Goal: Communication & Community: Answer question/provide support

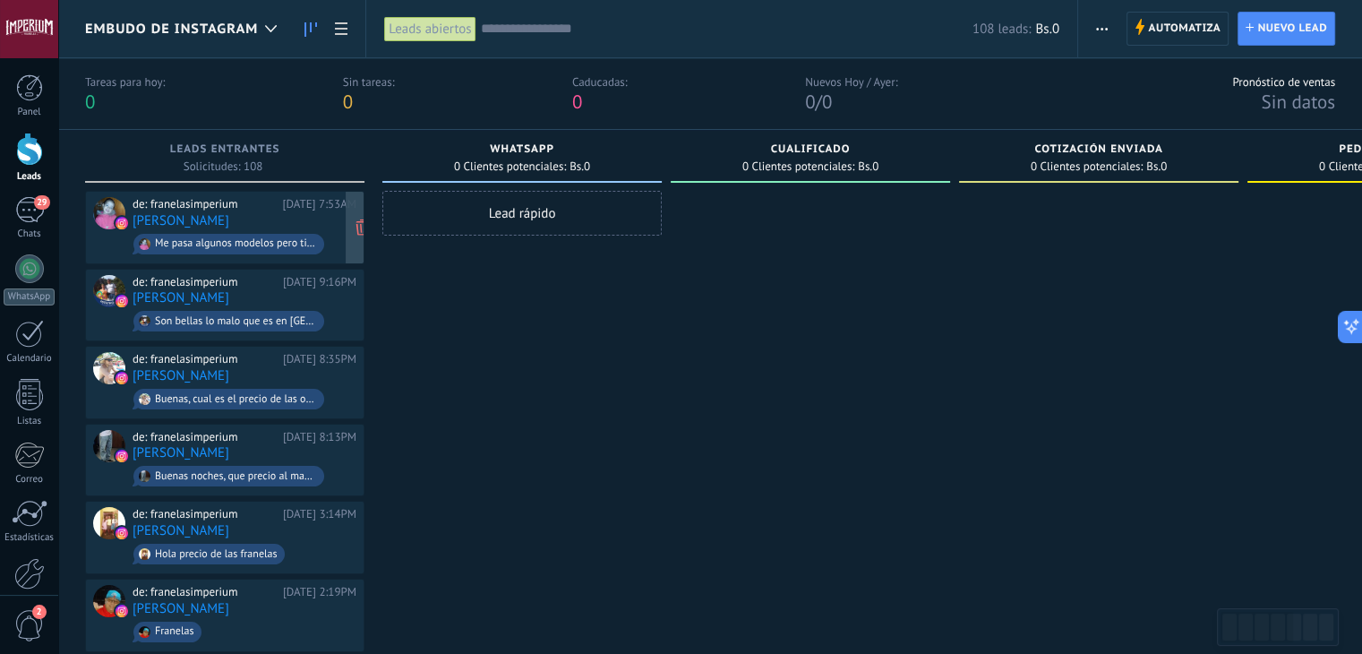
click at [254, 219] on div "de: franelasimperium Hoy 7:53AM Jose Angel Paez Me pasa algunos modelos pero ti…" at bounding box center [245, 227] width 224 height 61
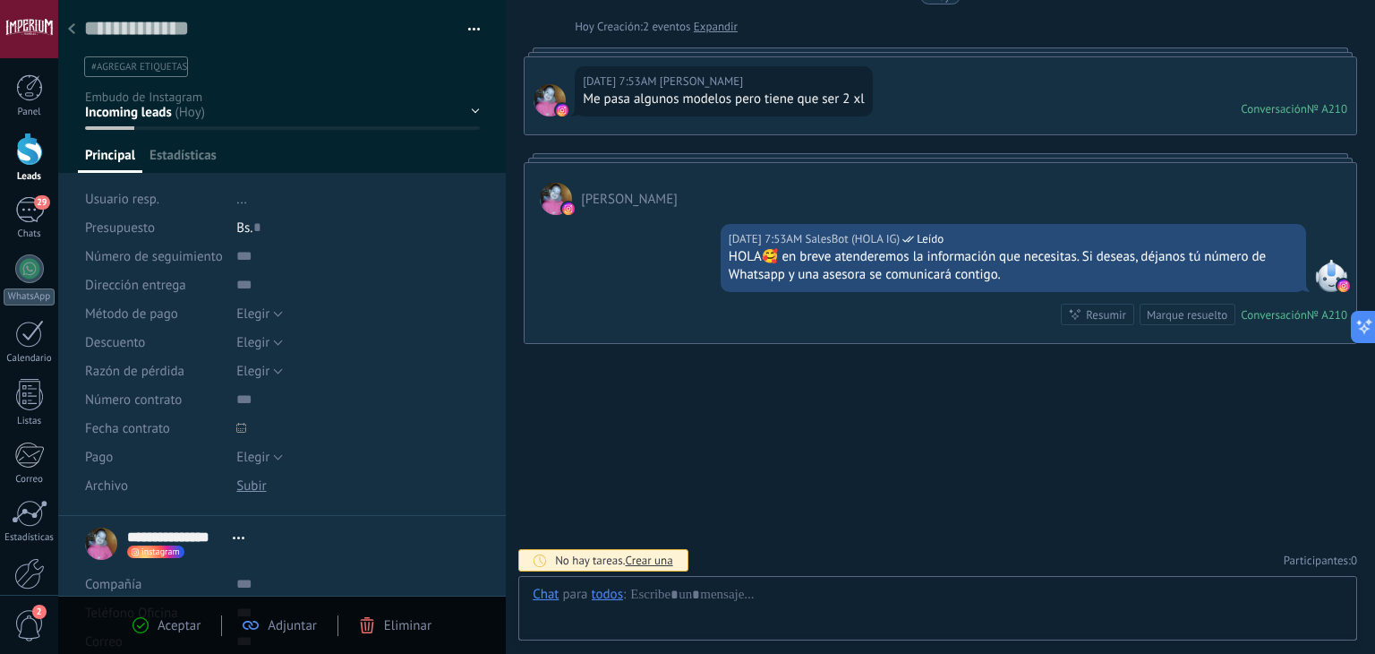
scroll to position [26, 0]
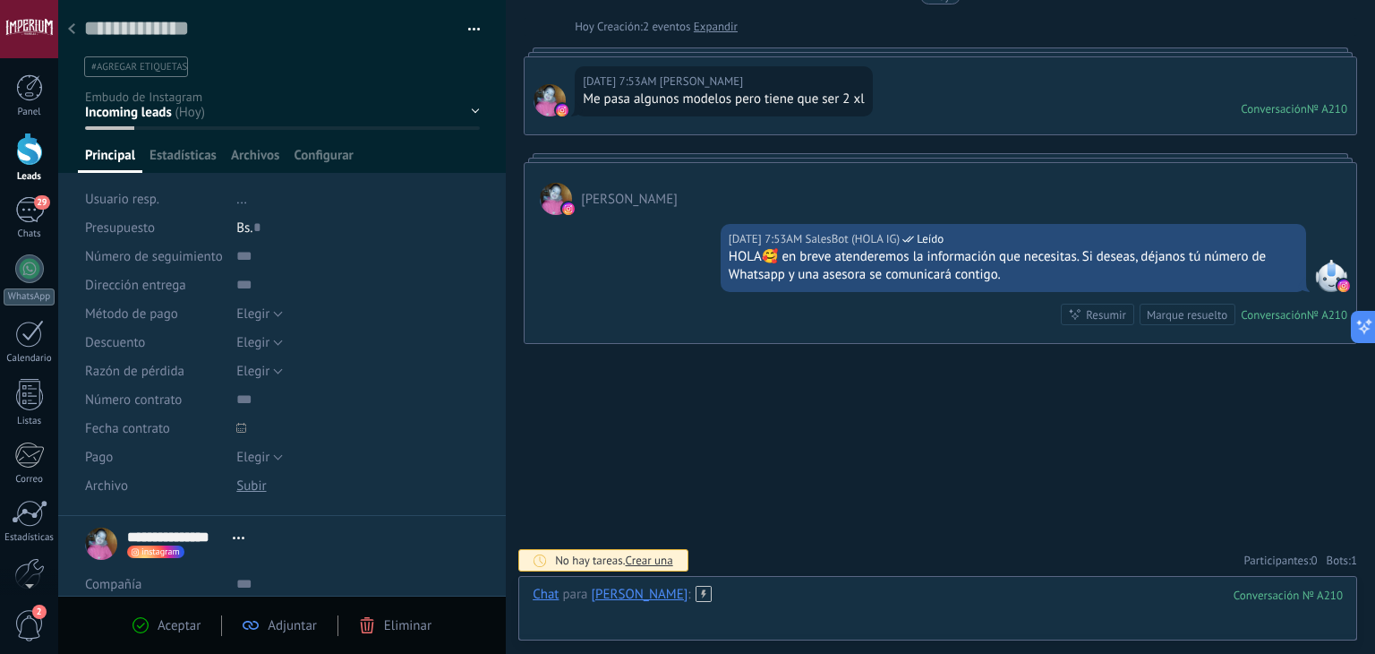
click at [838, 590] on div at bounding box center [938, 613] width 810 height 54
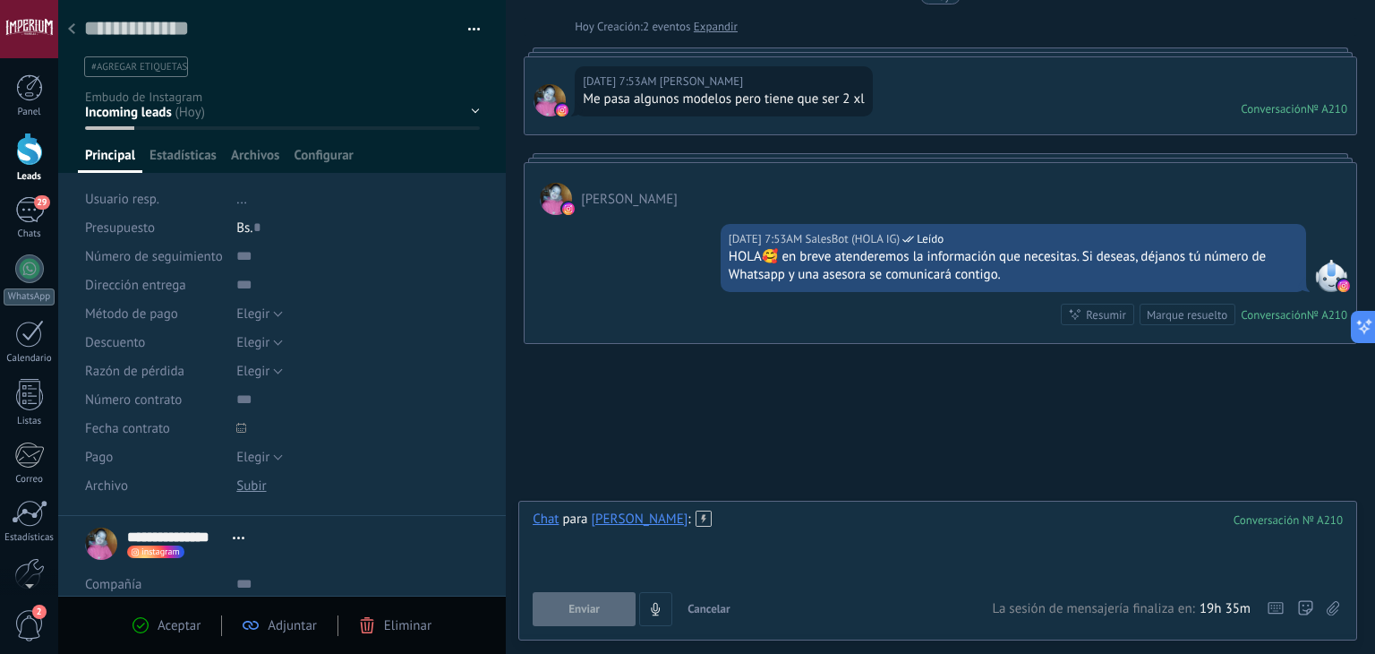
paste div
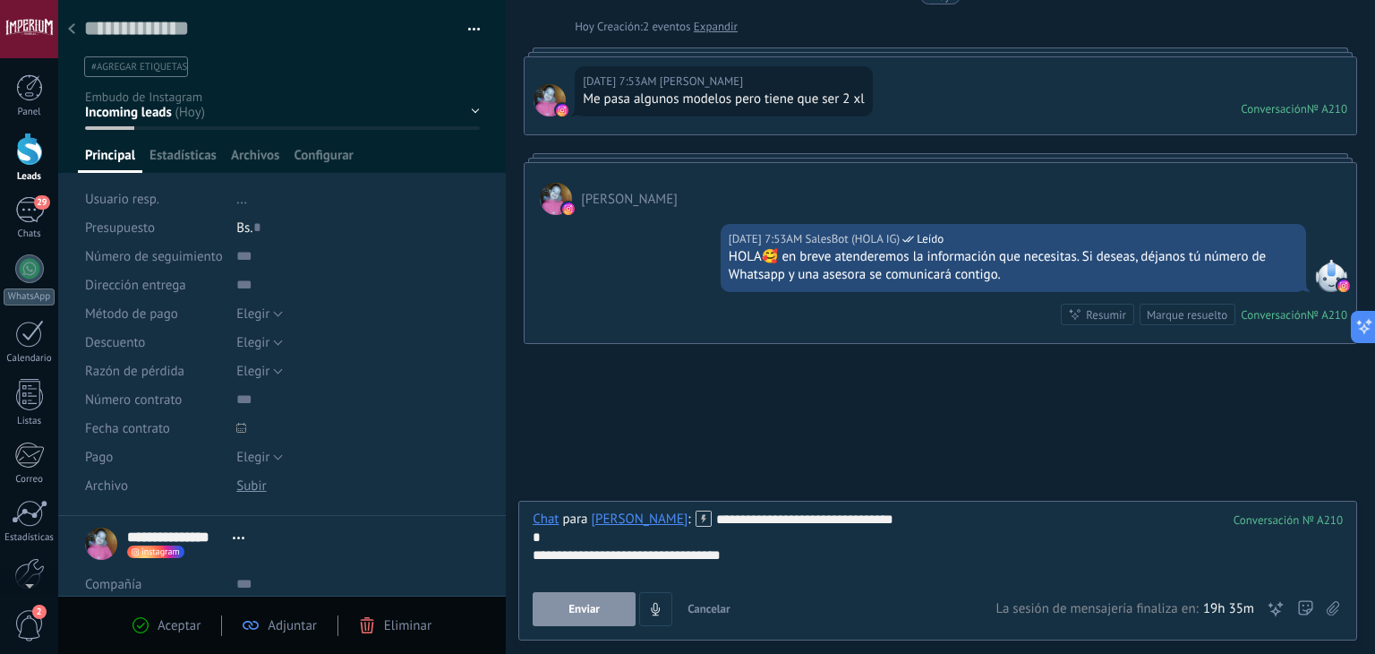
click at [711, 517] on div "**********" at bounding box center [938, 544] width 810 height 68
click at [827, 517] on div "**********" at bounding box center [938, 544] width 810 height 68
click at [981, 518] on div "**********" at bounding box center [938, 544] width 810 height 68
click at [648, 536] on div at bounding box center [938, 537] width 810 height 18
click at [602, 609] on button "Enviar" at bounding box center [584, 609] width 103 height 34
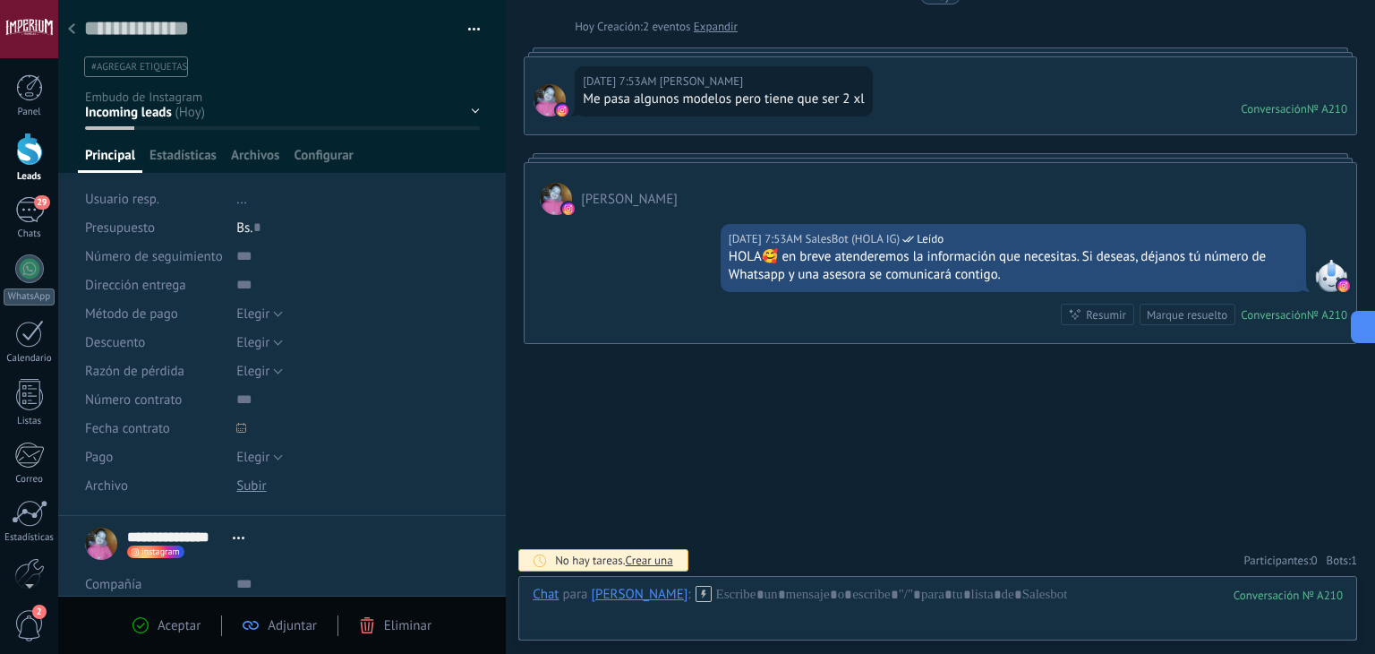
scroll to position [184, 0]
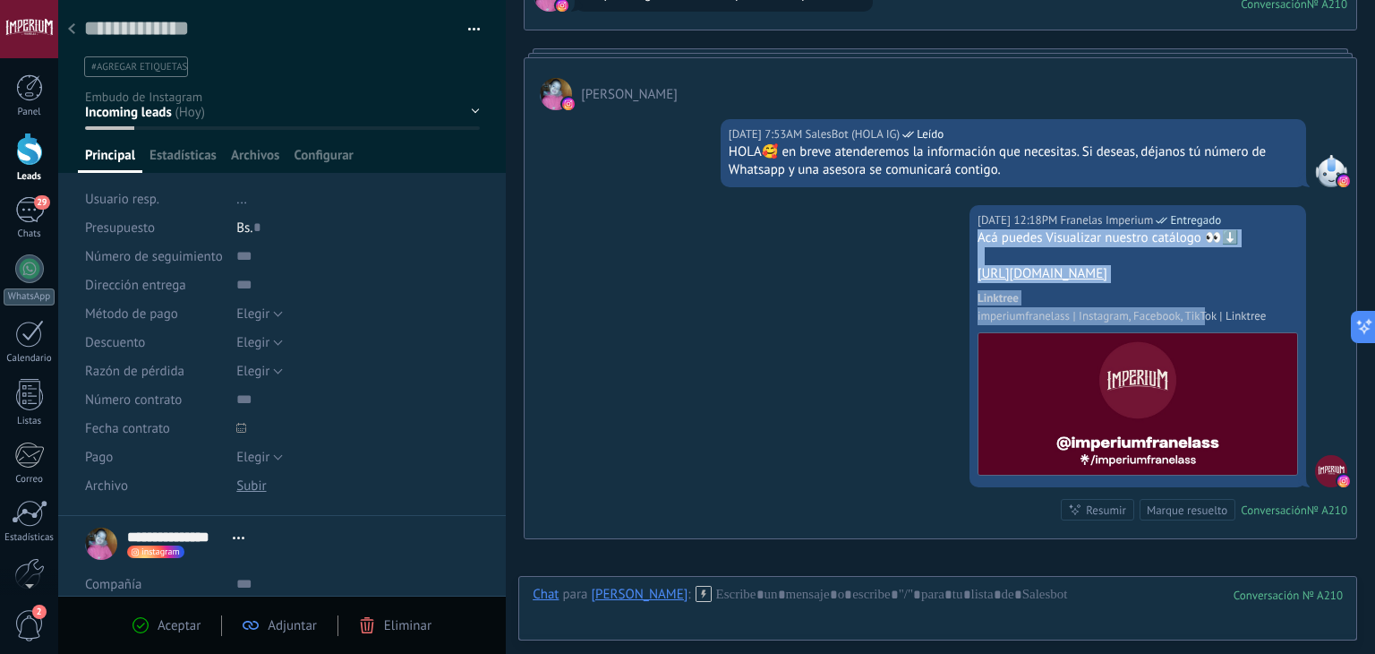
drag, startPoint x: 972, startPoint y: 233, endPoint x: 1201, endPoint y: 286, distance: 234.4
click at [1201, 286] on div "Acá puedes Visualizar nuestro catálogo 👀⬇️ https://linktr.ee/imperiumfranelass …" at bounding box center [1138, 354] width 321 height 250
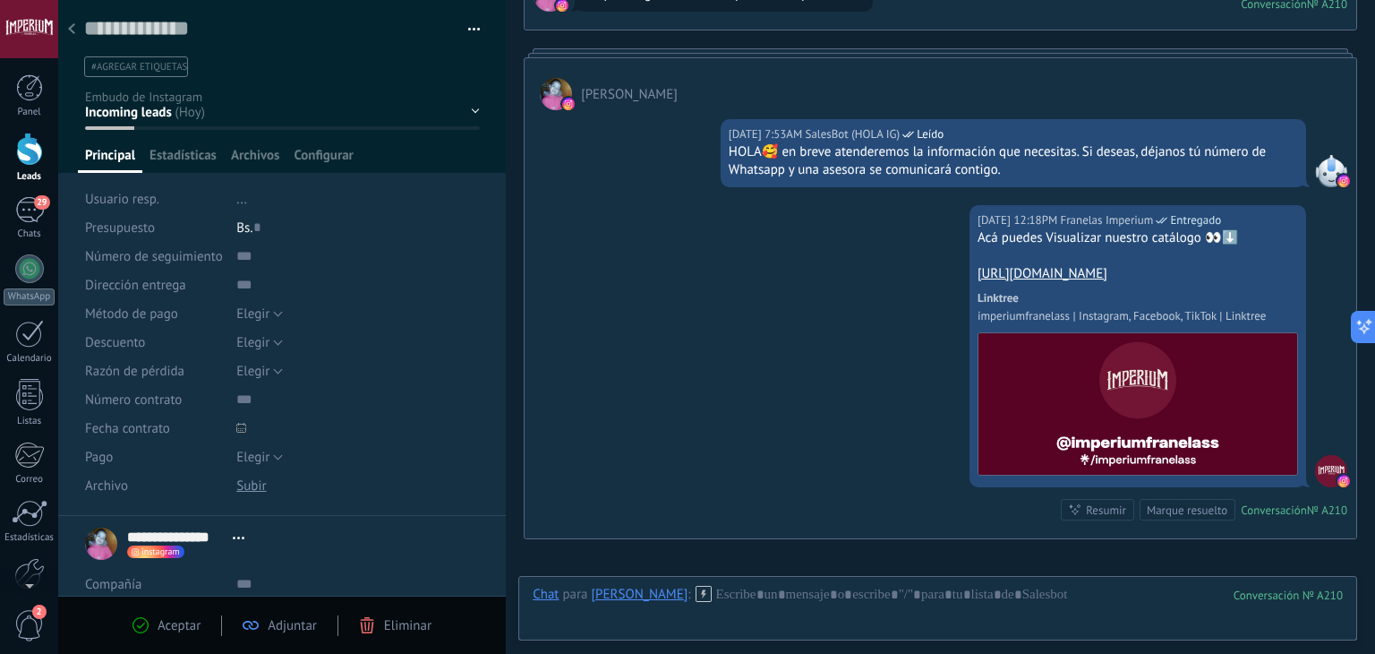
drag, startPoint x: 1159, startPoint y: 266, endPoint x: 974, endPoint y: 239, distance: 186.4
click at [978, 239] on div "Acá puedes Visualizar nuestro catálogo 👀⬇️ https://linktr.ee/imperiumfranelass …" at bounding box center [1138, 354] width 321 height 250
copy div "Acá puedes Visualizar nuestro catálogo 👀⬇️ https://linktr.ee/imperiumfranelass"
click at [76, 30] on div at bounding box center [71, 30] width 25 height 35
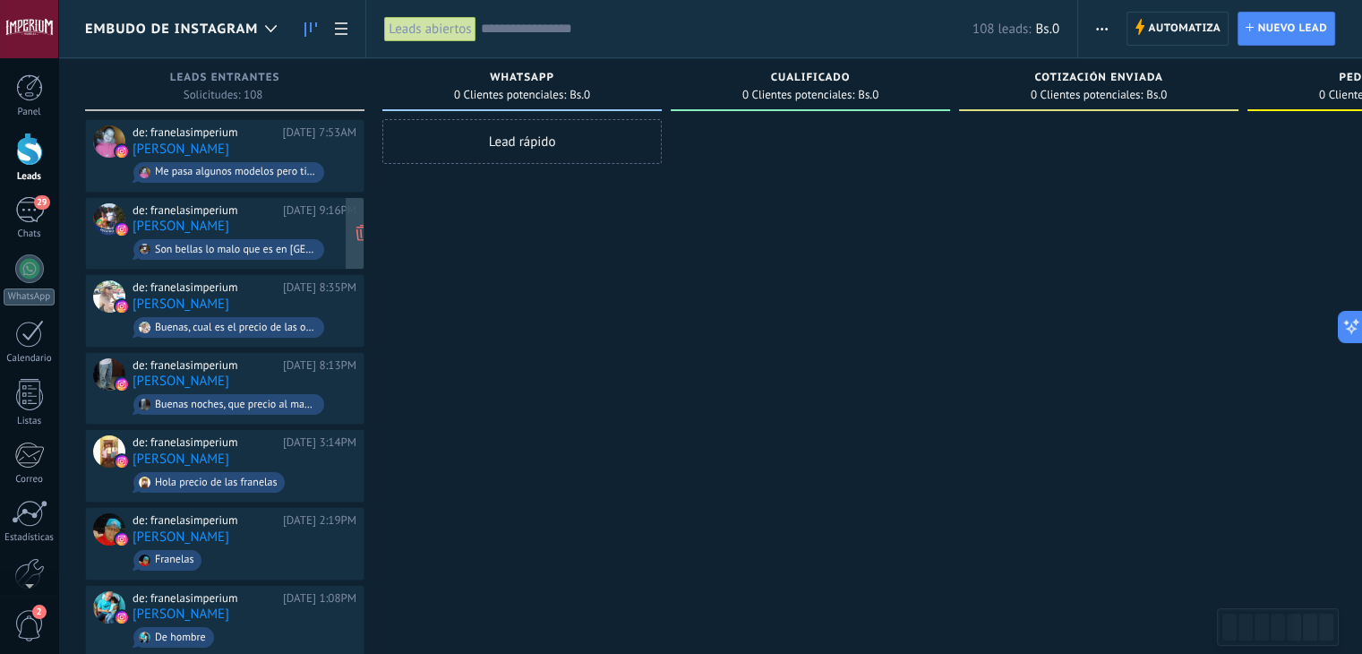
click at [229, 218] on div "de: franelasimperium Ayer 9:16PM Jose Vielma Son bellas lo malo que es en Marac…" at bounding box center [245, 233] width 224 height 61
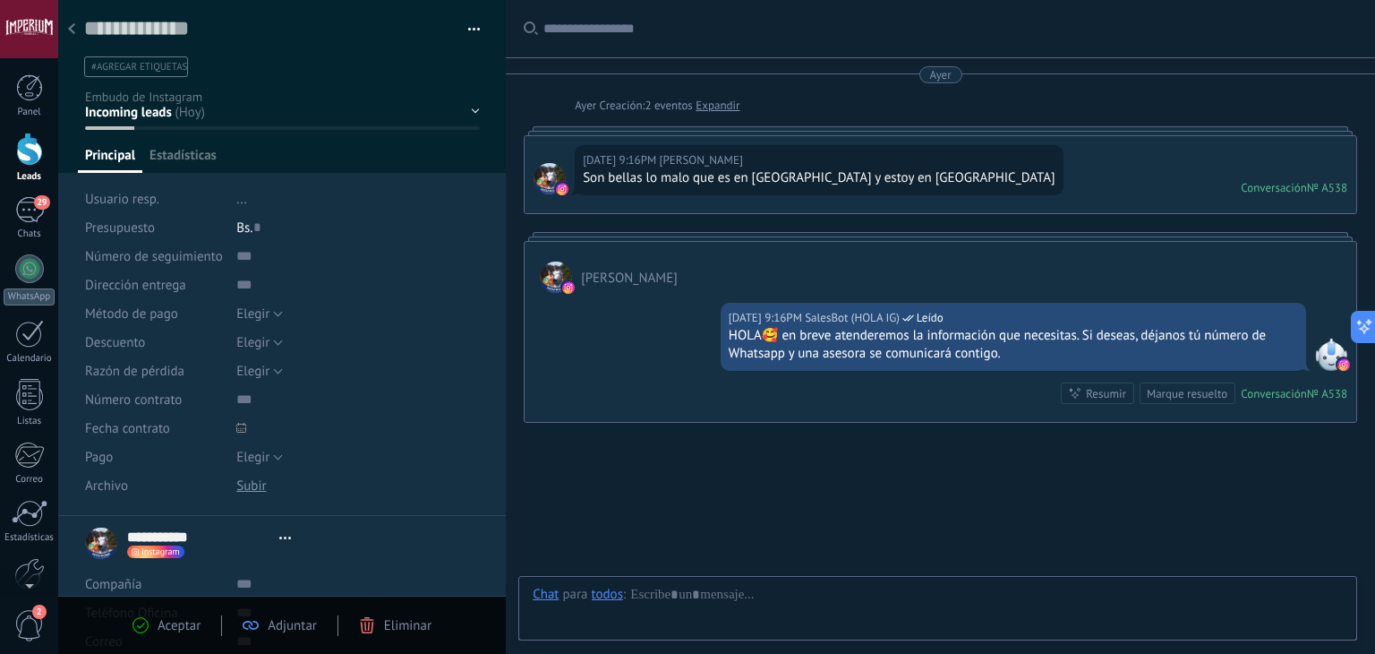
type textarea "**********"
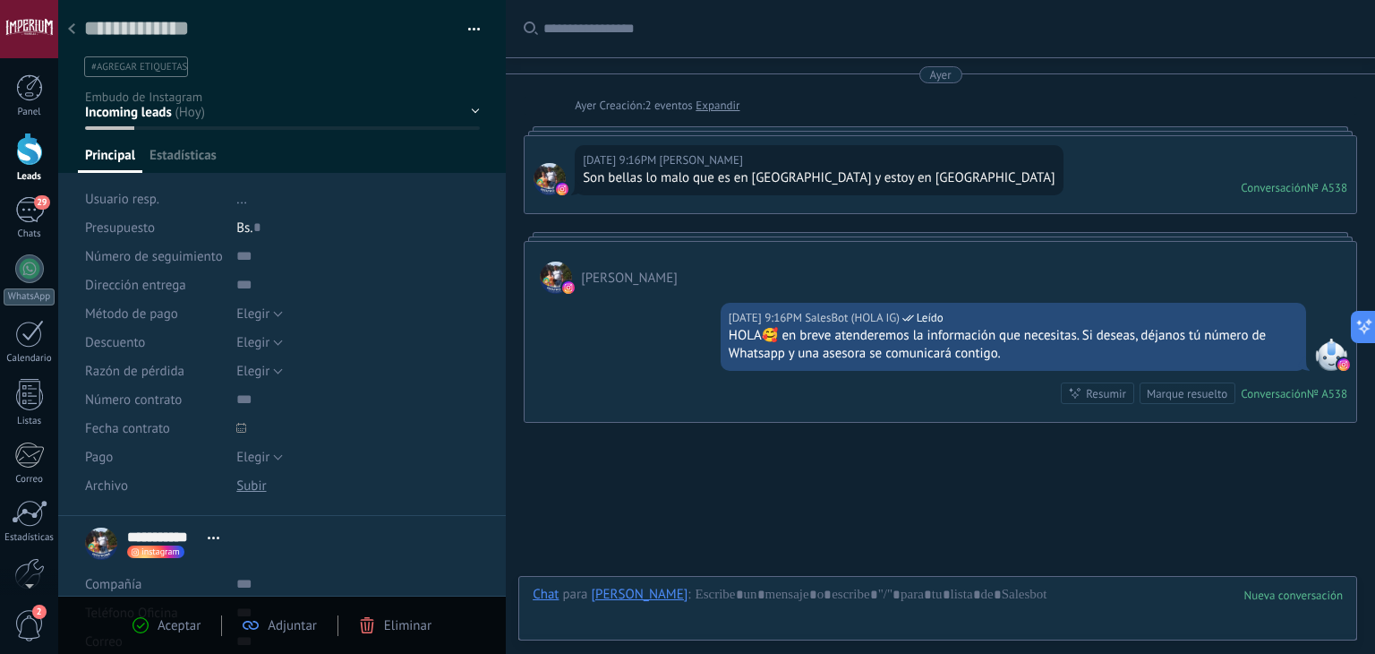
scroll to position [79, 0]
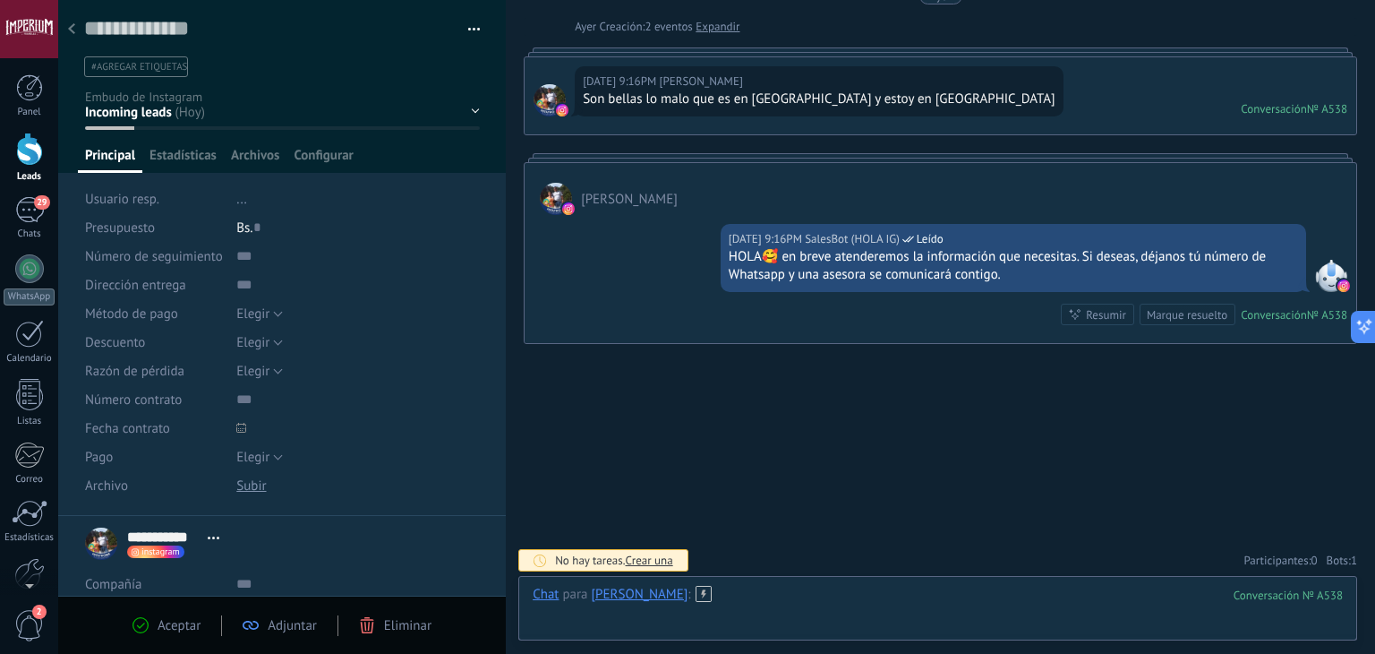
click at [784, 598] on div at bounding box center [938, 613] width 810 height 54
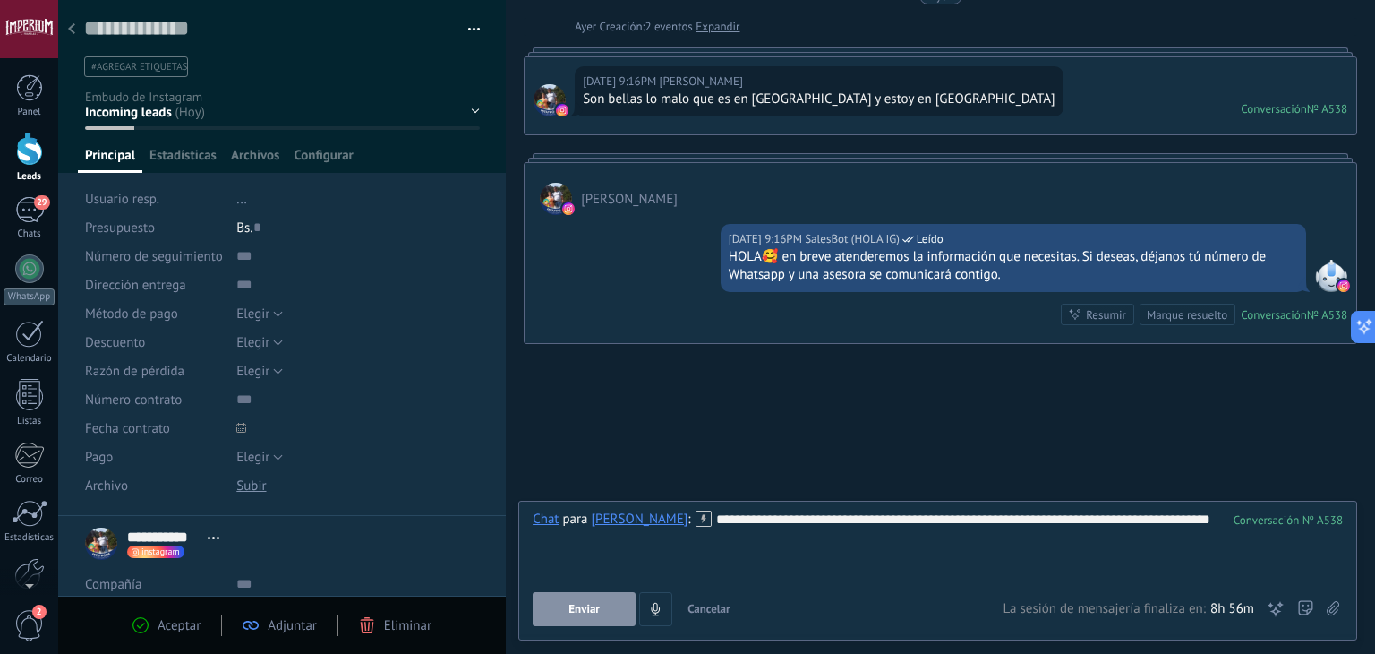
click at [596, 610] on span "Enviar" at bounding box center [584, 609] width 31 height 13
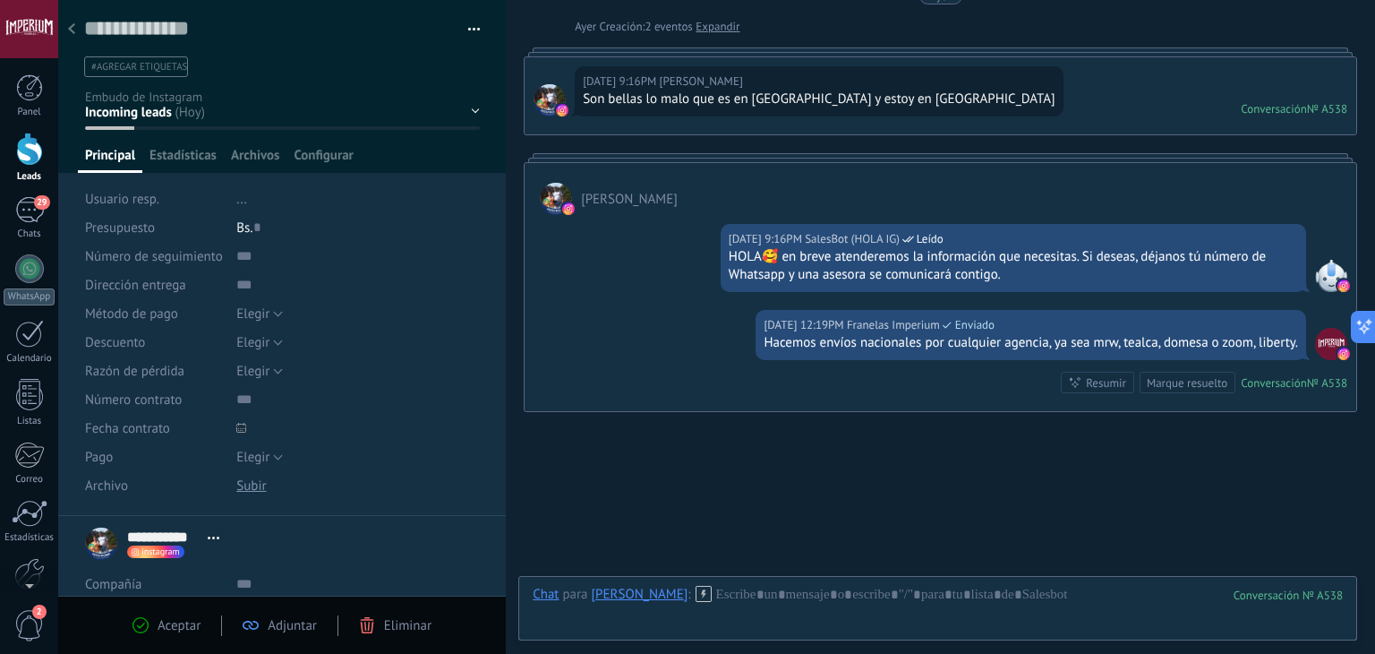
scroll to position [148, 0]
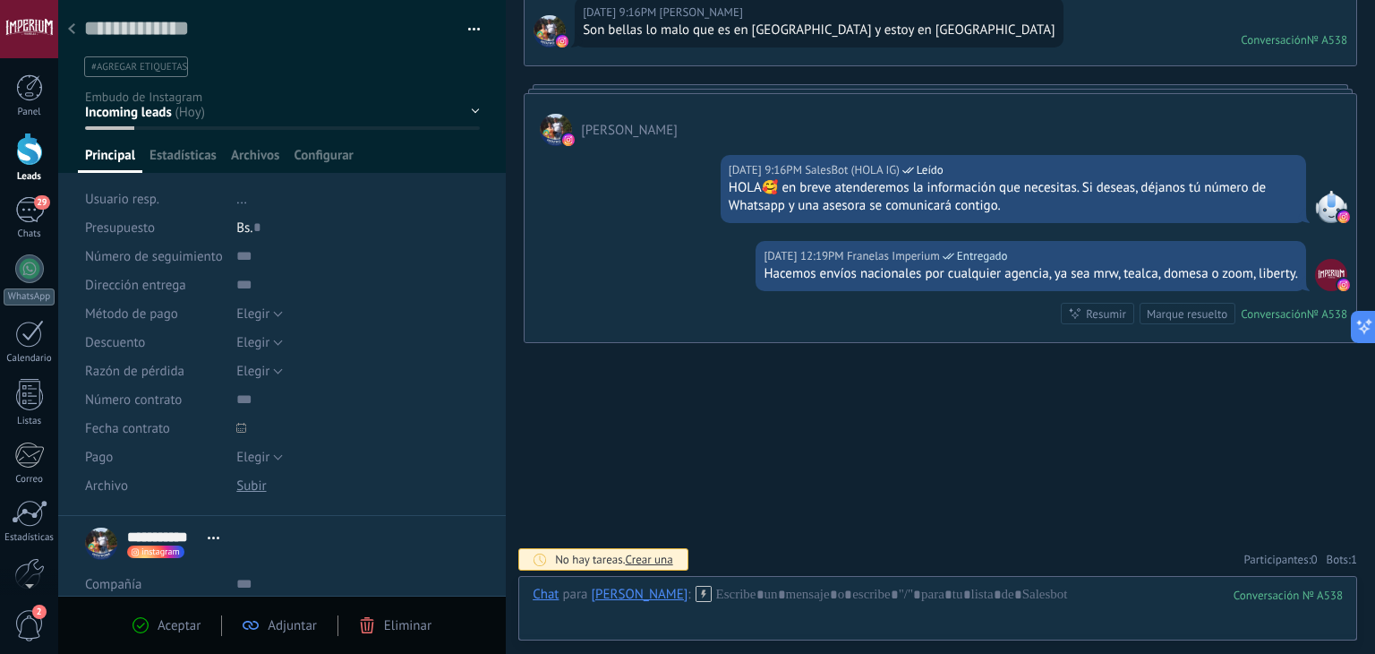
click at [67, 39] on div at bounding box center [71, 30] width 25 height 35
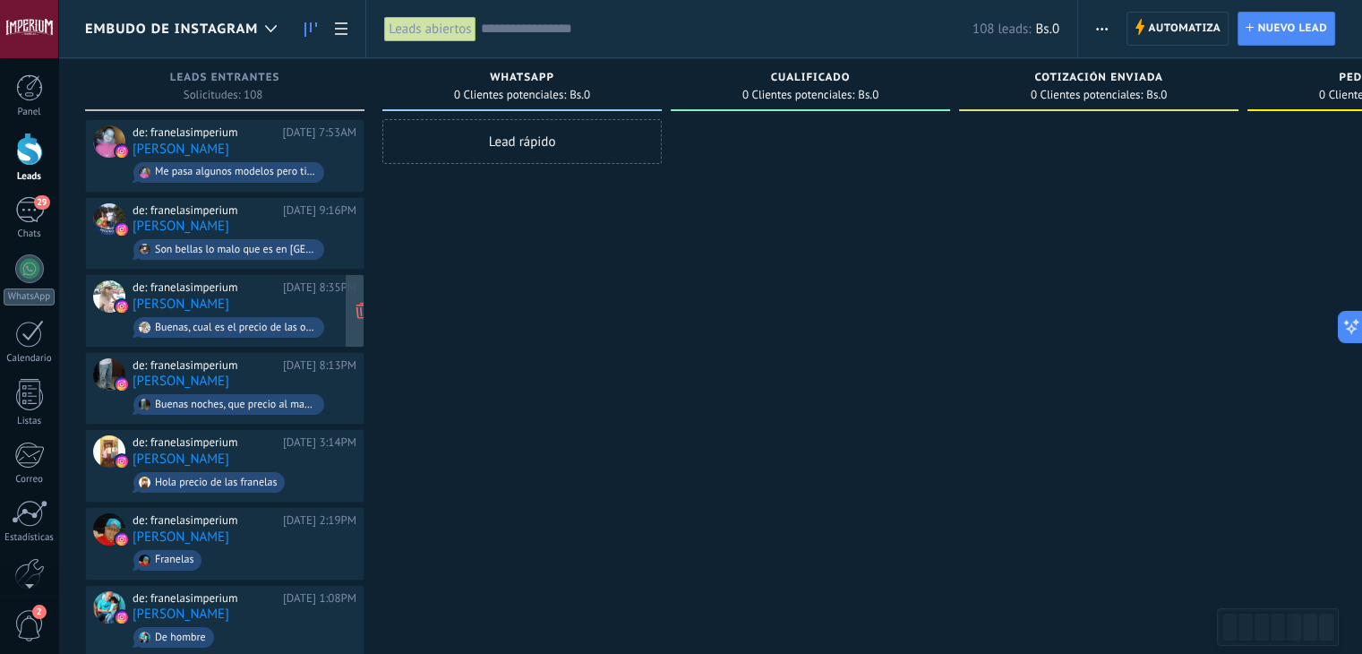
click at [292, 295] on div "de: franelasimperium Ayer 8:35PM Rafael Ferrarotto Buenas, cual es el precio de…" at bounding box center [245, 310] width 224 height 61
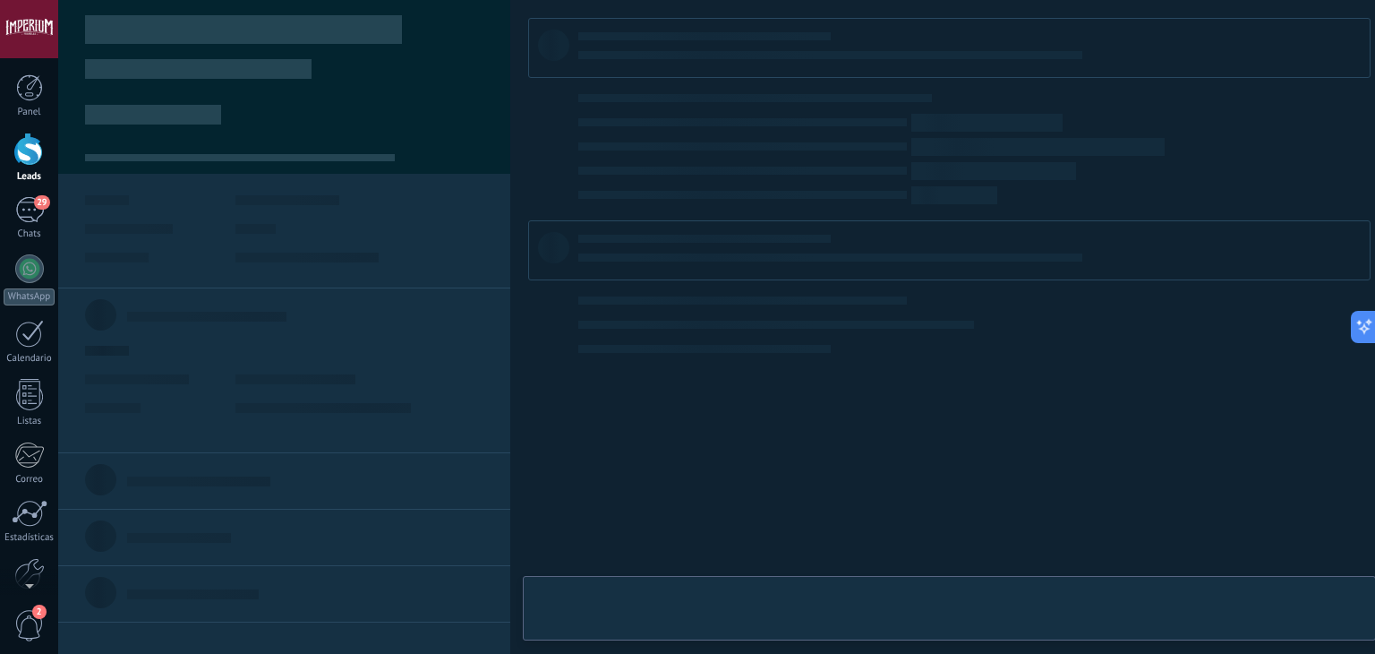
type textarea "**********"
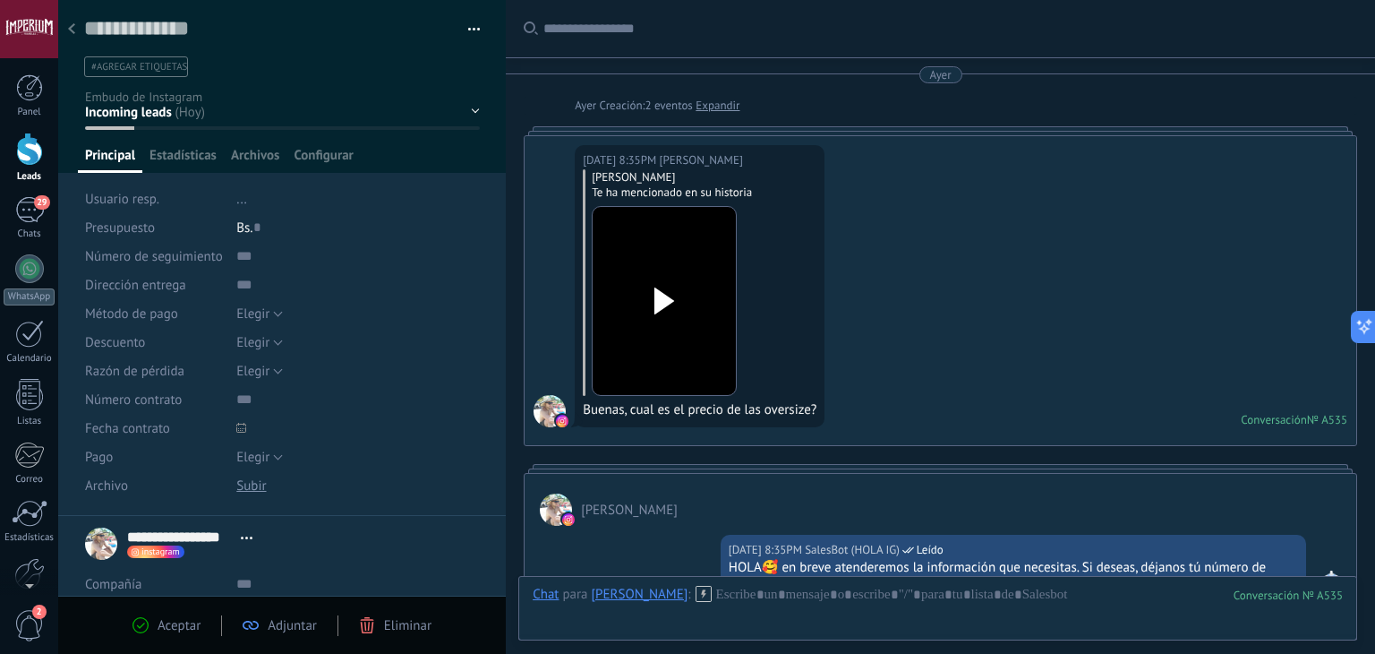
scroll to position [312, 0]
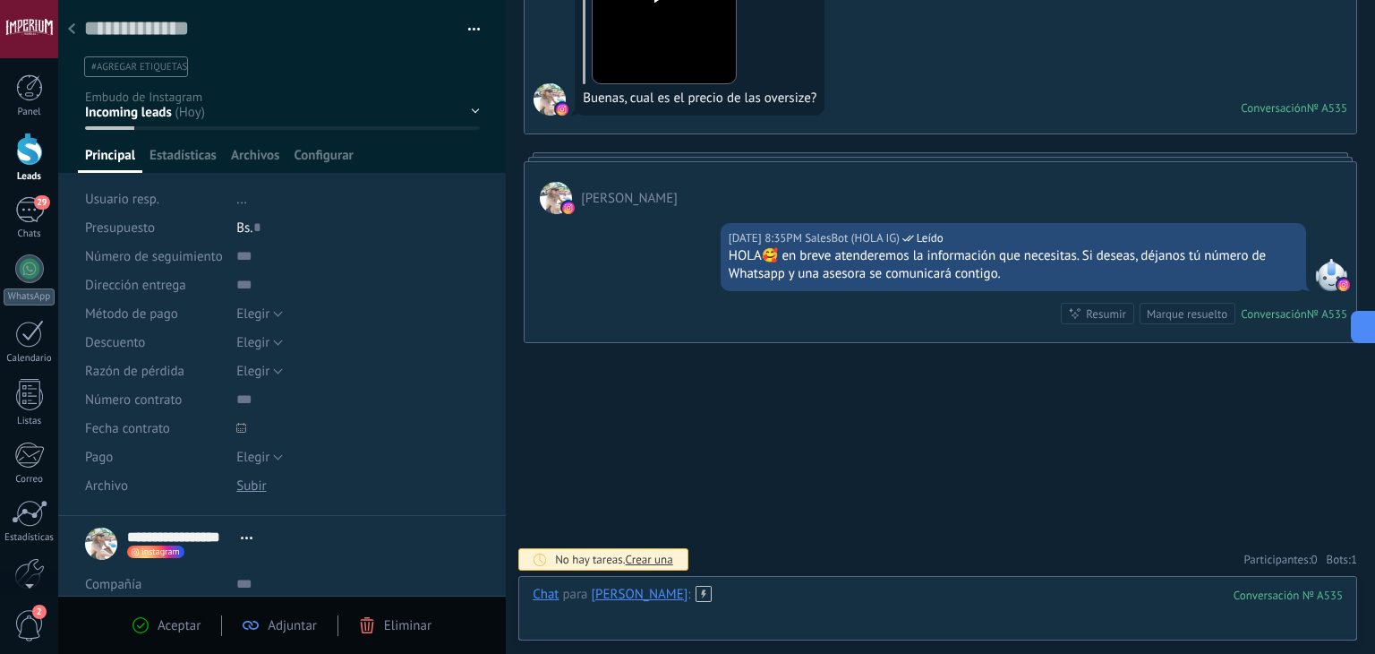
click at [850, 606] on div at bounding box center [938, 613] width 810 height 54
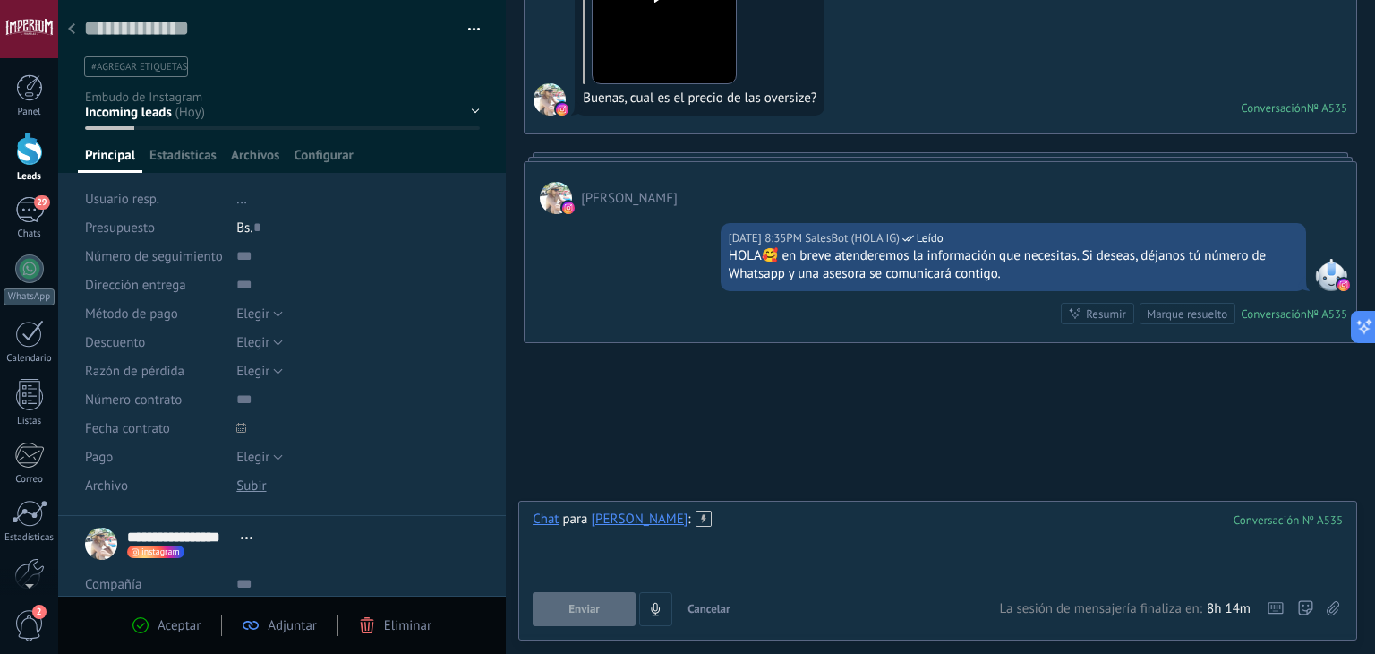
paste div
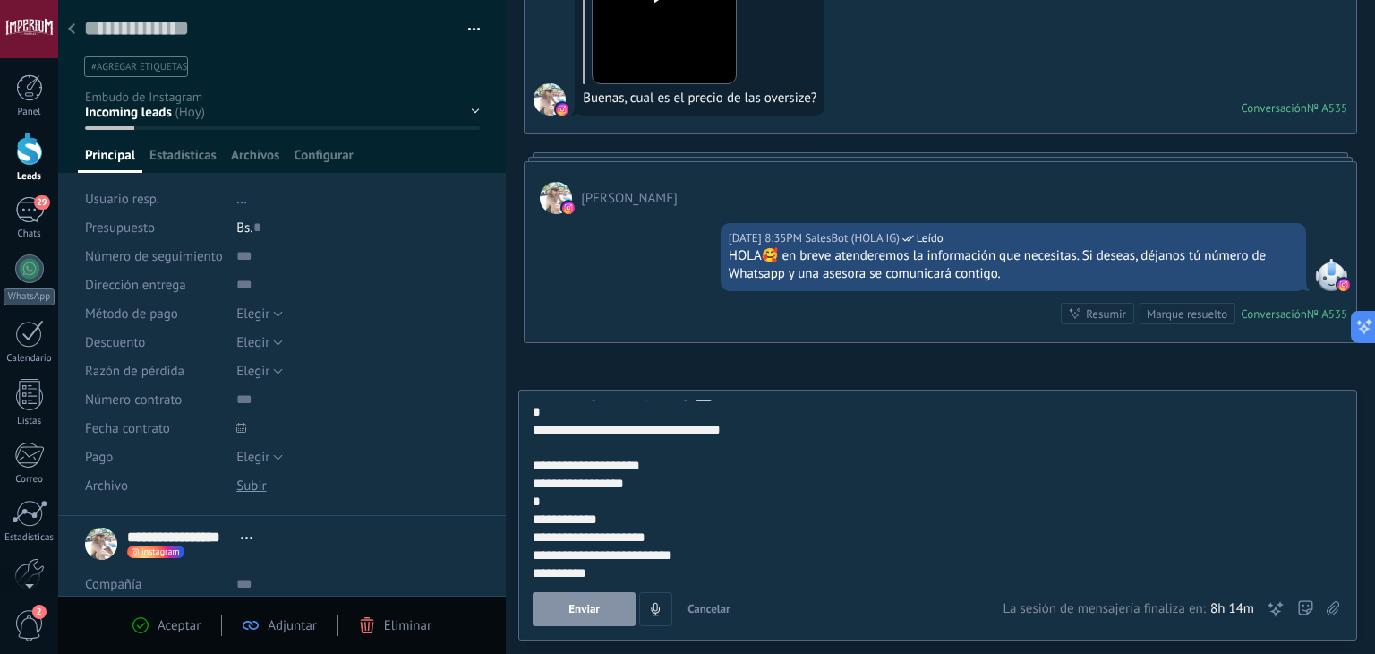
scroll to position [18, 0]
click at [595, 617] on button "Enviar" at bounding box center [584, 609] width 103 height 34
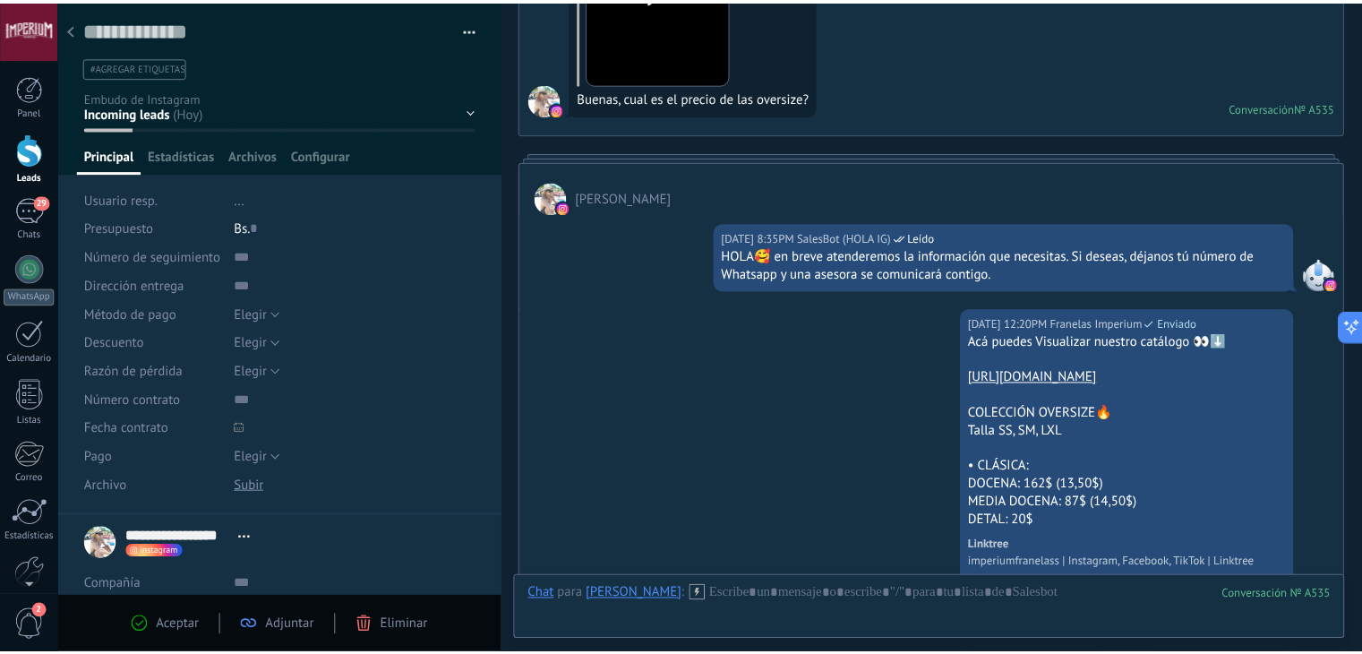
scroll to position [559, 0]
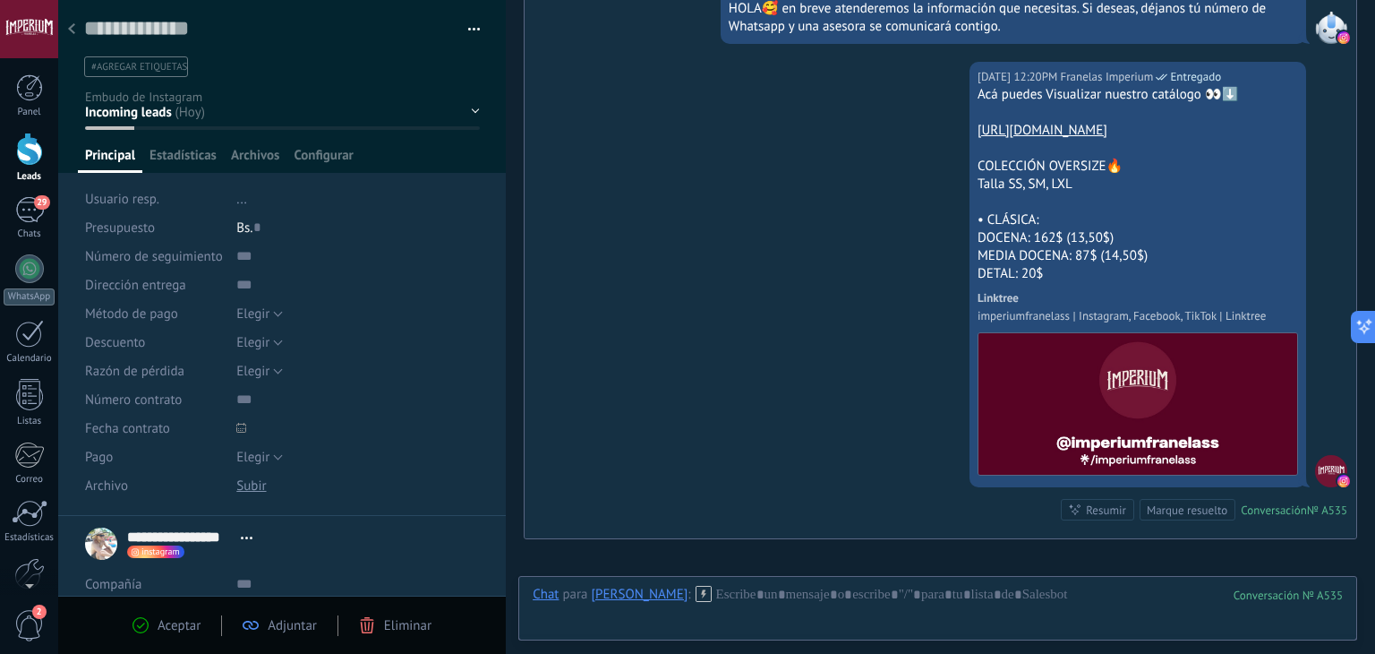
click at [45, 151] on link "Leads" at bounding box center [29, 158] width 58 height 50
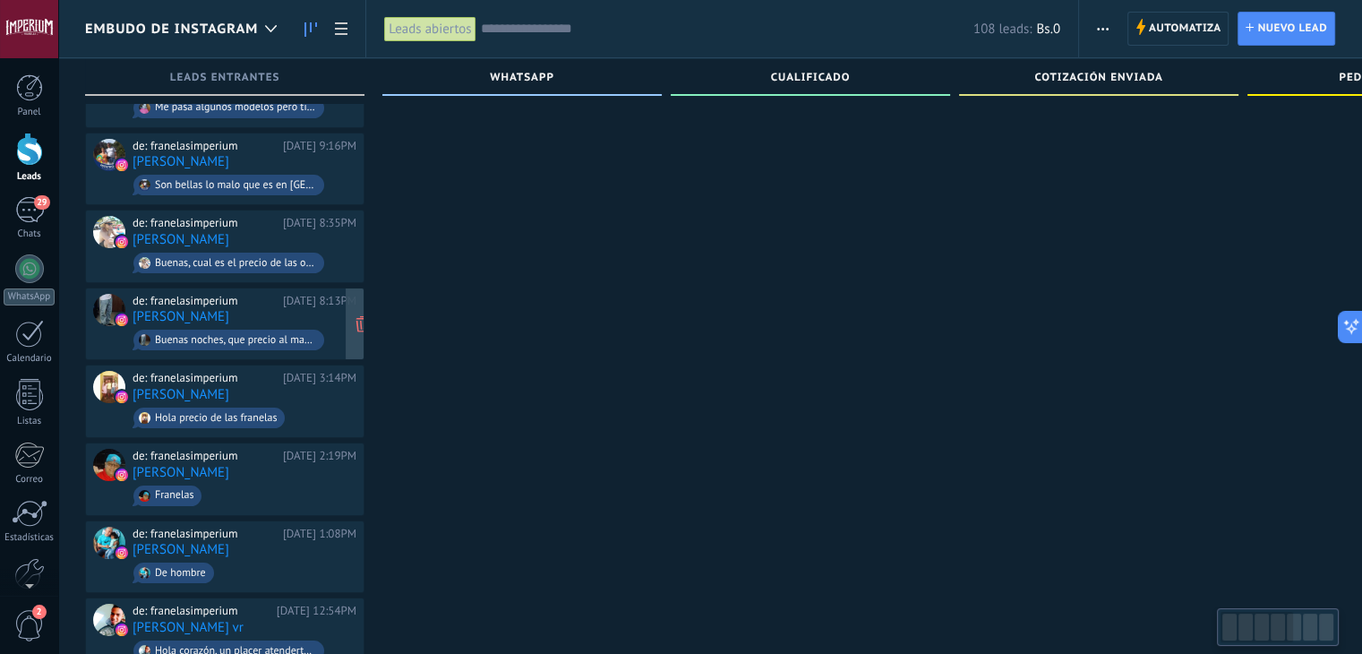
scroll to position [90, 0]
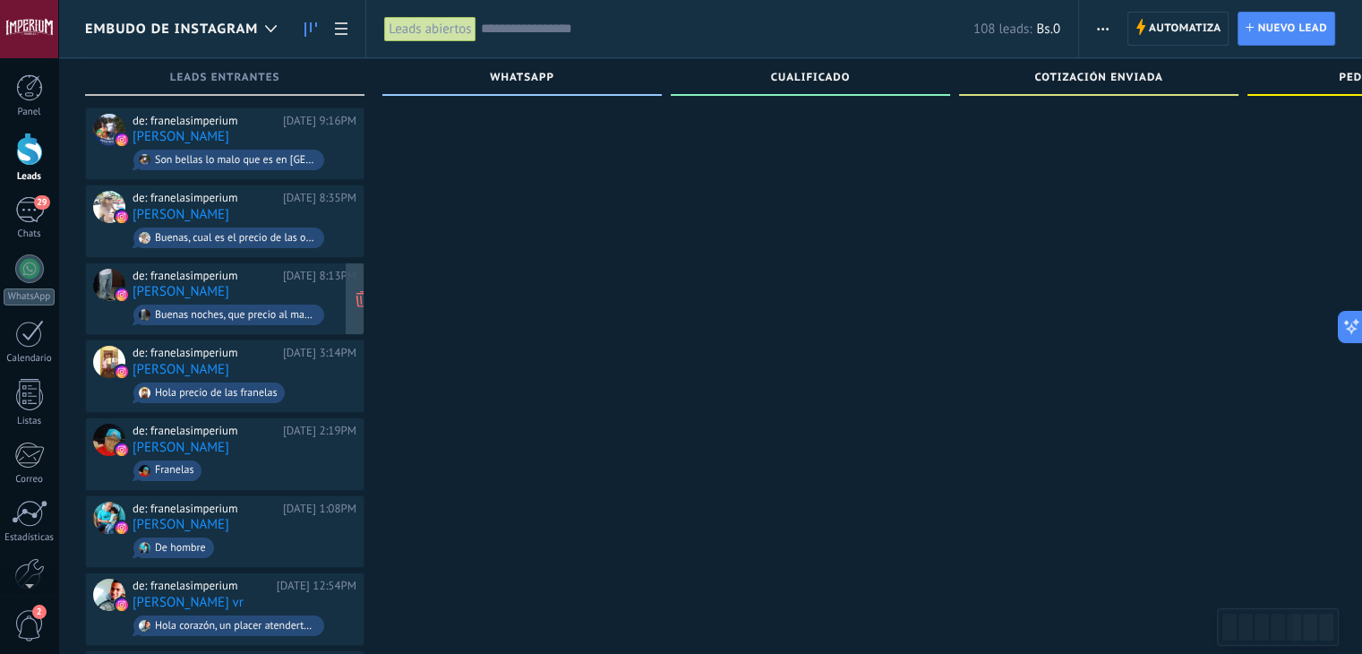
click at [234, 286] on div "de: franelasimperium Ayer 8:13PM ángel Buenas noches, que precio al mayor?" at bounding box center [245, 299] width 224 height 61
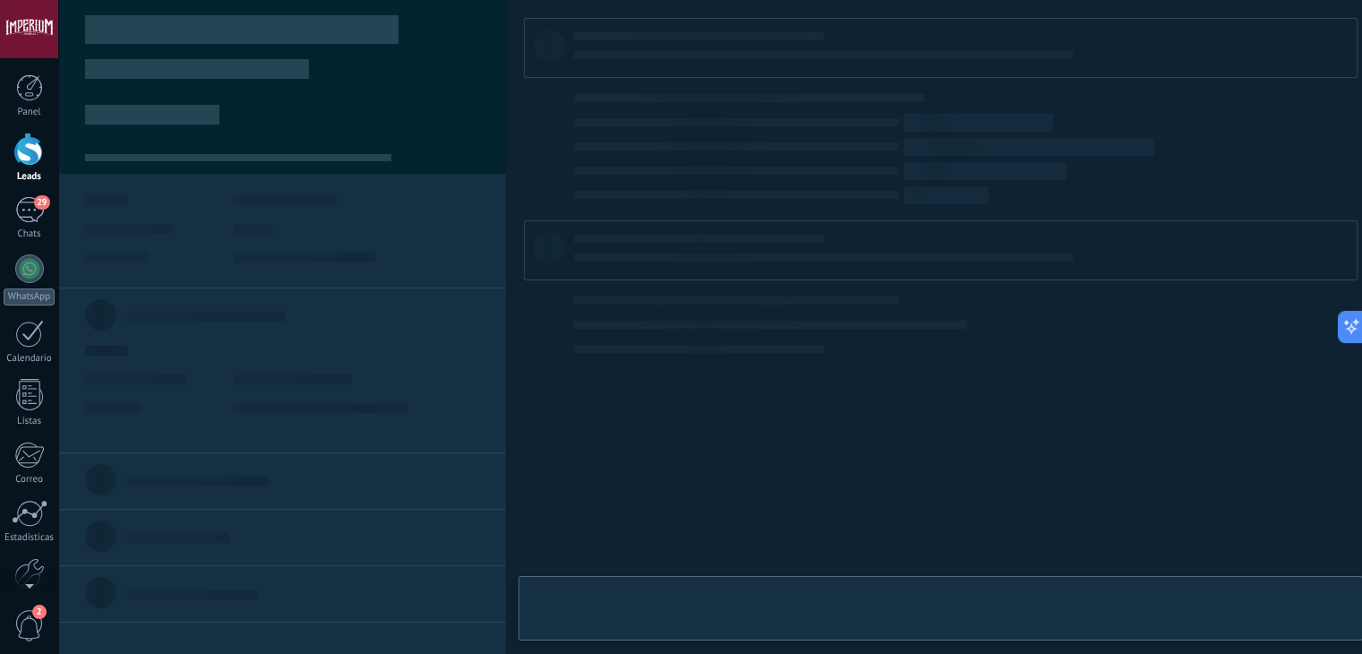
type textarea "**********"
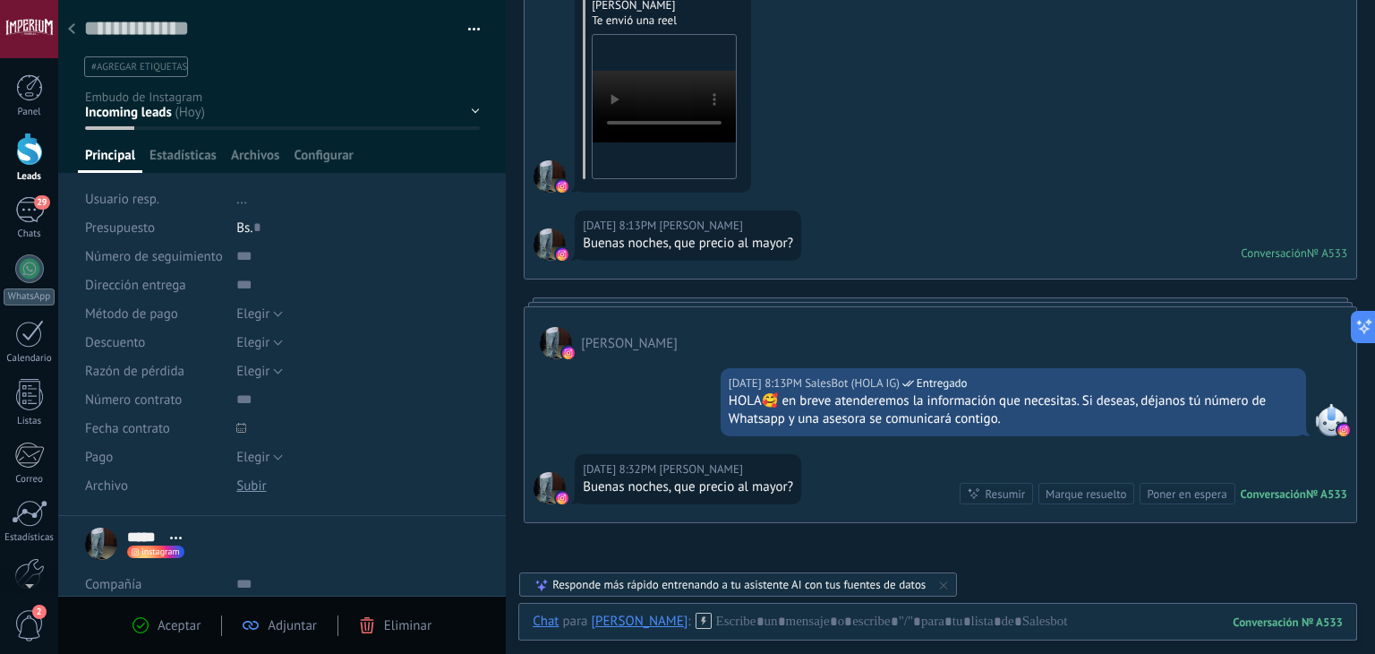
scroll to position [82, 0]
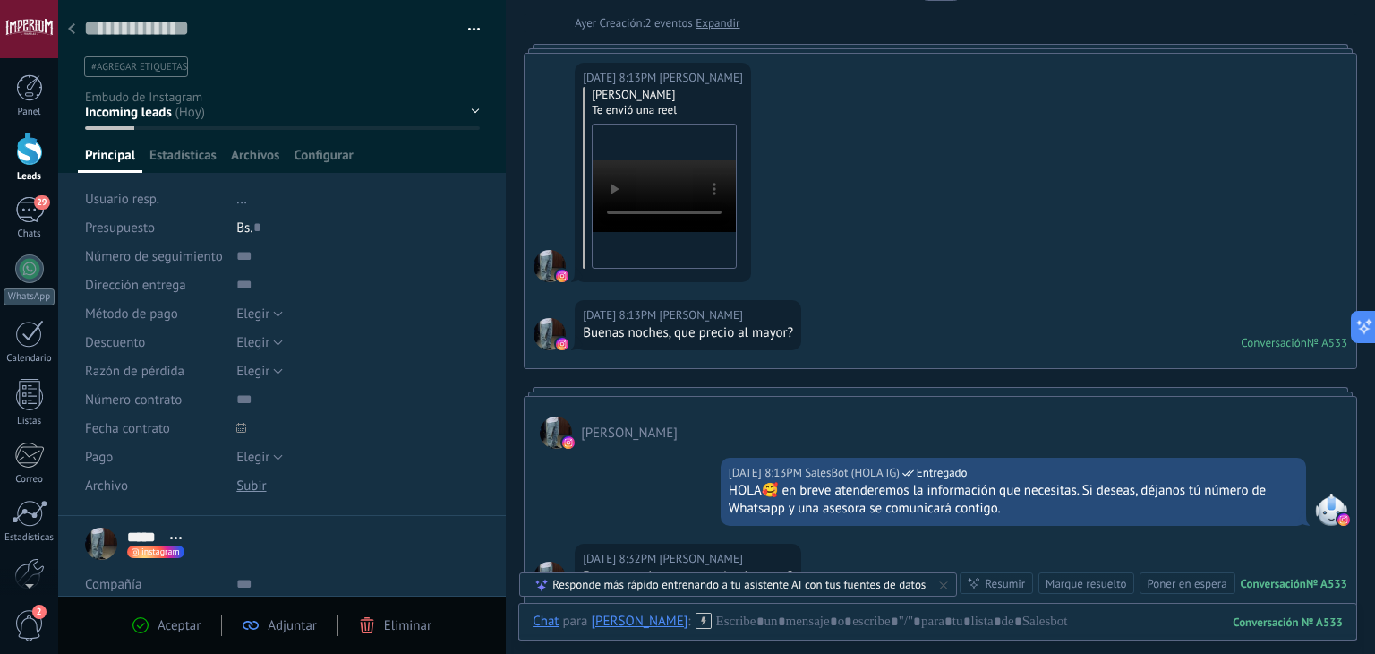
click at [630, 190] on video "Your browser does not support the video tag." at bounding box center [664, 196] width 143 height 72
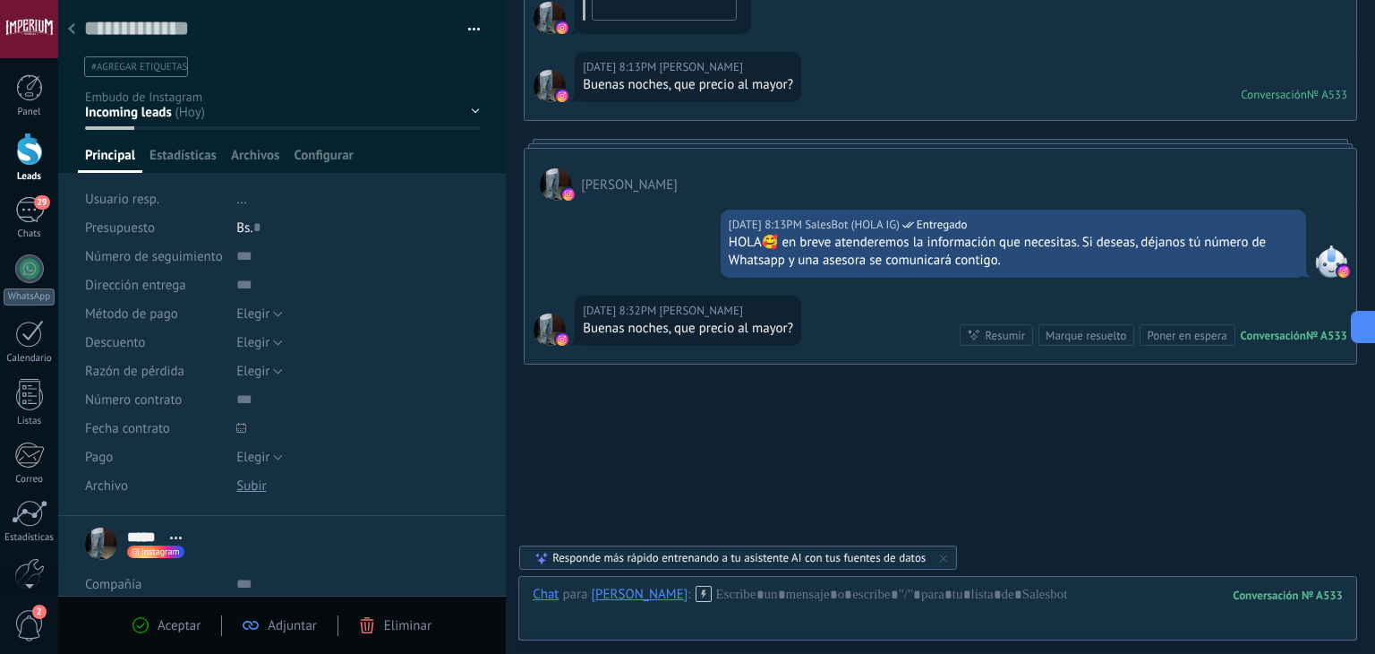
scroll to position [351, 0]
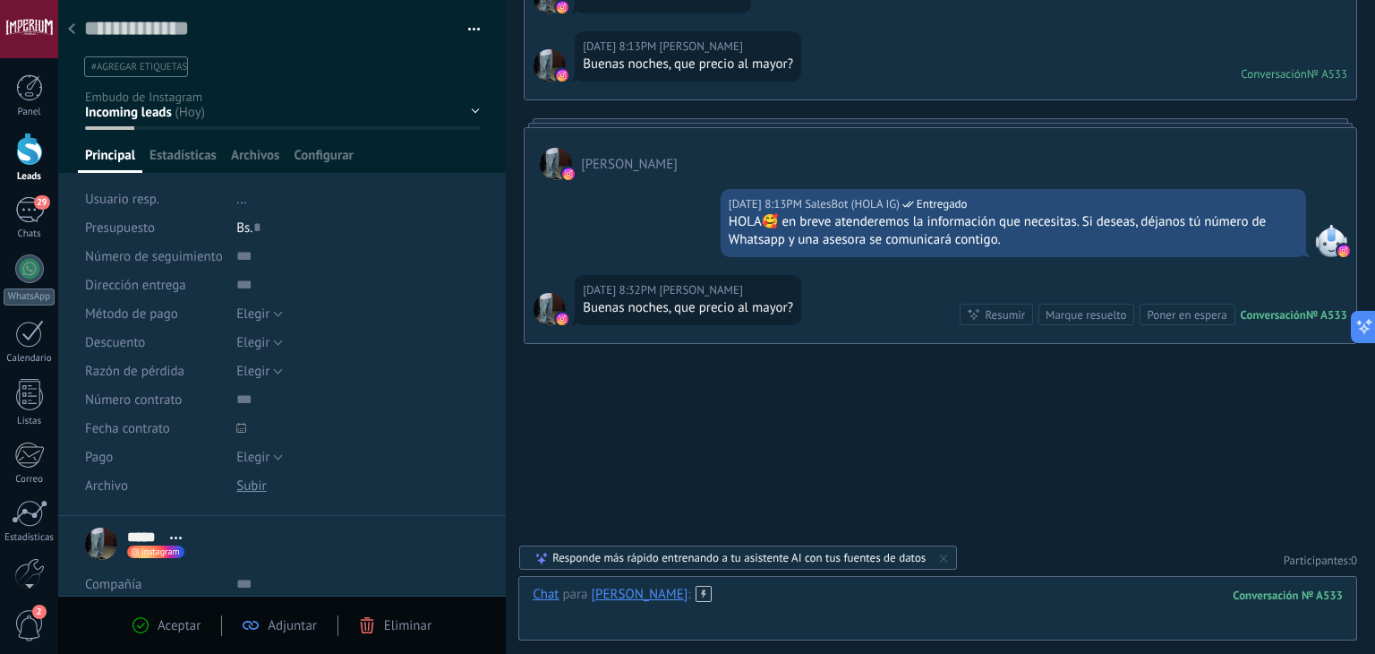
click at [859, 602] on div at bounding box center [938, 613] width 810 height 54
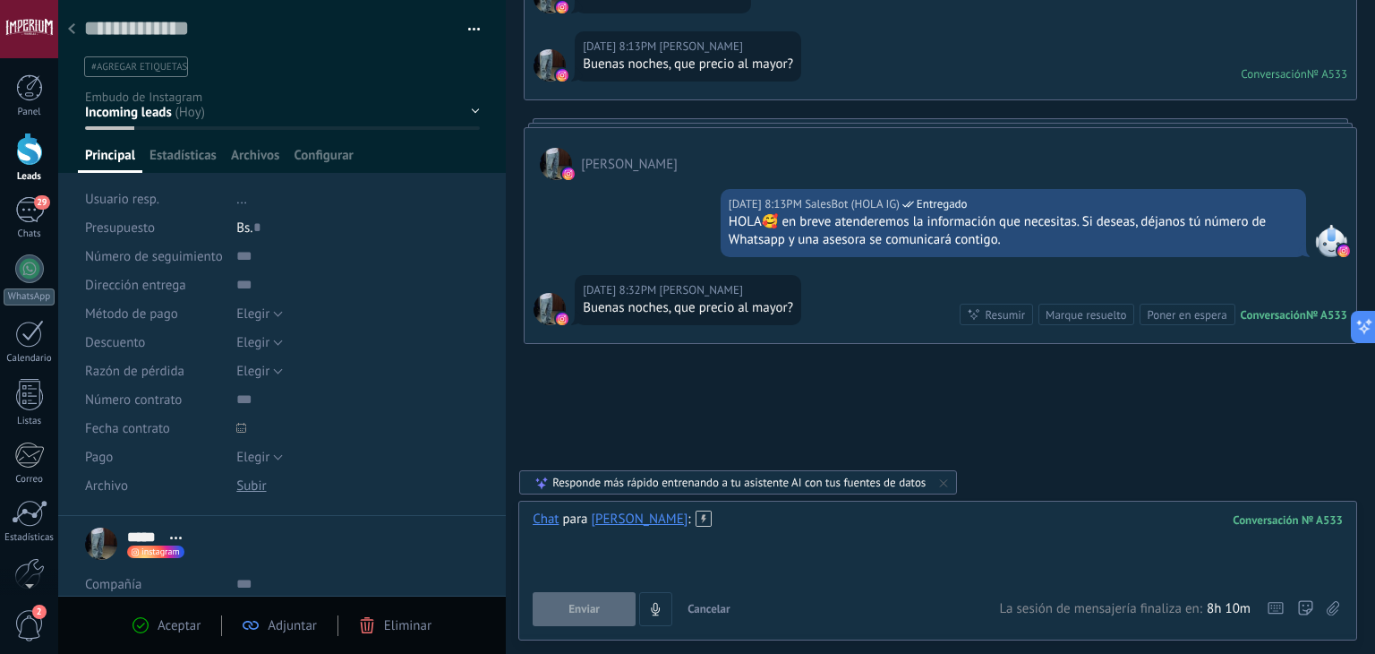
paste div
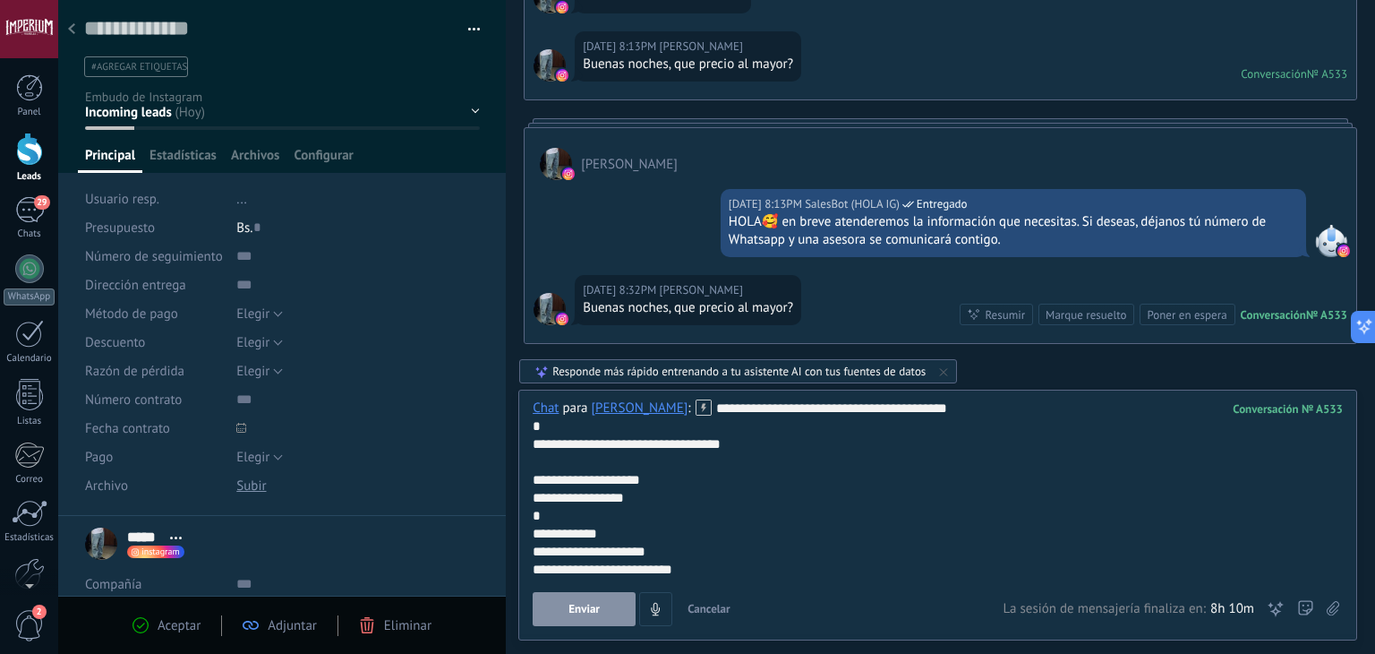
click at [606, 619] on button "Enviar" at bounding box center [584, 609] width 103 height 34
click at [605, 613] on icon "4" at bounding box center [599, 609] width 15 height 15
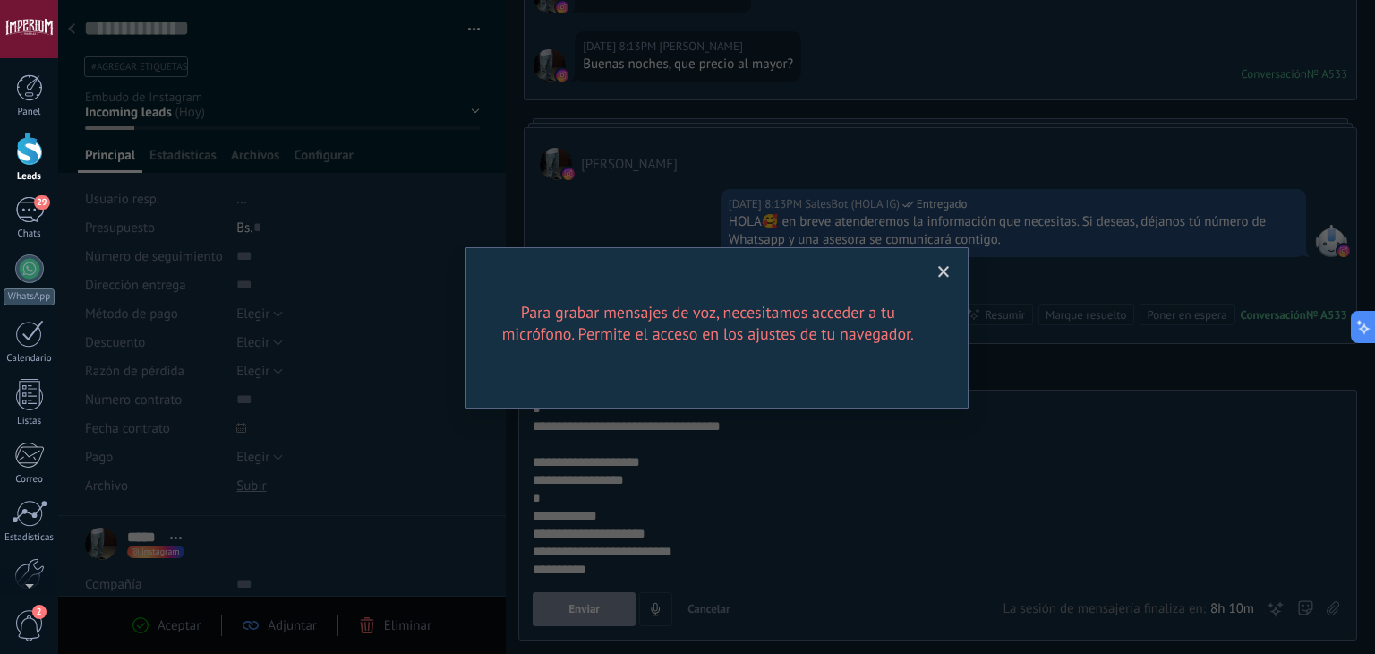
click at [784, 510] on div "Para grabar mensajes de voz, necesitamos acceder a tu micrófono. Permite el acc…" at bounding box center [716, 327] width 1317 height 654
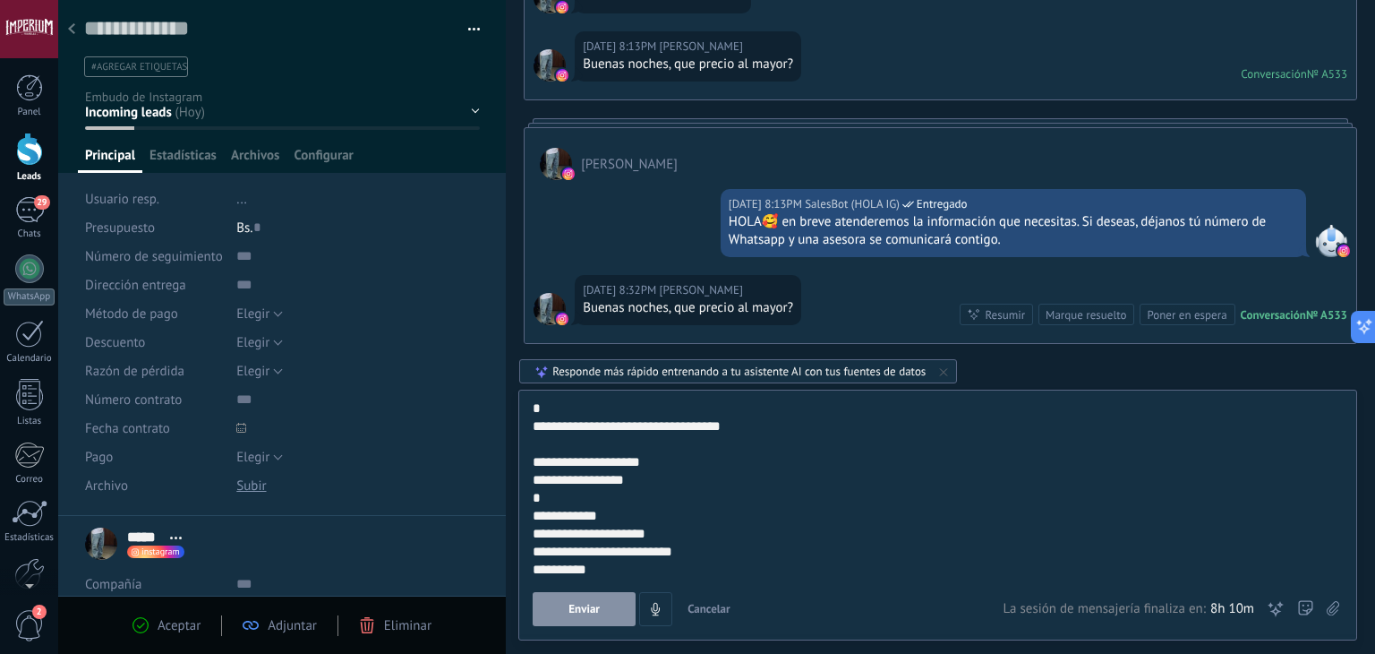
click at [574, 603] on span "Enviar" at bounding box center [584, 609] width 31 height 13
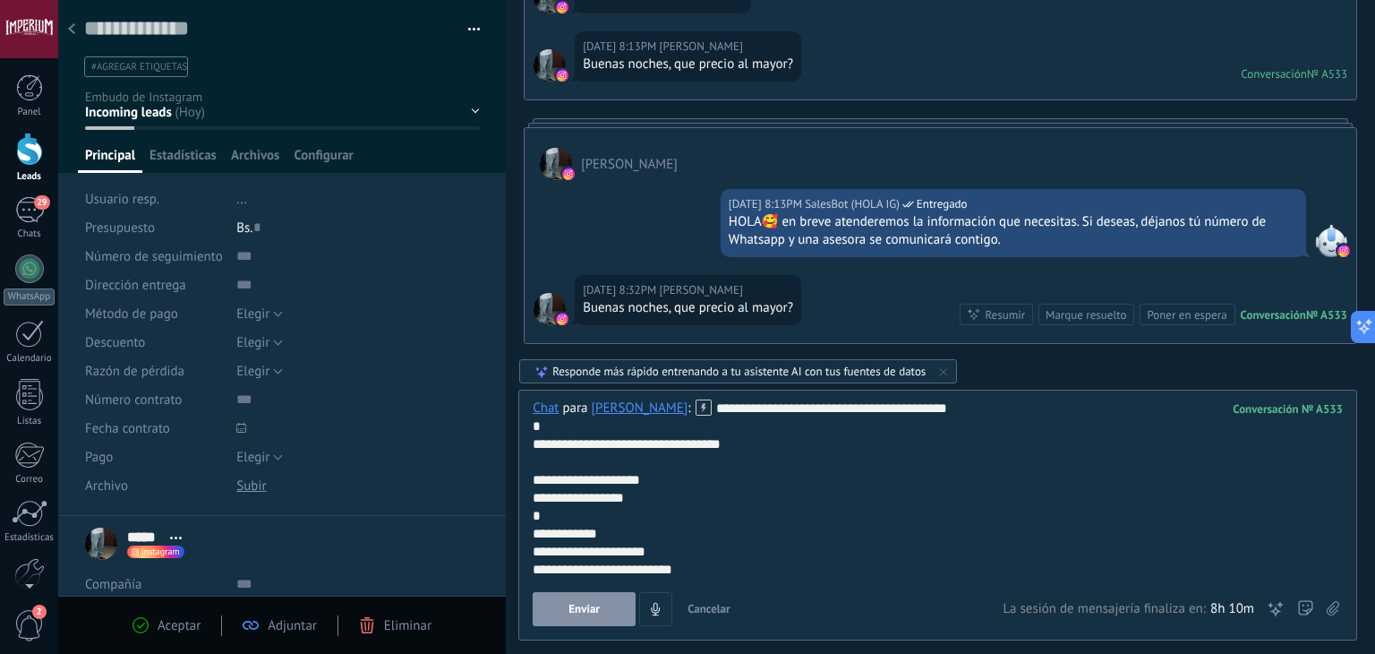
drag, startPoint x: 725, startPoint y: 567, endPoint x: 716, endPoint y: 561, distance: 10.4
click at [716, 561] on div "**********" at bounding box center [935, 570] width 805 height 18
click at [782, 474] on div "**********" at bounding box center [935, 480] width 805 height 18
click at [720, 611] on span "Cancelar" at bounding box center [709, 608] width 43 height 15
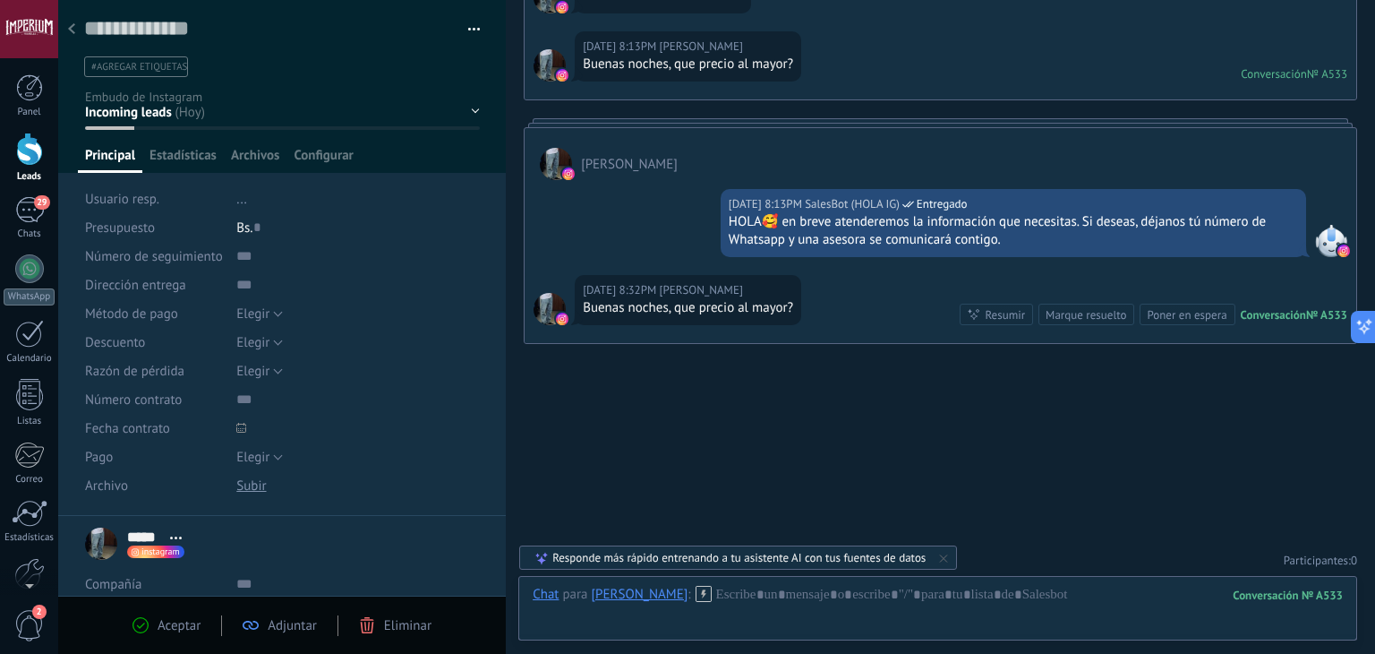
click at [696, 586] on icon at bounding box center [704, 594] width 16 height 16
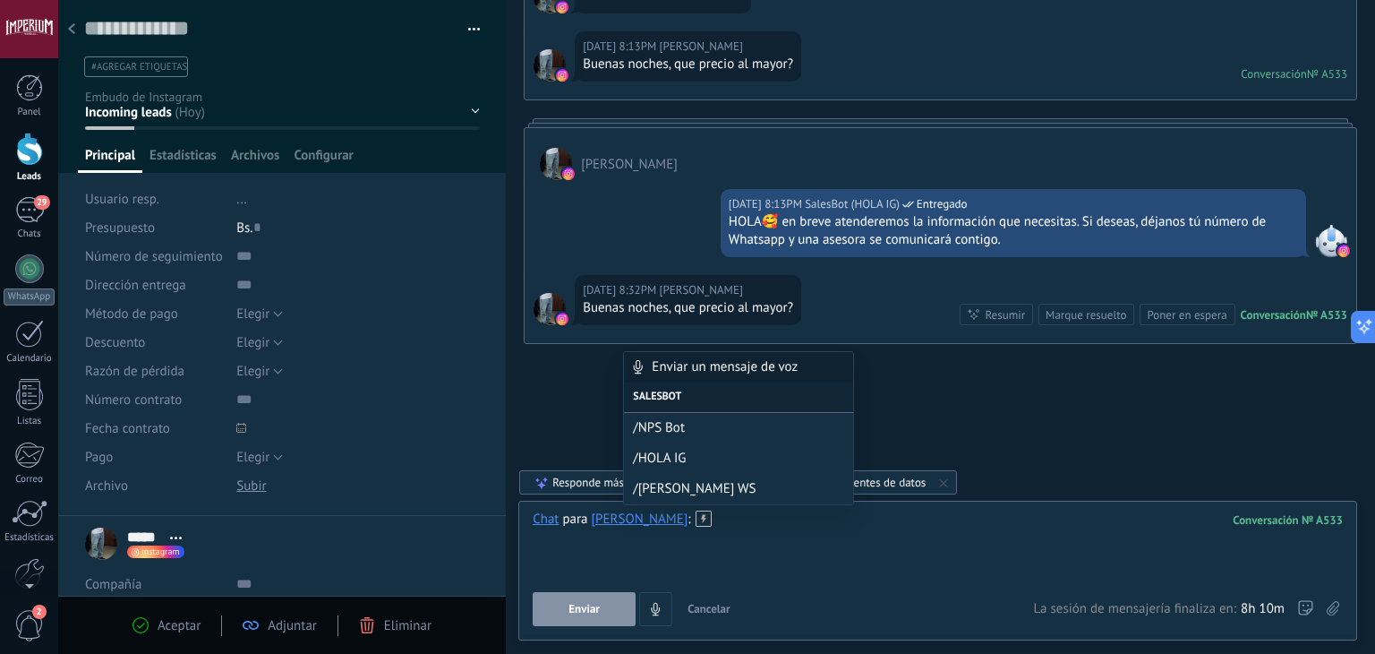
click at [726, 536] on div at bounding box center [938, 544] width 810 height 68
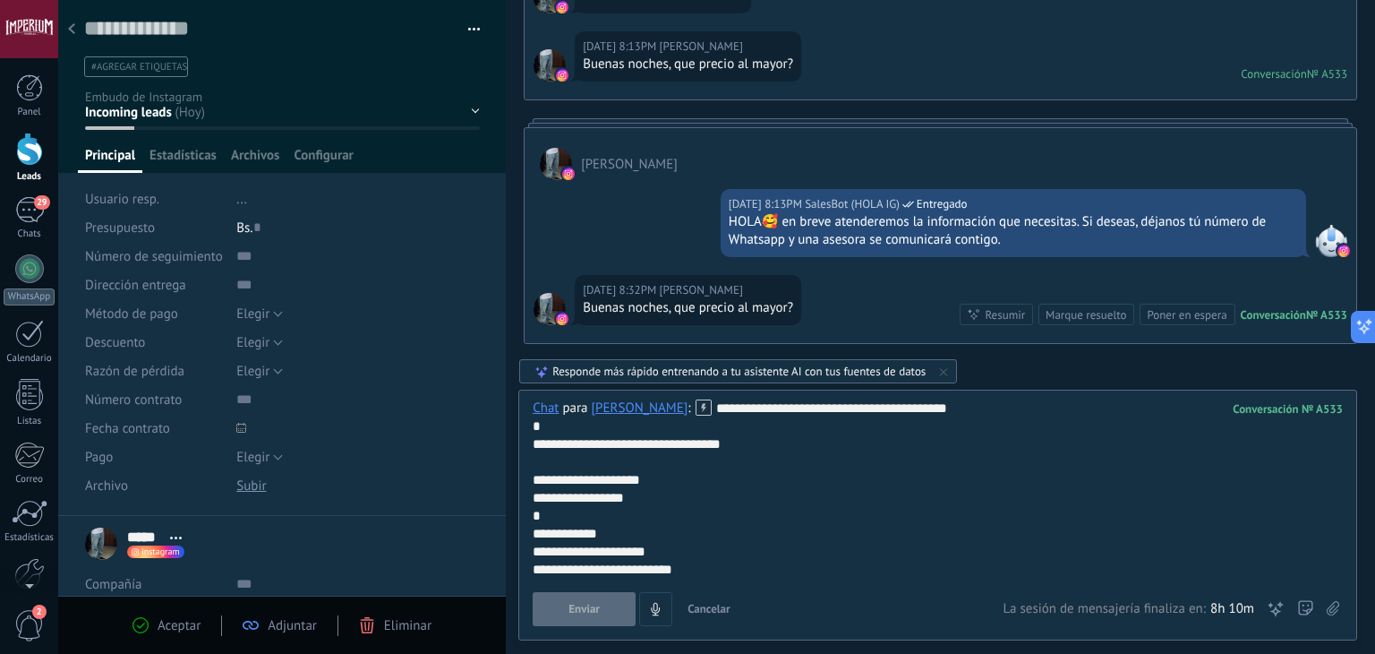
click at [587, 619] on button "Enviar" at bounding box center [584, 609] width 103 height 34
click at [708, 483] on div "**********" at bounding box center [935, 480] width 805 height 18
click at [596, 599] on button "Enviar" at bounding box center [584, 609] width 103 height 34
click at [599, 607] on span "Enviar" at bounding box center [584, 609] width 31 height 13
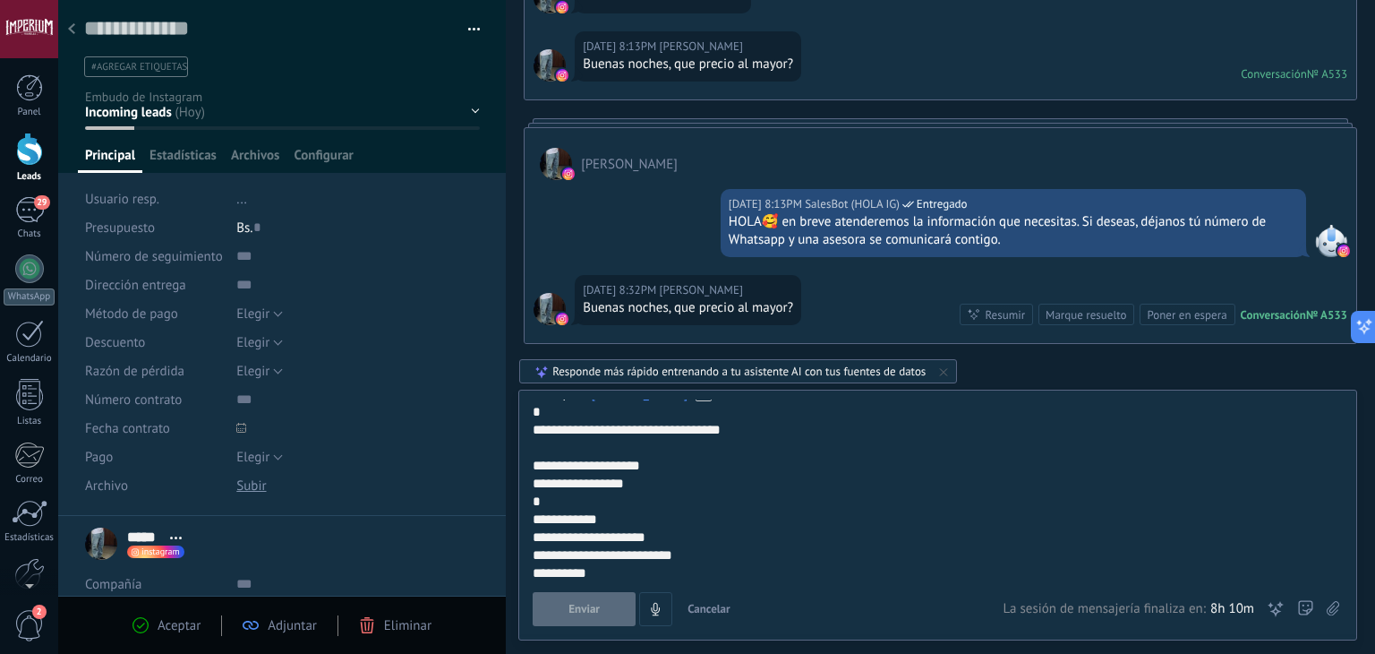
scroll to position [18, 0]
click at [661, 558] on div "**********" at bounding box center [935, 552] width 805 height 18
click at [641, 568] on div "**********" at bounding box center [935, 570] width 805 height 18
click at [605, 613] on button "Enviar" at bounding box center [584, 609] width 103 height 34
click at [841, 432] on div "**********" at bounding box center [935, 426] width 805 height 18
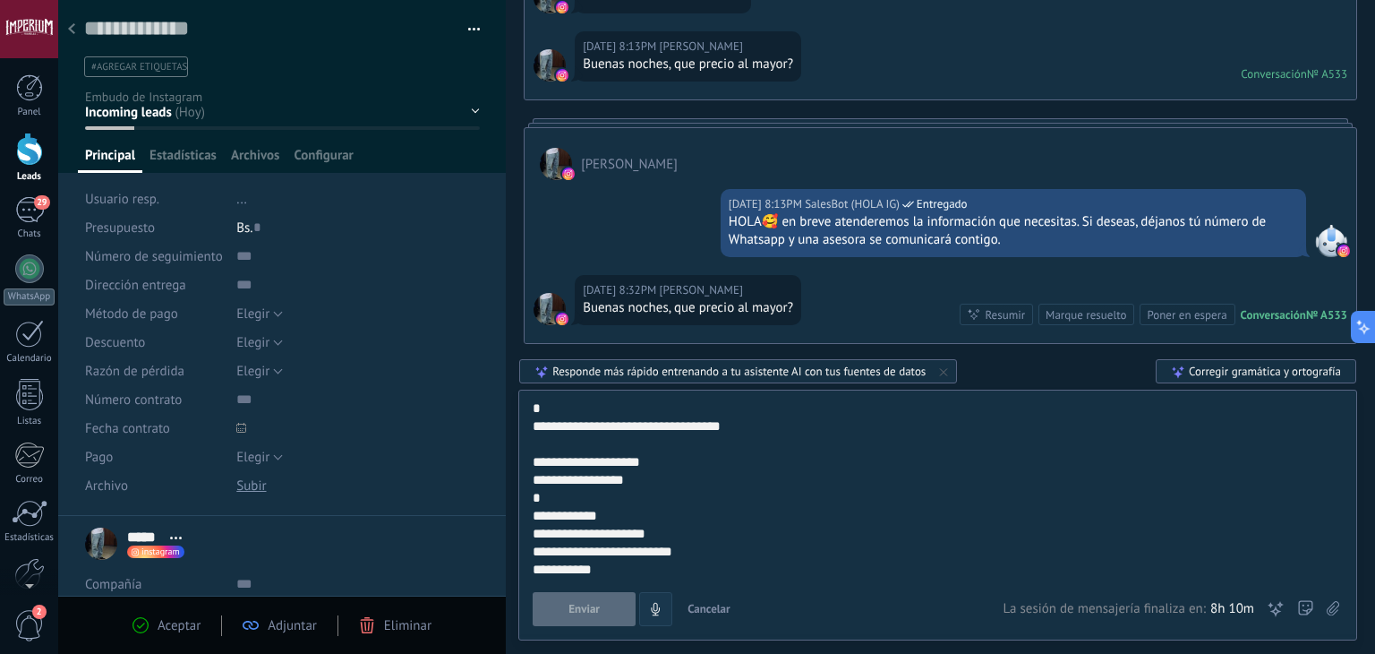
click at [663, 602] on icon "4" at bounding box center [655, 609] width 15 height 15
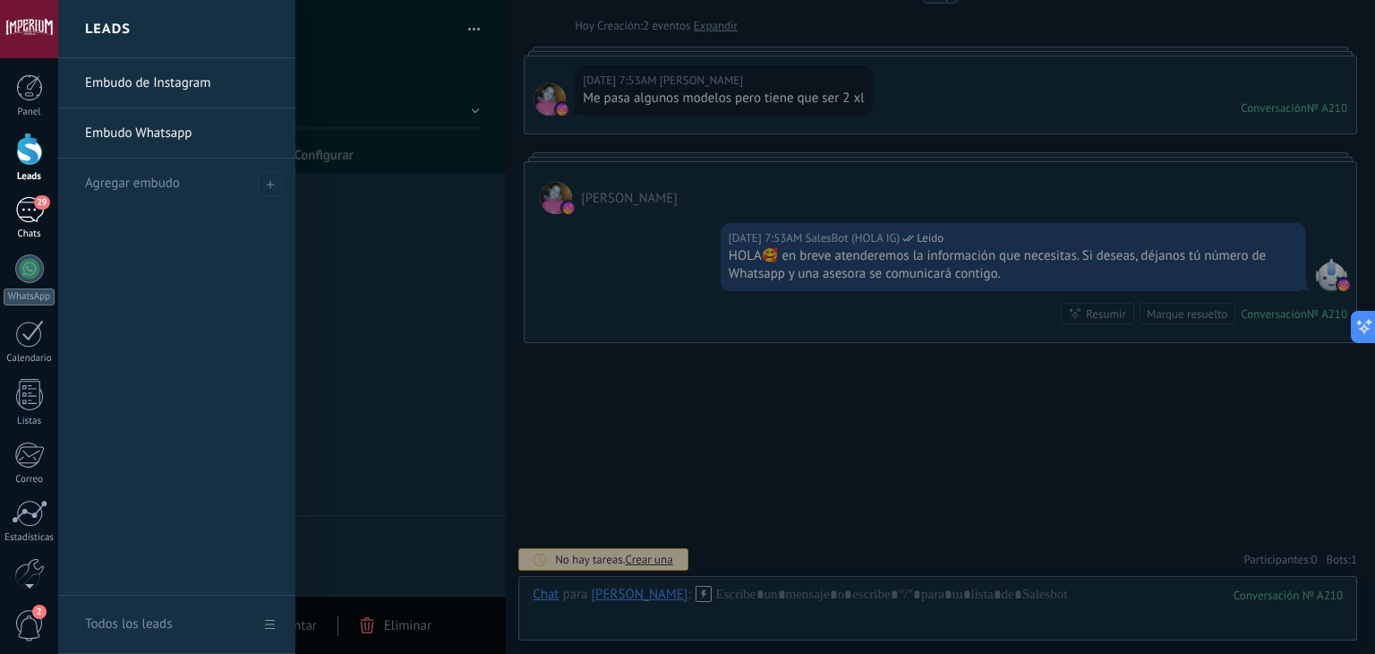
click at [36, 228] on div "Chats" at bounding box center [30, 234] width 52 height 12
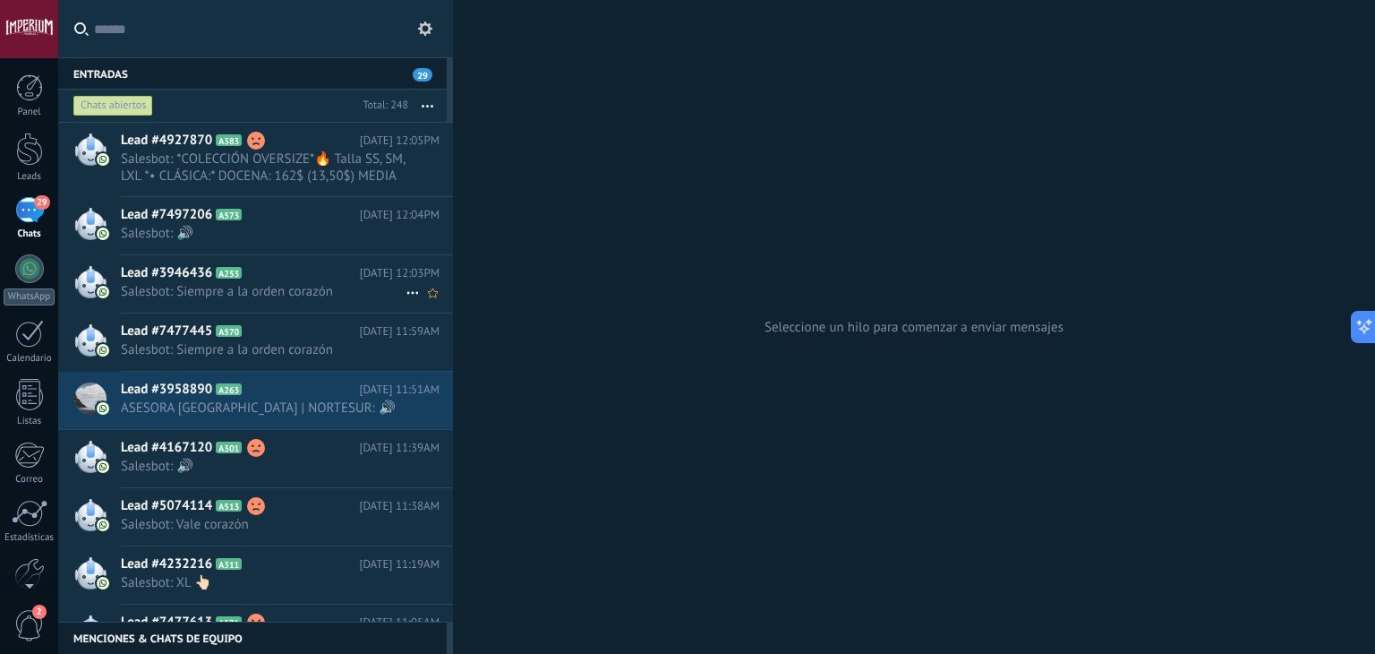
scroll to position [90, 0]
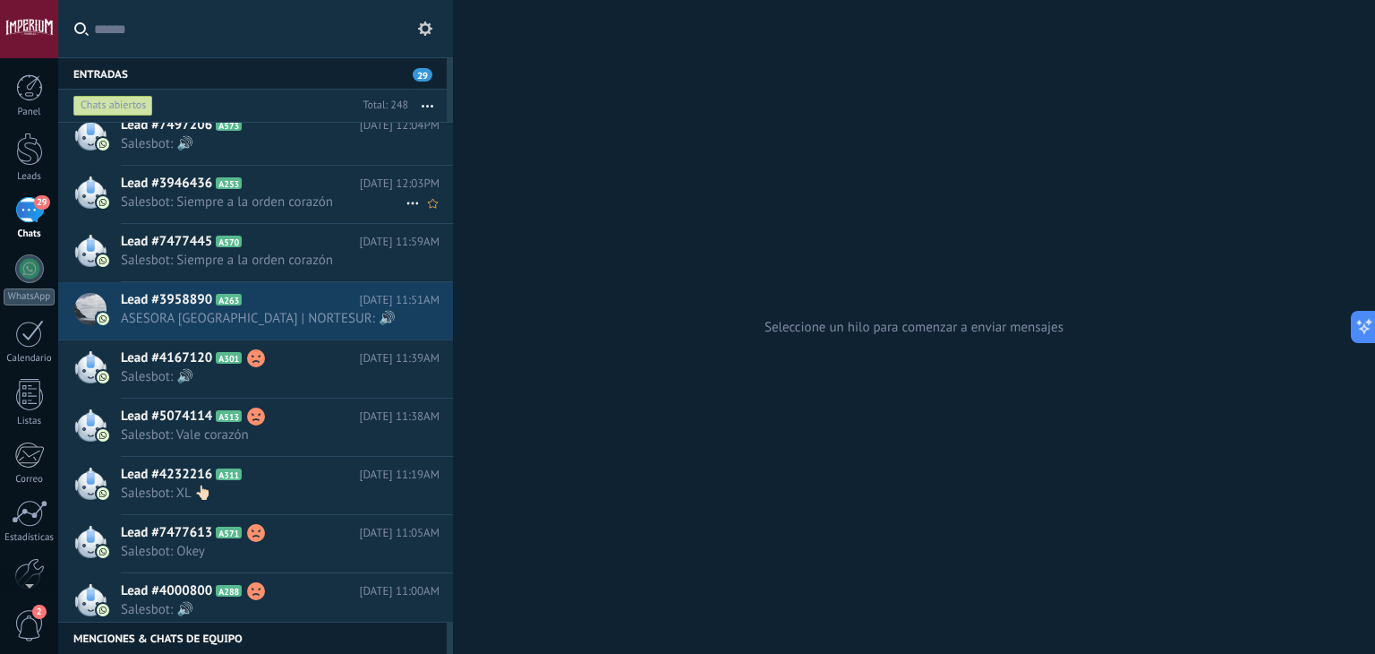
click at [289, 211] on div "Lead #3946436 A253 [DATE] 12:03PM Salesbot: Siempre a la orden corazón" at bounding box center [287, 194] width 332 height 56
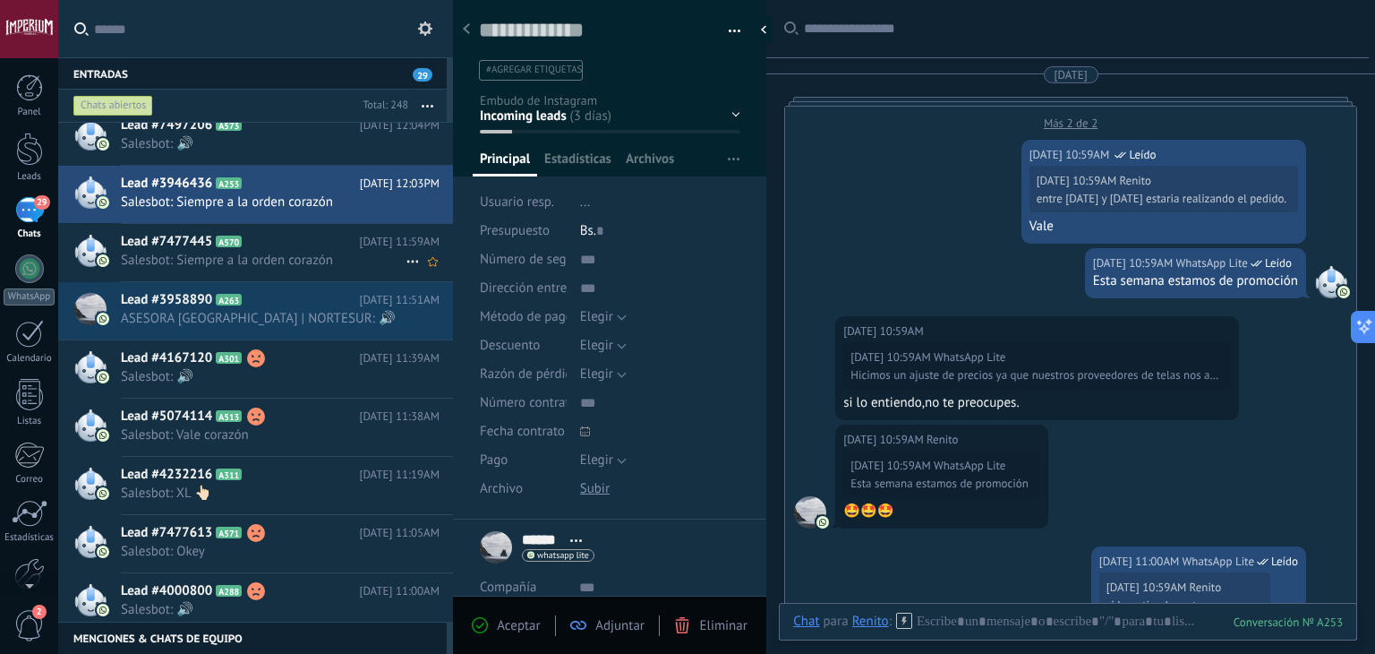
click at [254, 268] on div "Lead #7477445 A570 [DATE] 11:59AM Salesbot: Siempre a la orden corazón" at bounding box center [287, 252] width 332 height 56
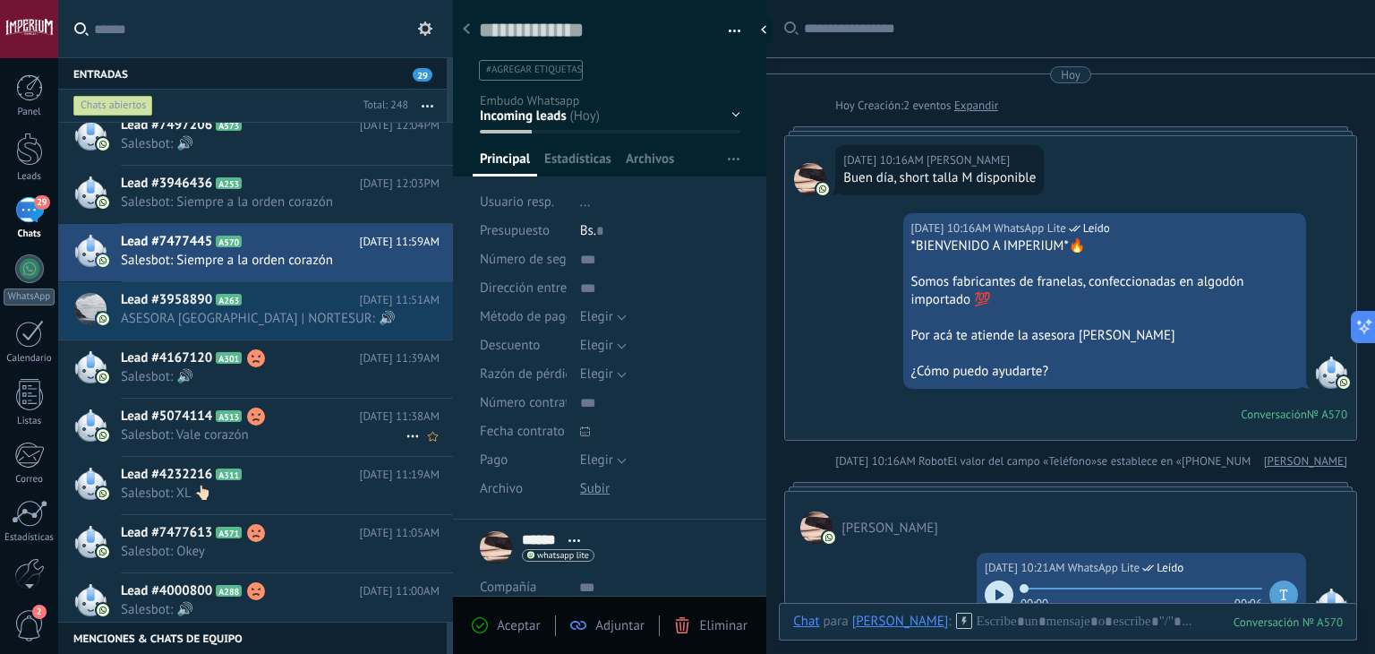
scroll to position [179, 0]
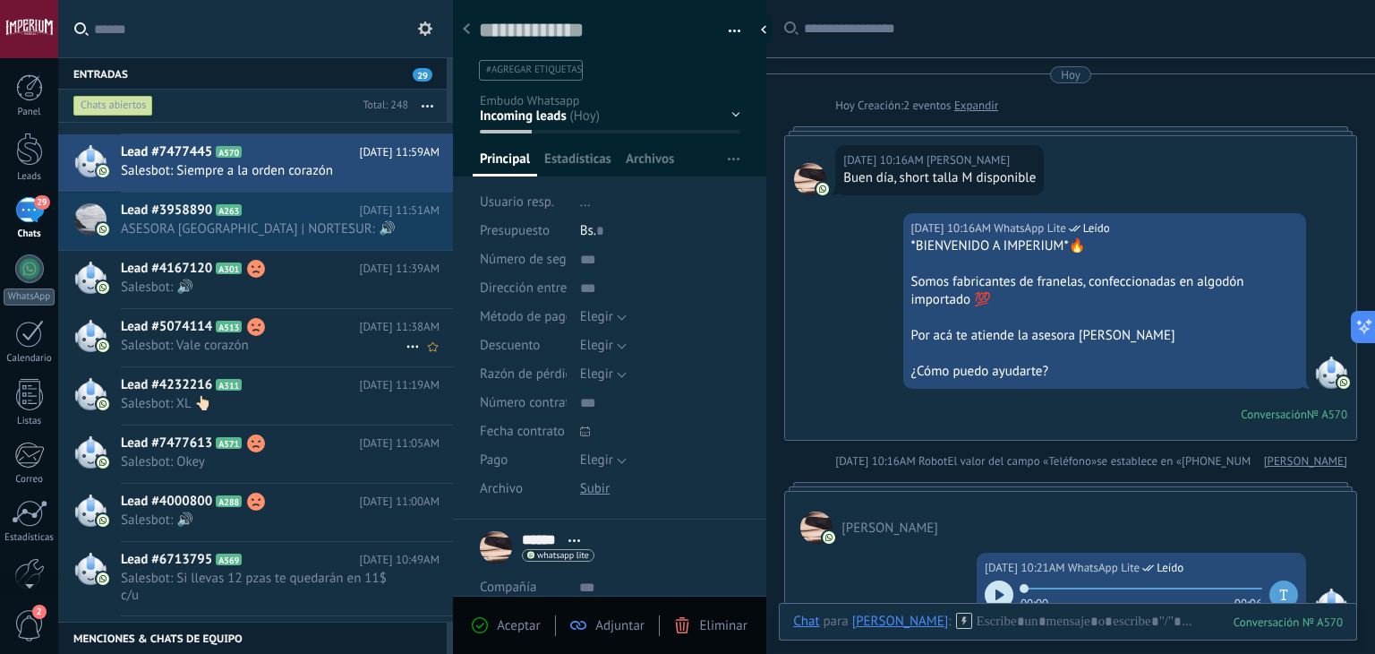
click at [304, 334] on div "Lead #5074114 A513 [DATE] 11:38AM Salesbot: Vale corazón" at bounding box center [287, 337] width 332 height 56
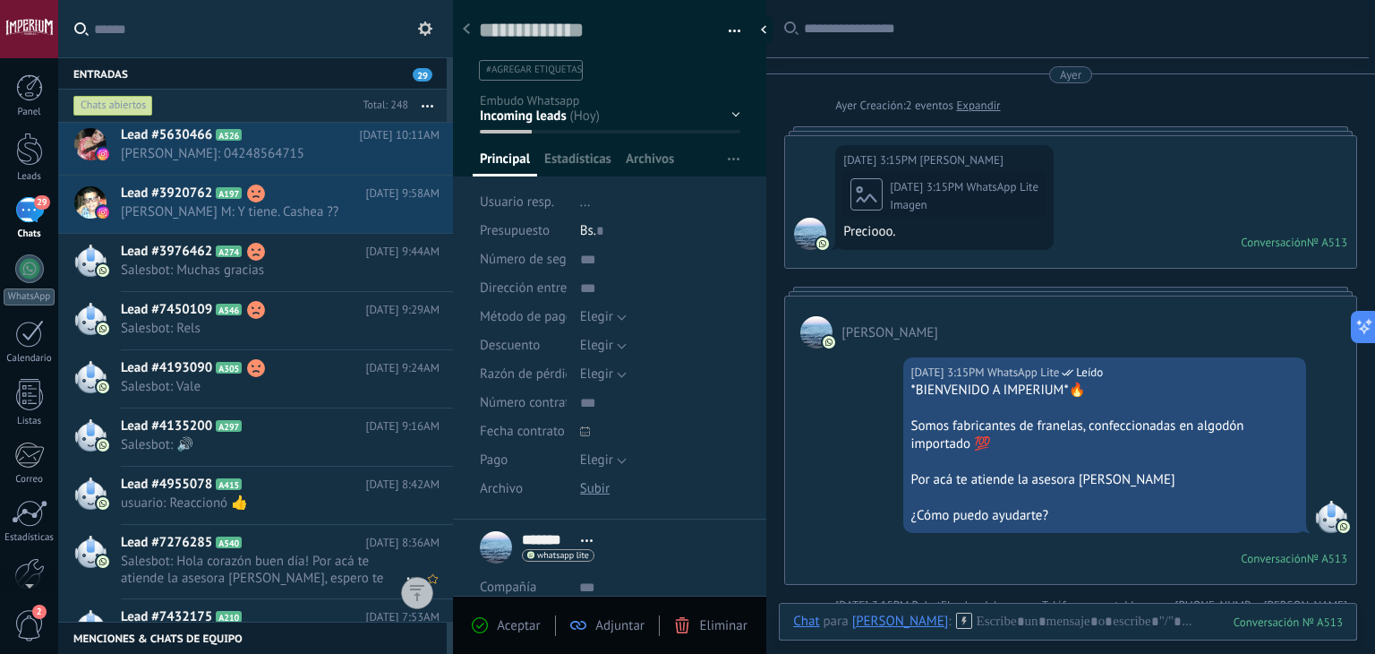
scroll to position [1164, 0]
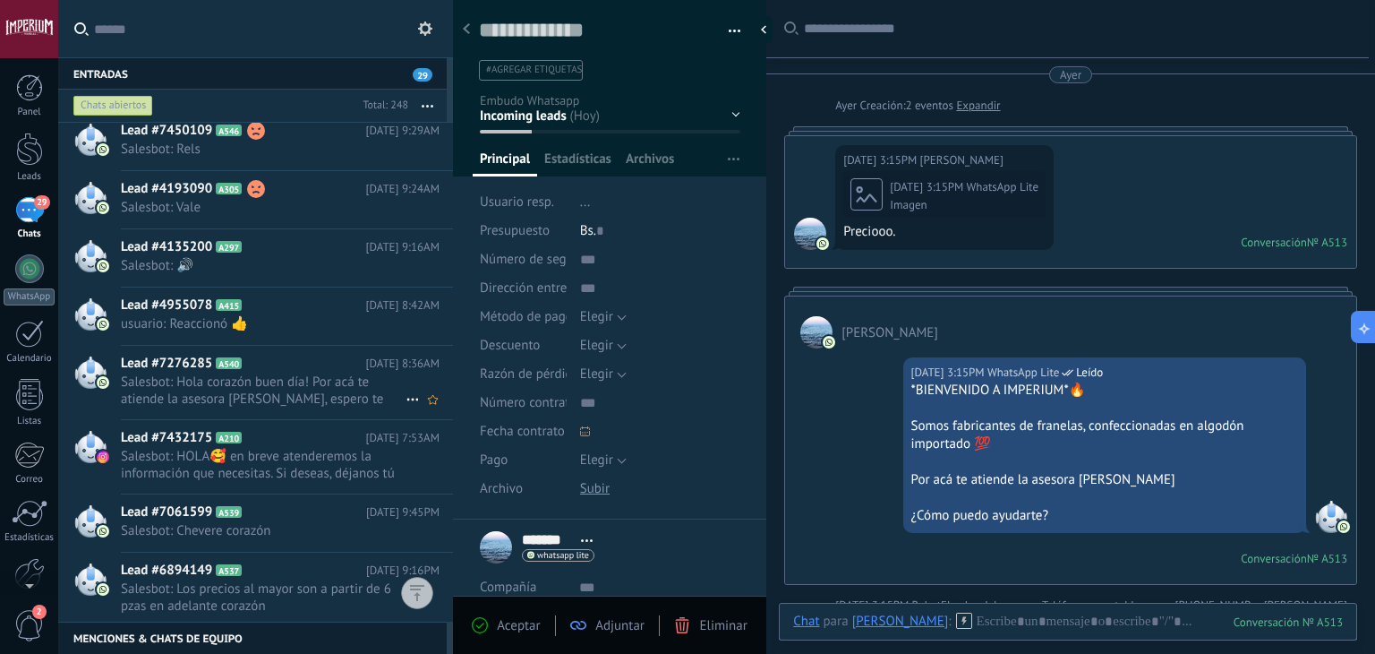
click at [283, 376] on span "Salesbot: Hola corazón buen día! Por acá te atiende la asesora [PERSON_NAME], e…" at bounding box center [263, 390] width 285 height 34
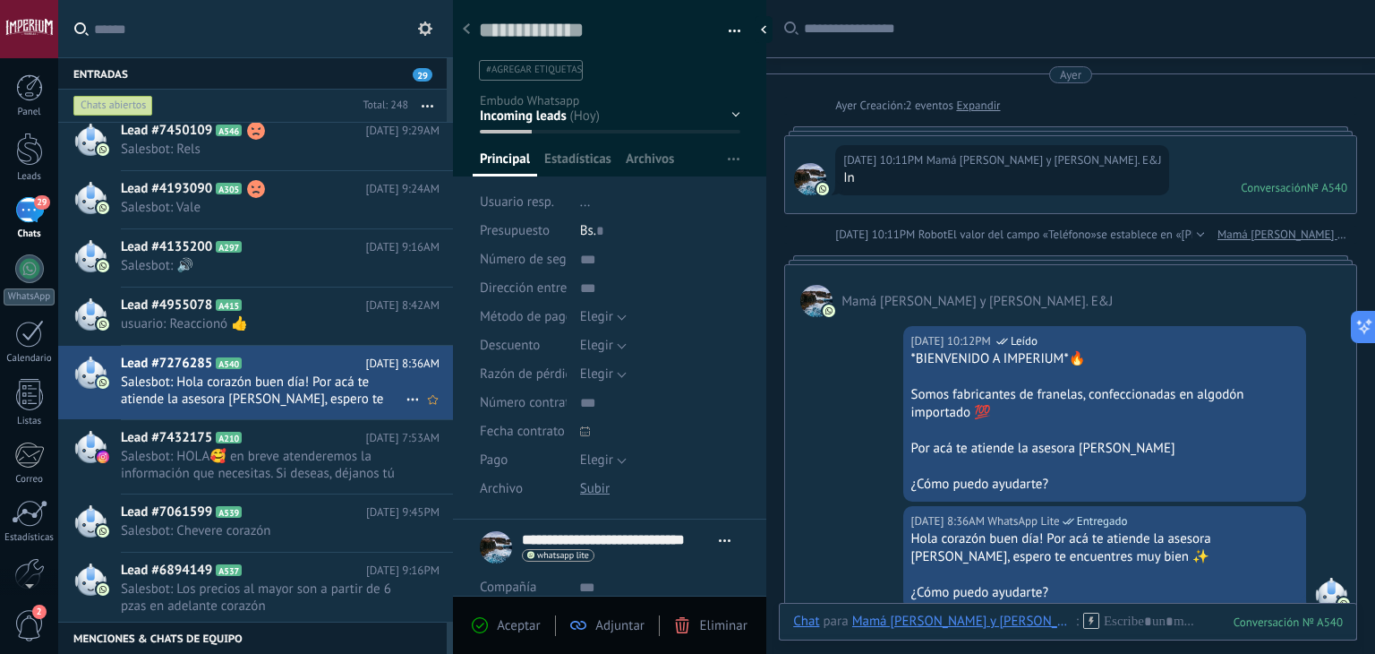
scroll to position [1254, 0]
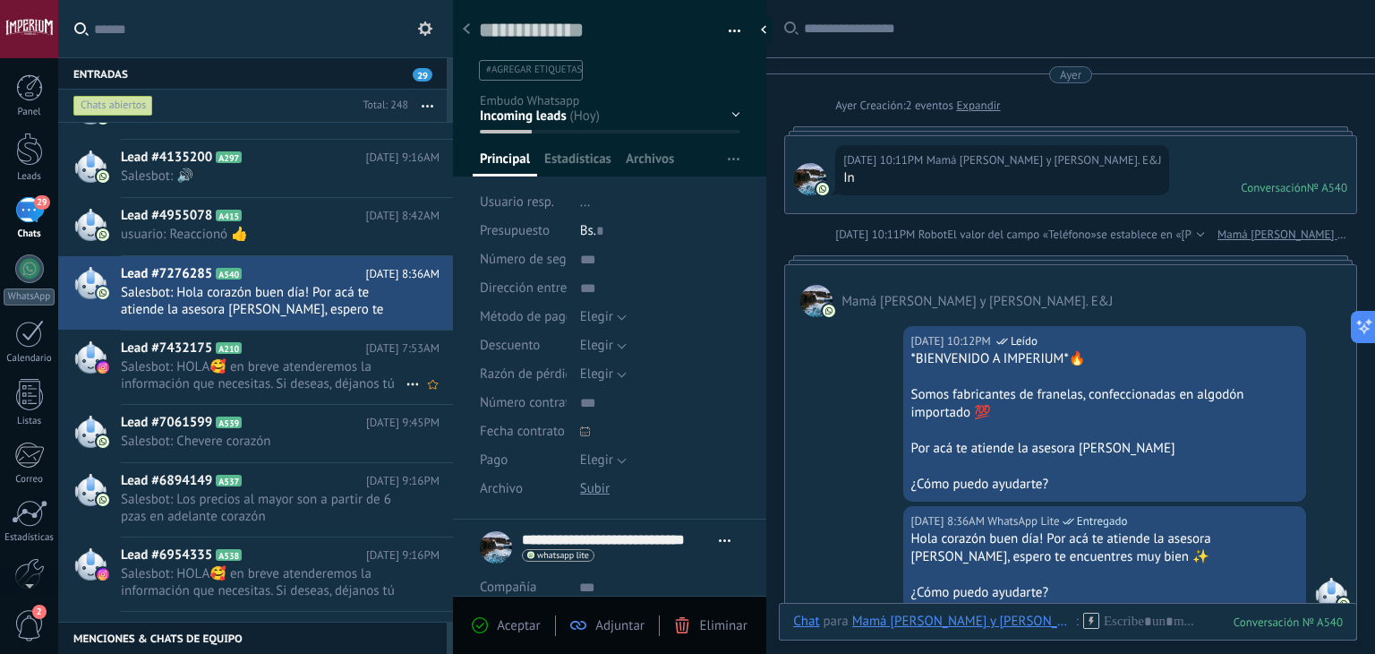
click at [312, 373] on span "Salesbot: HOLA🥰 en breve atenderemos la información que necesitas. Si deseas, d…" at bounding box center [263, 375] width 285 height 34
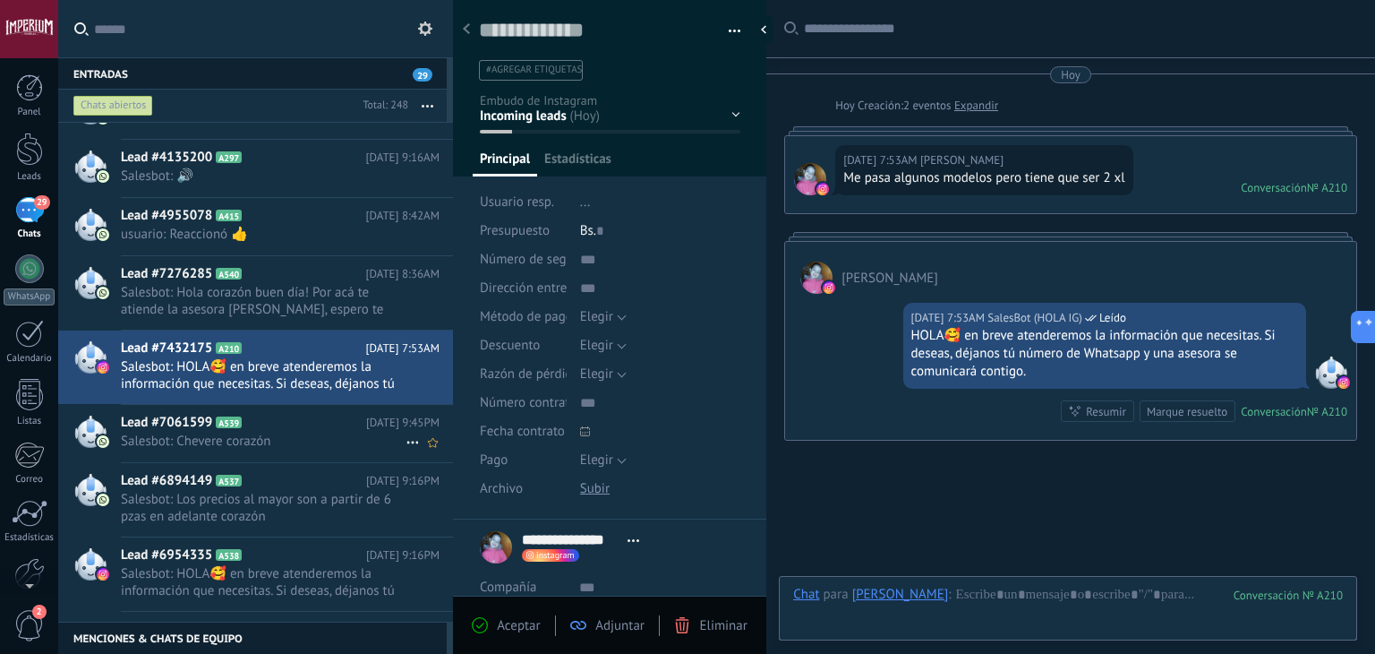
click at [283, 414] on h2 "Lead #7061599 A539" at bounding box center [243, 423] width 245 height 18
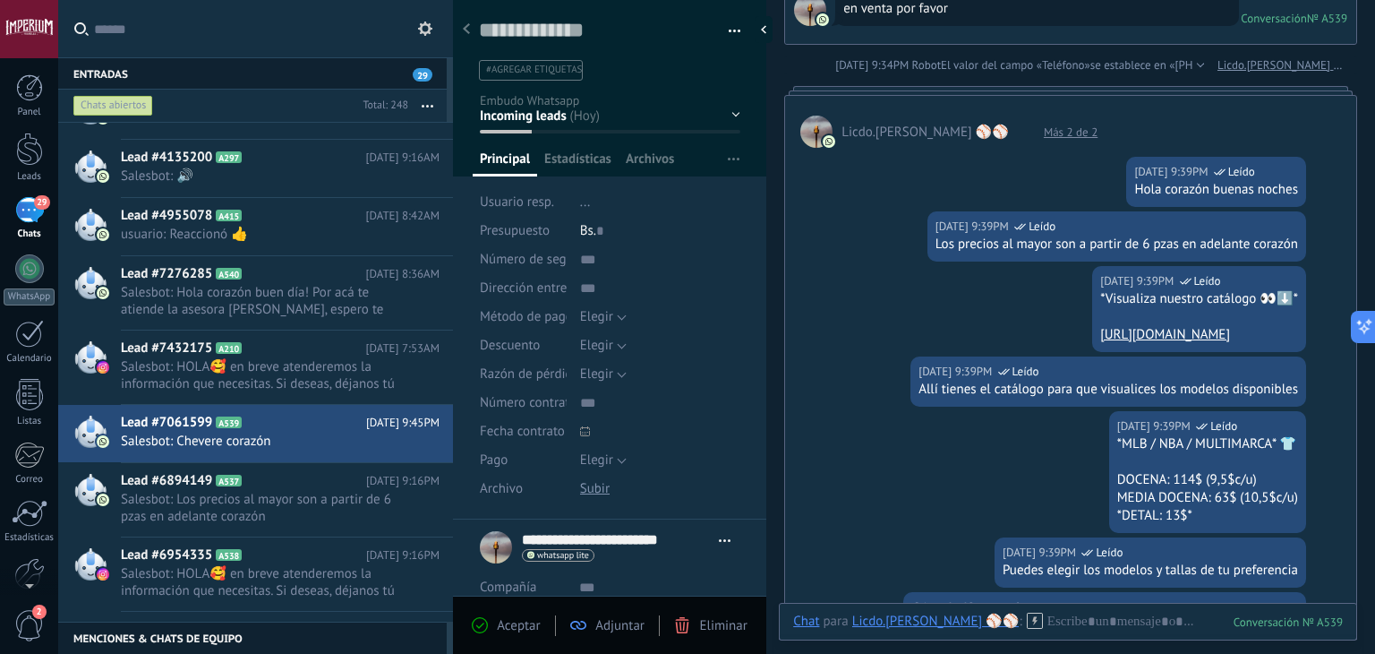
drag, startPoint x: 1291, startPoint y: 364, endPoint x: 1082, endPoint y: 326, distance: 213.1
click at [1082, 326] on div "[DATE] 9:39PM WhatsApp Lite Leído *Visualiza nuestro catálogo 👀⬇️* [URL][DOMAIN…" at bounding box center [1070, 311] width 571 height 90
copy div "*Visualiza nuestro catálogo 👀⬇️* [URL][DOMAIN_NAME]"
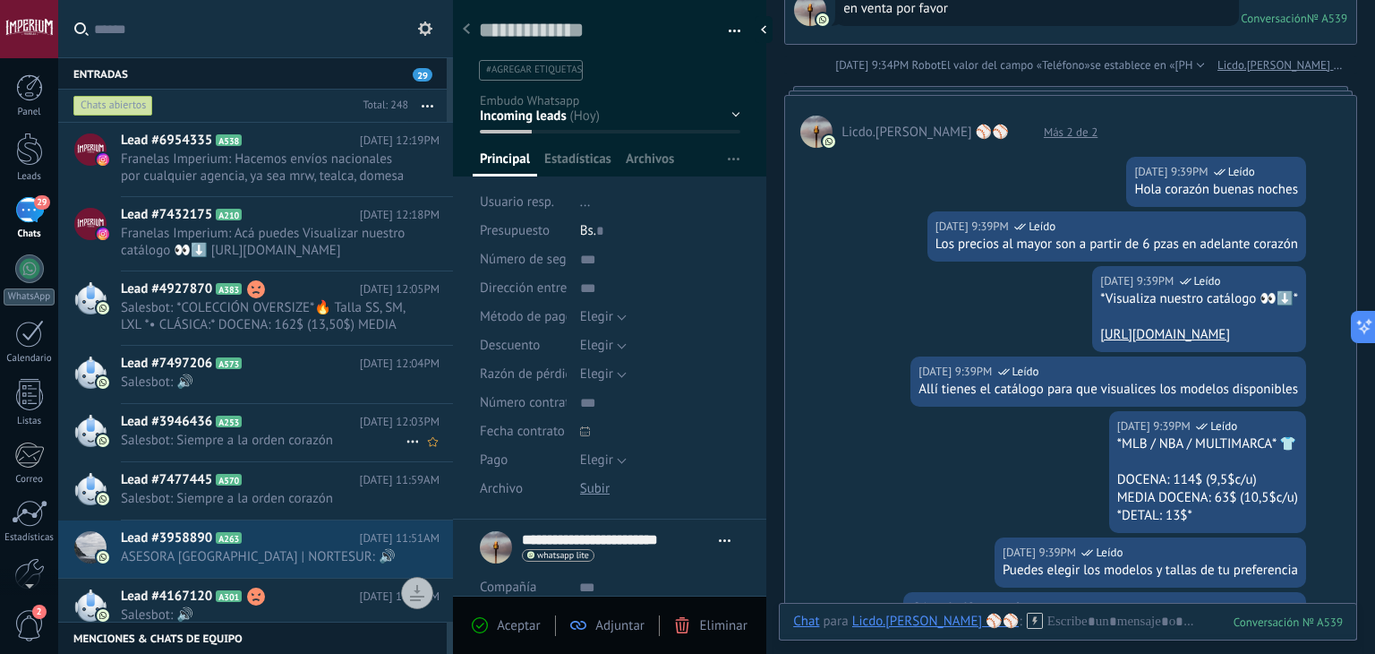
scroll to position [90, 0]
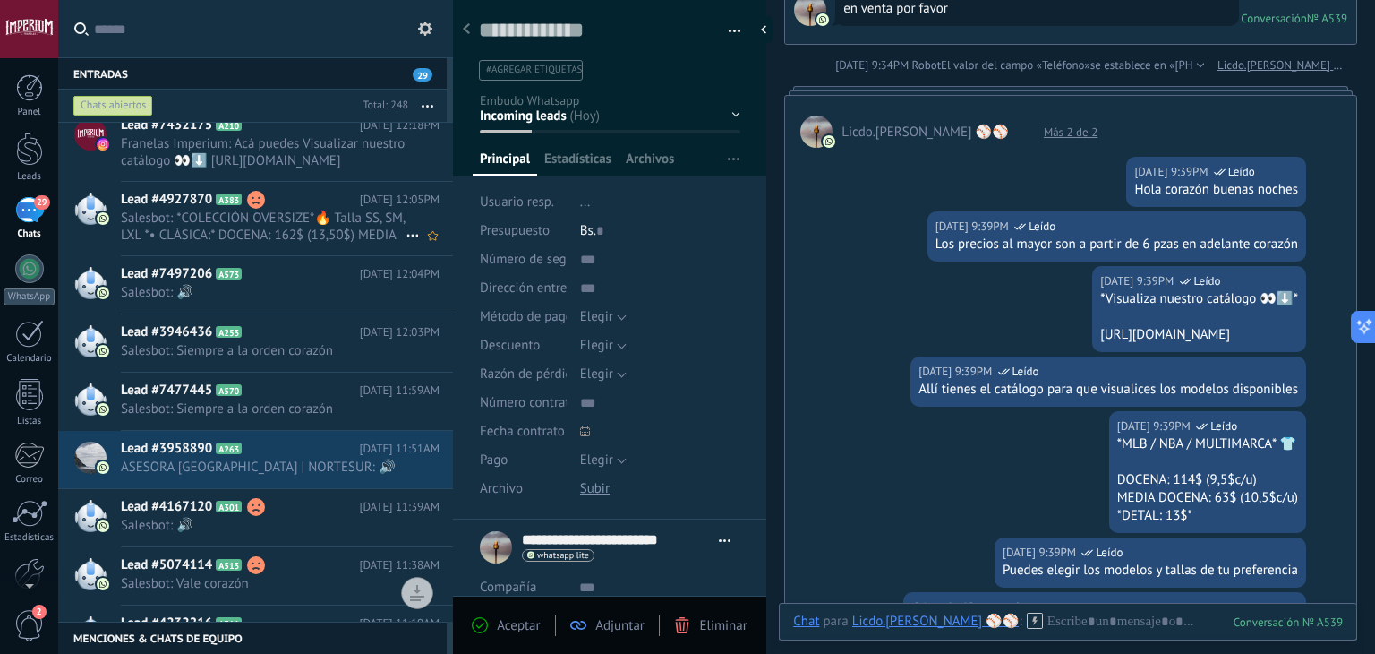
click at [276, 198] on h2 "Lead #4927870 A383" at bounding box center [240, 200] width 239 height 18
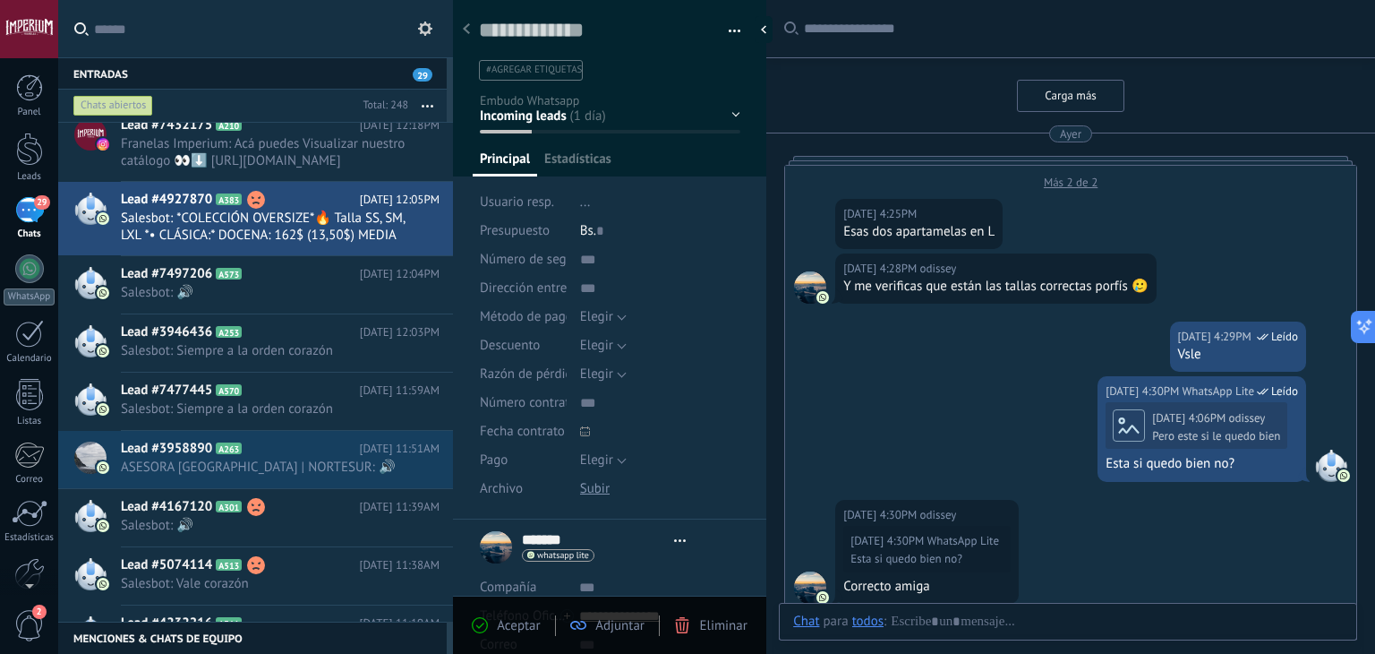
type textarea "**********"
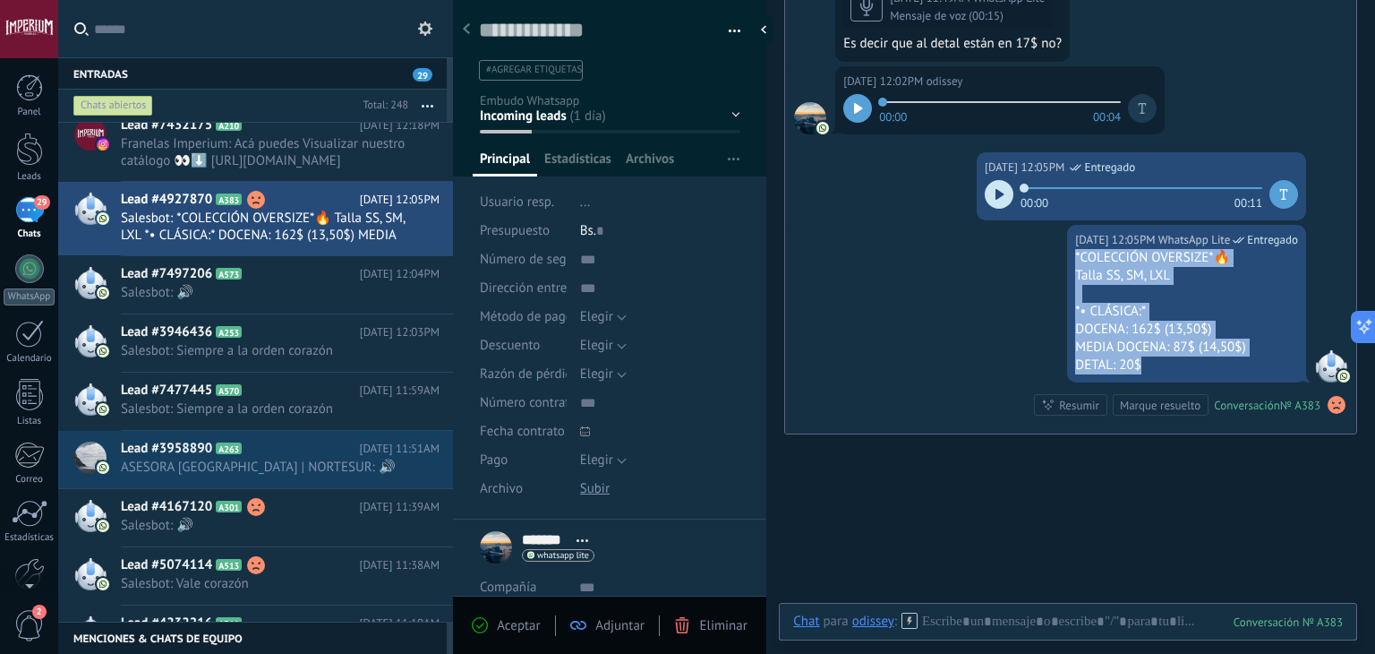
drag, startPoint x: 1078, startPoint y: 261, endPoint x: 1165, endPoint y: 369, distance: 138.9
click at [1165, 369] on div "[DATE] 12:05PM WhatsApp Lite Entregado *COLECCIÓN OVERSIZE*🔥 Talla SS, SM, LXL …" at bounding box center [1186, 304] width 239 height 158
copy div "*COLECCIÓN OVERSIZE*🔥 Talla SS, SM, LXL *•⁠ ⁠CLÁSICA:* DOCENA: 162$ (13,50$) ME…"
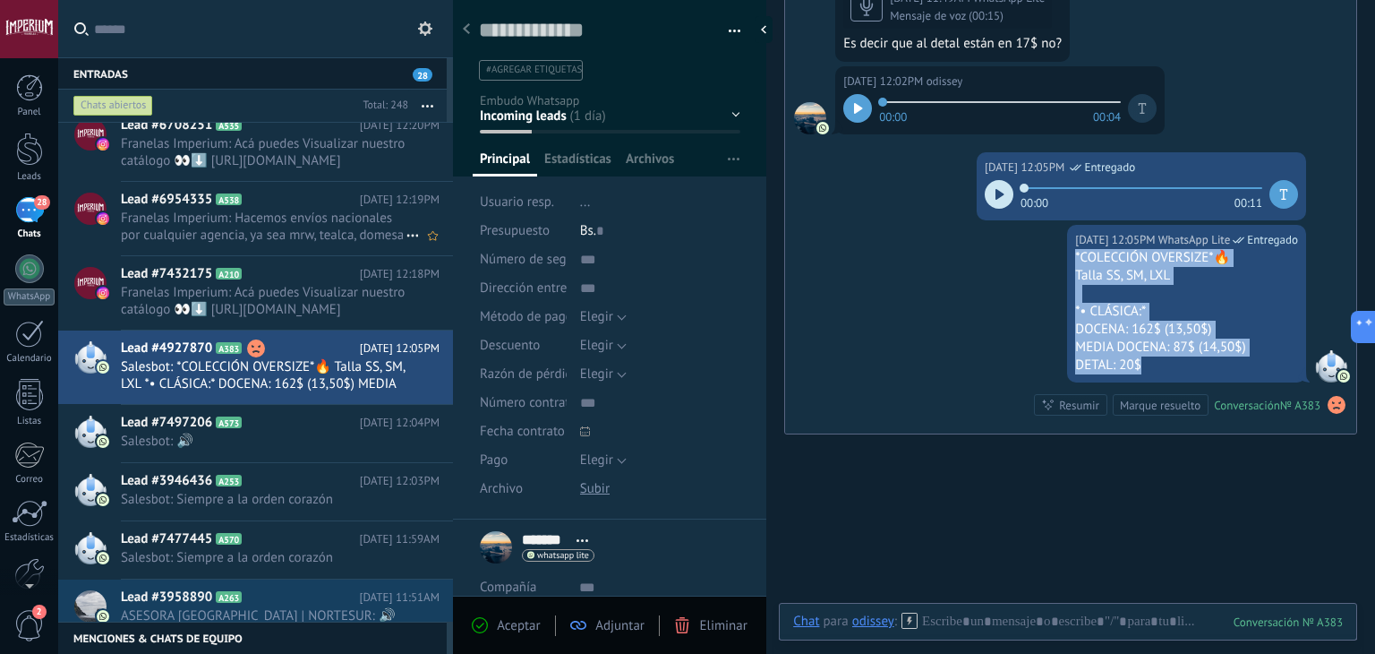
scroll to position [179, 0]
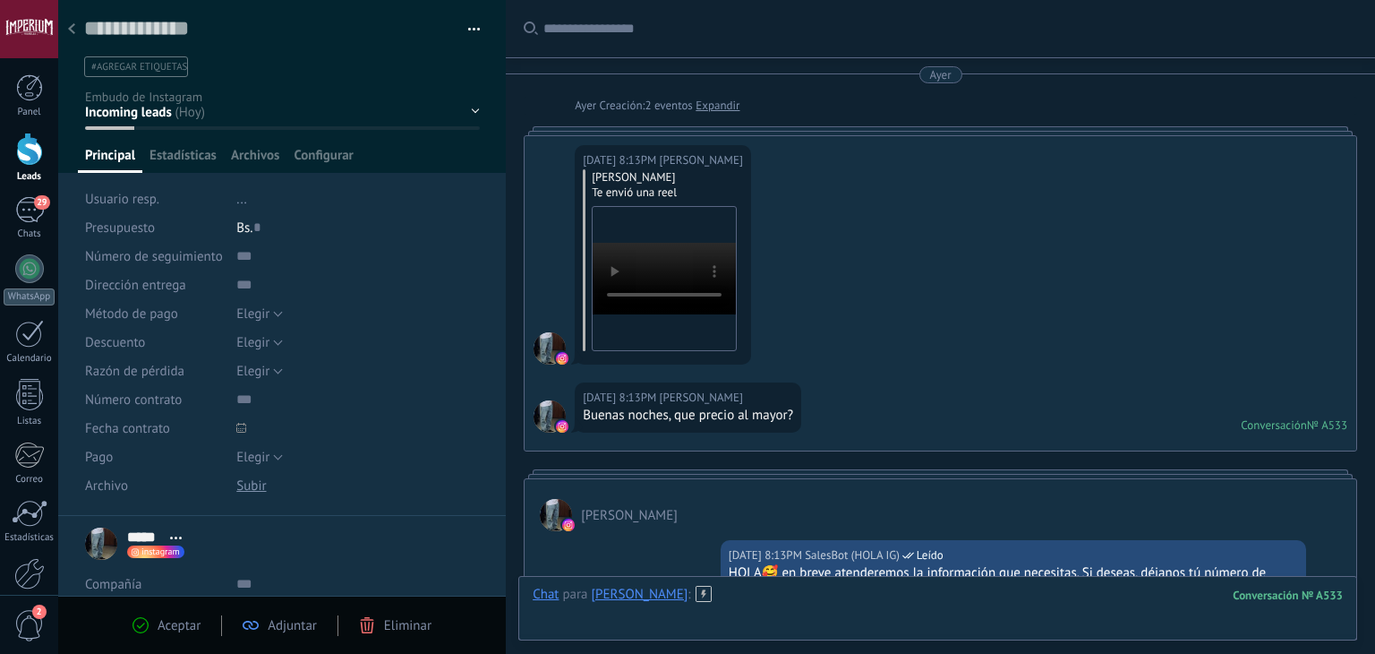
click at [740, 586] on div at bounding box center [938, 613] width 810 height 54
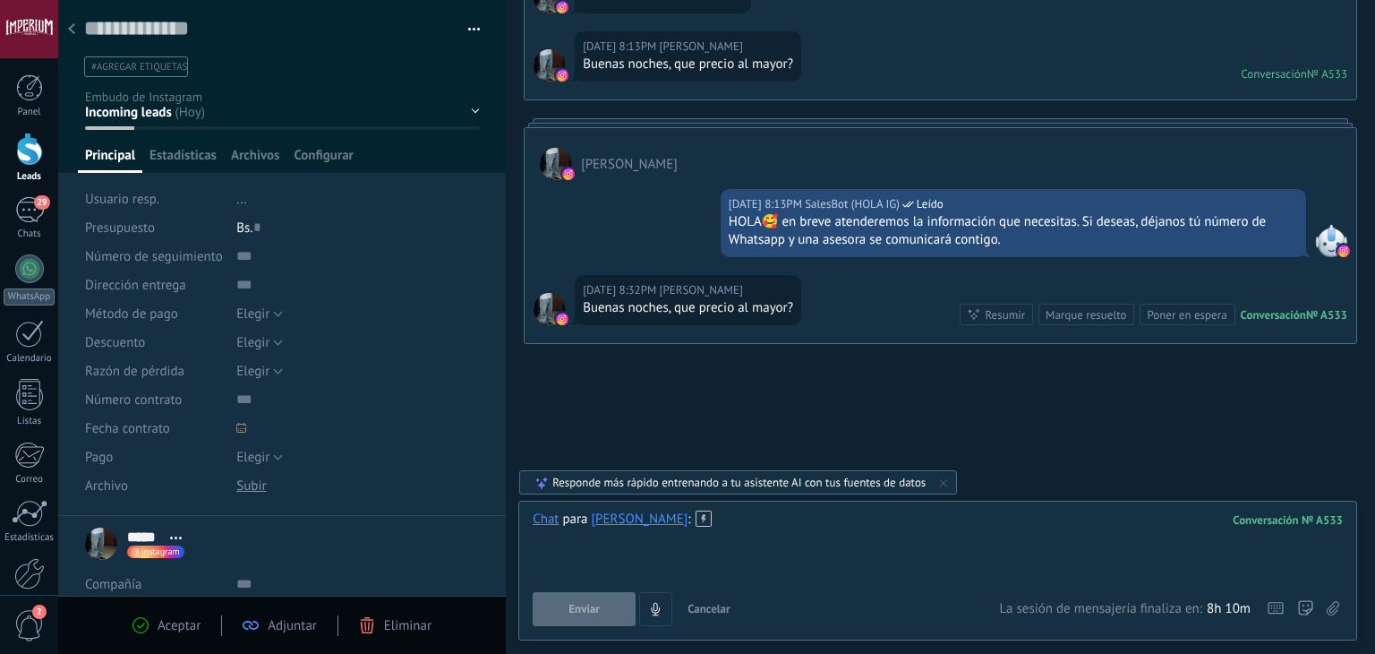
paste div
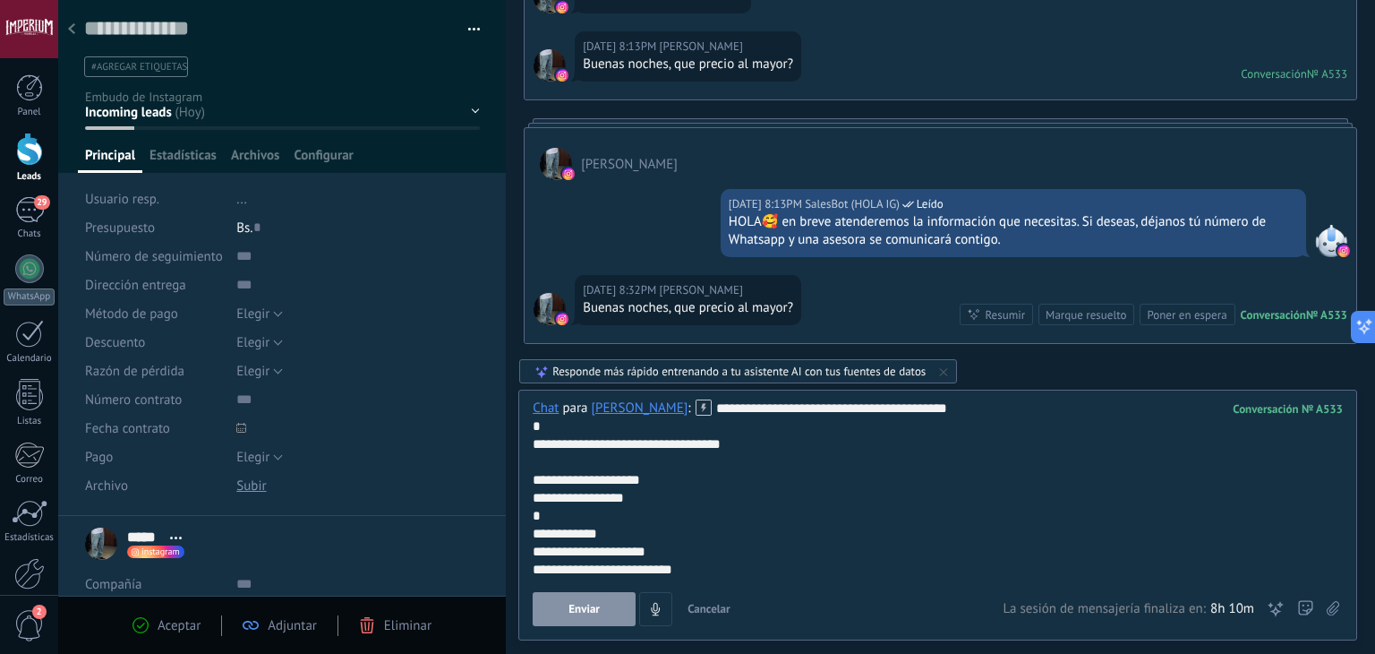
click at [614, 603] on button "Enviar" at bounding box center [584, 609] width 103 height 34
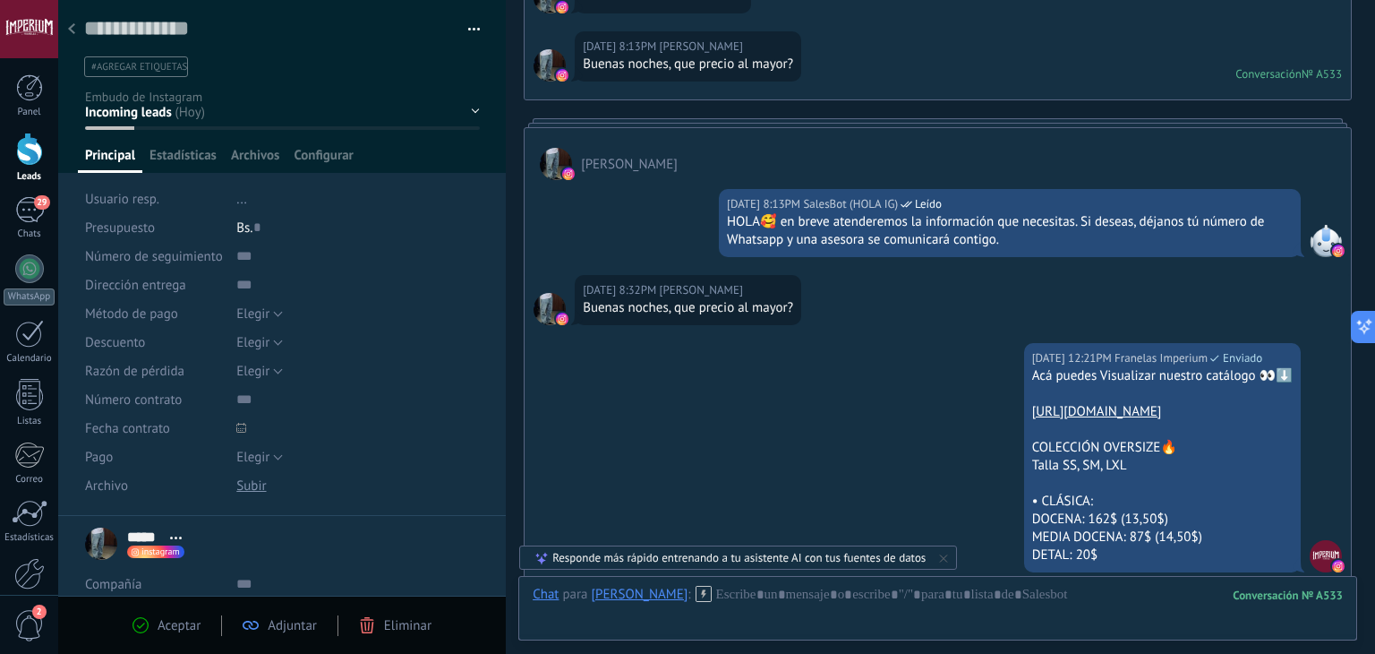
scroll to position [631, 0]
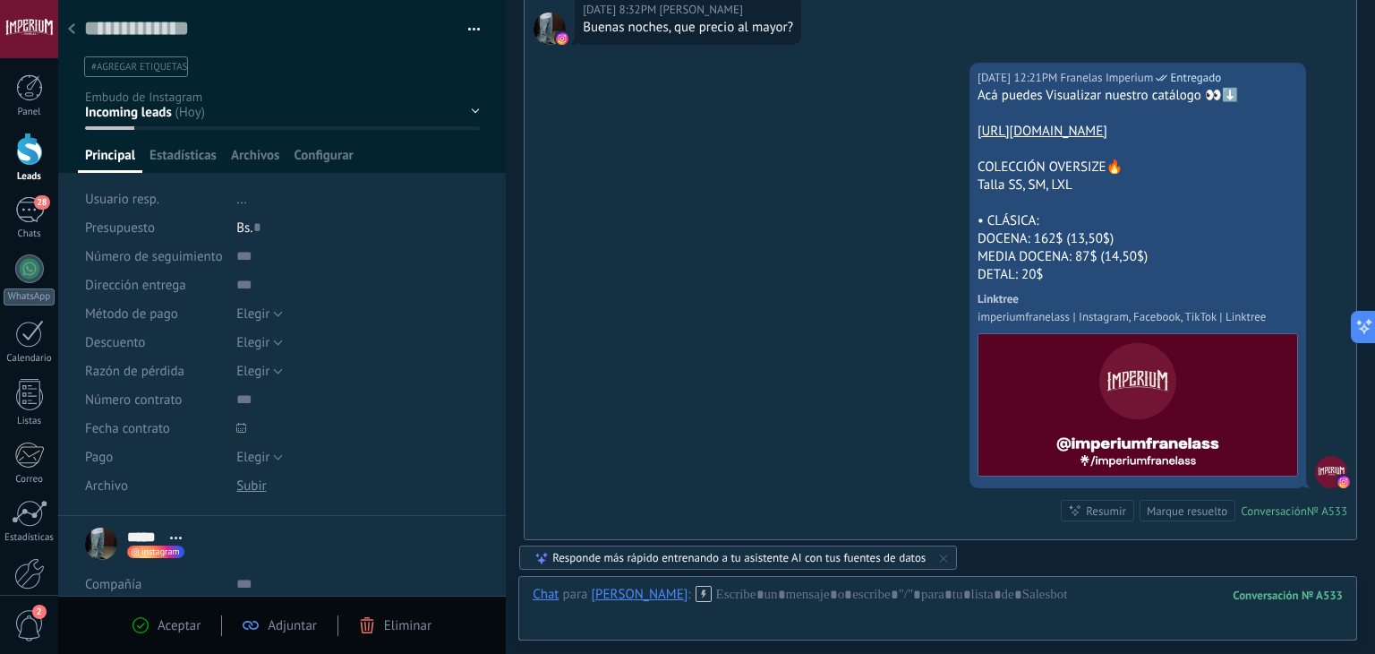
click at [80, 26] on div at bounding box center [71, 30] width 25 height 35
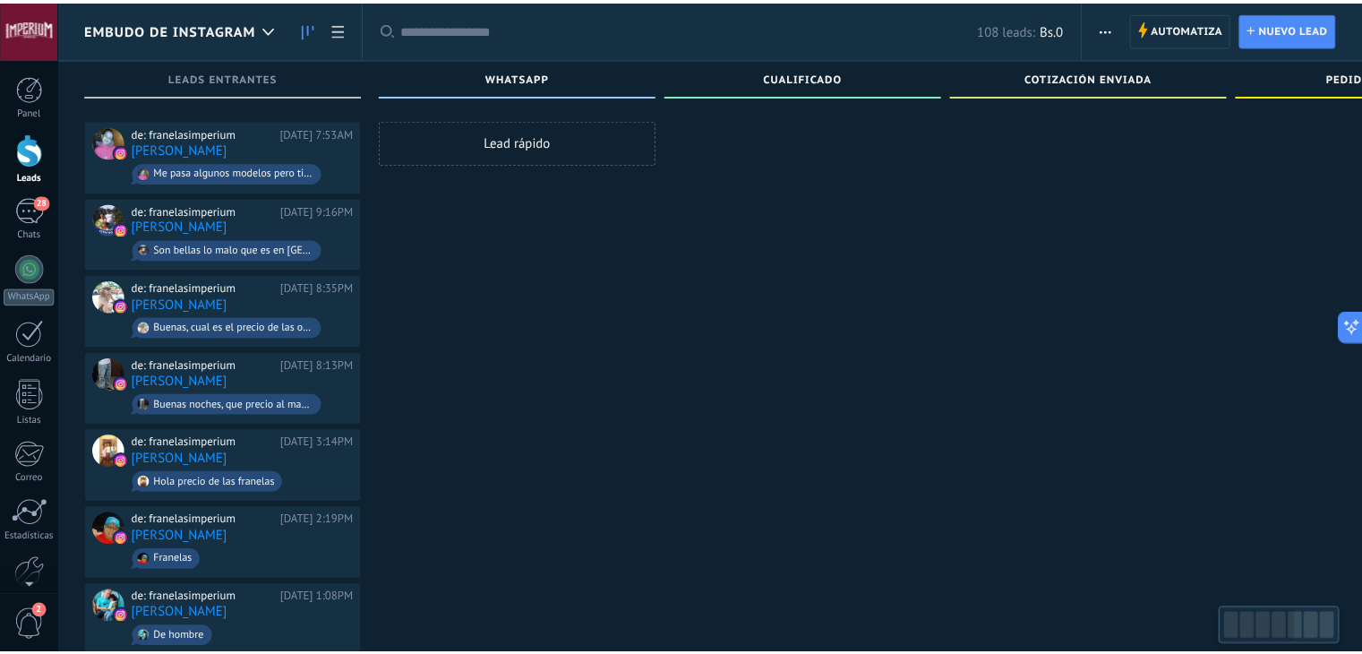
scroll to position [90, 0]
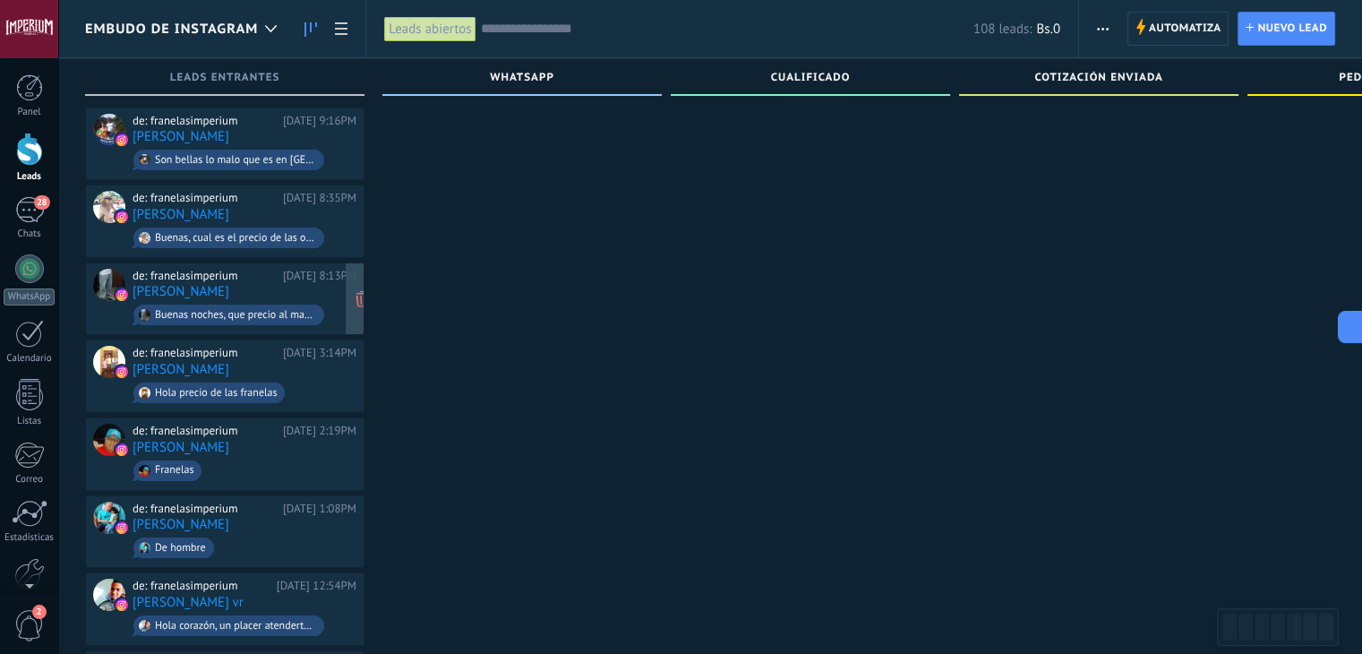
click at [261, 284] on div "de: franelasimperium Ayer 8:13PM ángel Buenas noches, que precio al mayor?" at bounding box center [245, 299] width 224 height 61
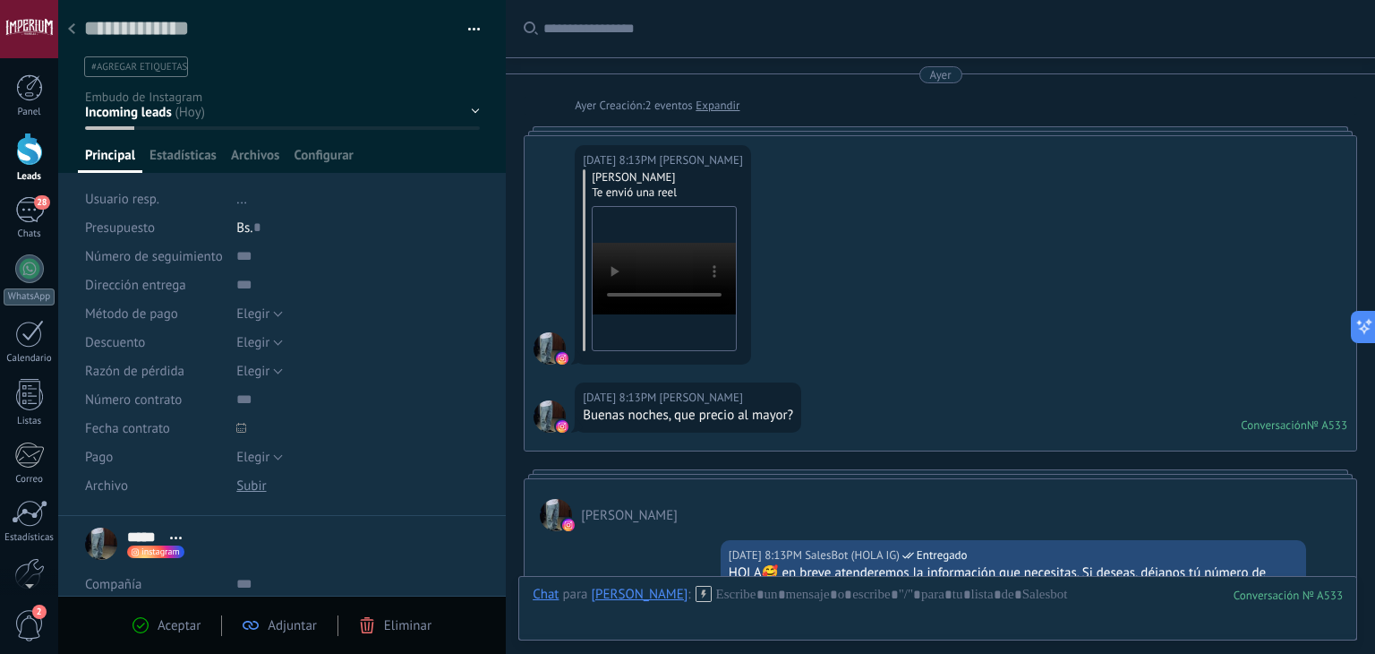
scroll to position [631, 0]
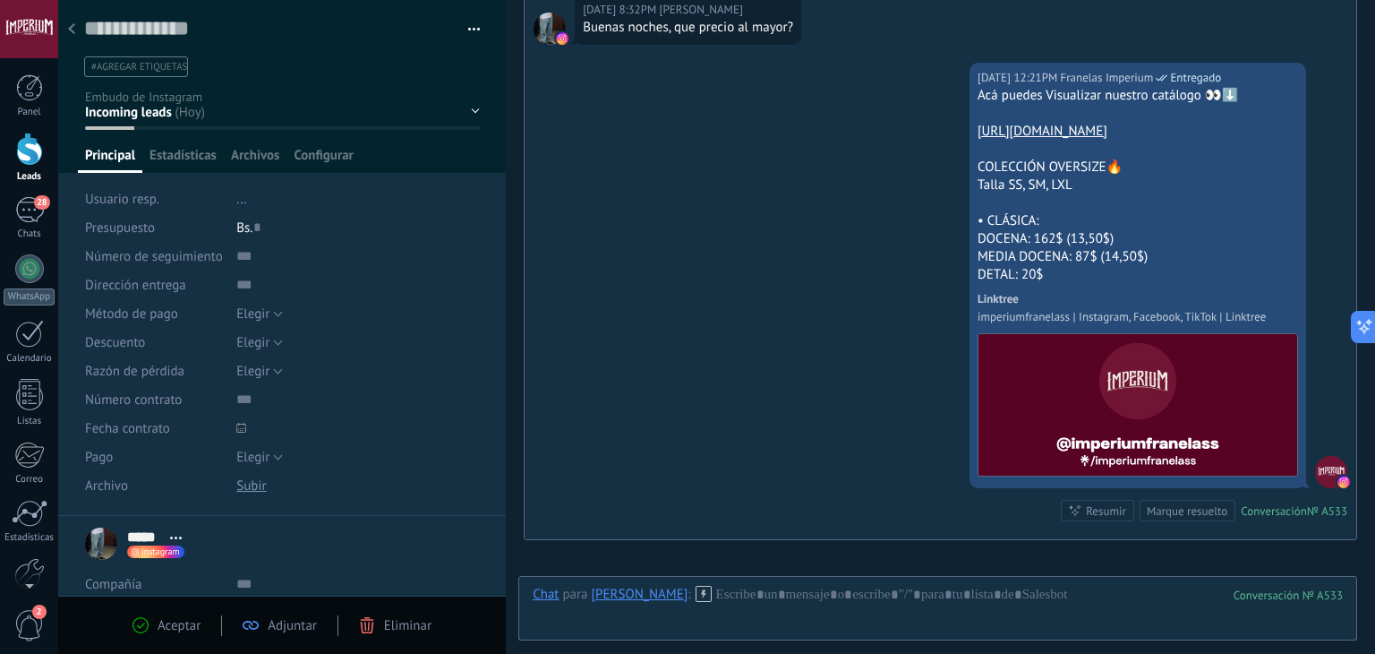
click at [61, 25] on div at bounding box center [71, 30] width 25 height 35
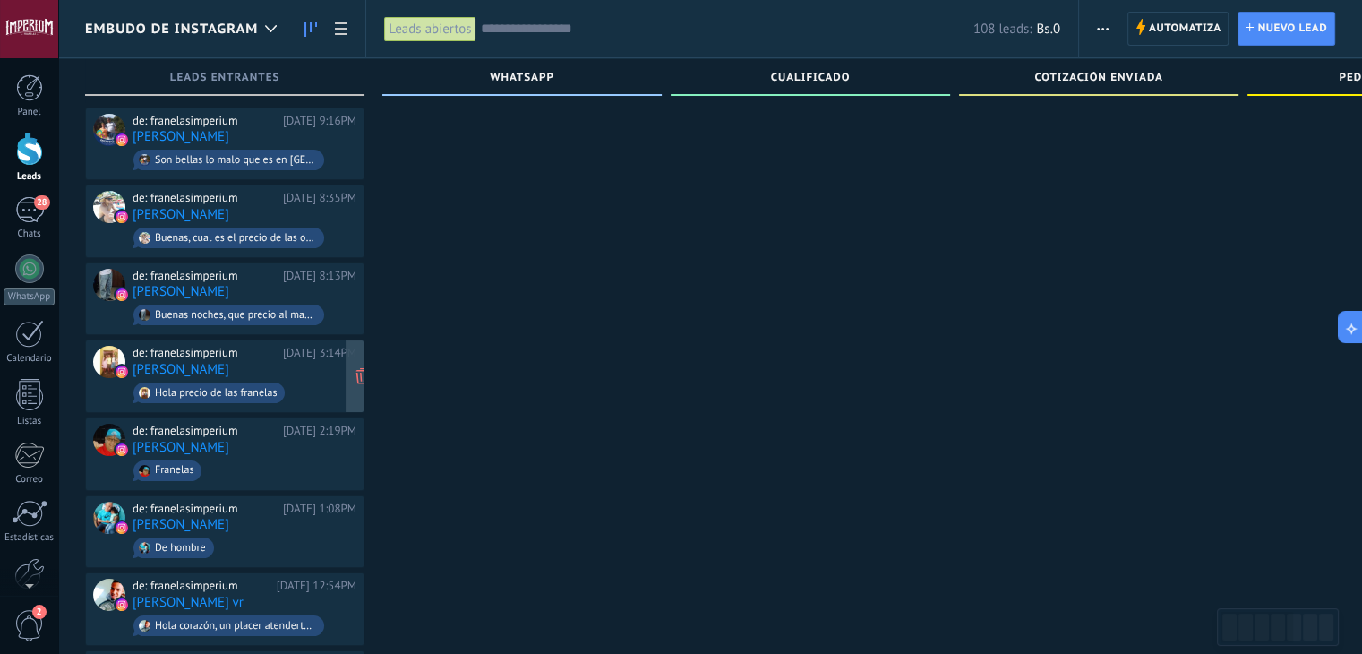
click at [303, 364] on div "de: franelasimperium Ayer 3:14PM Nelvis Querales Hola precio de las franelas" at bounding box center [245, 376] width 224 height 61
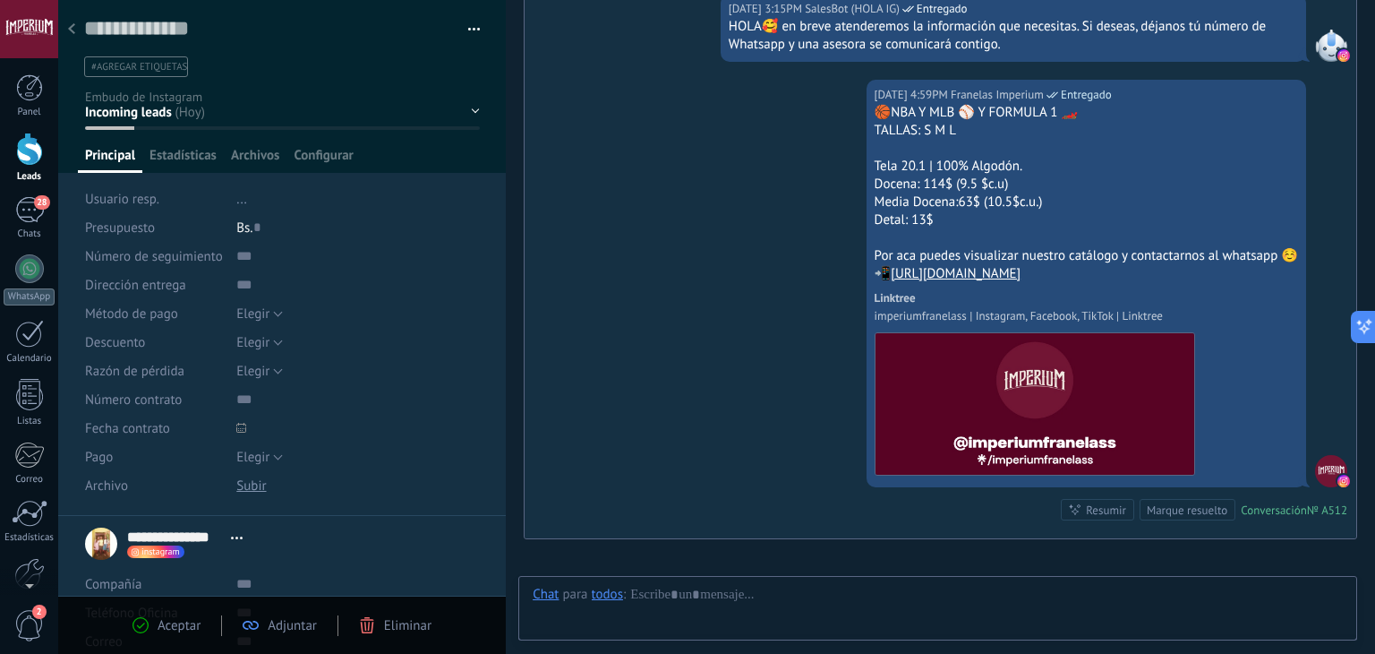
scroll to position [26, 0]
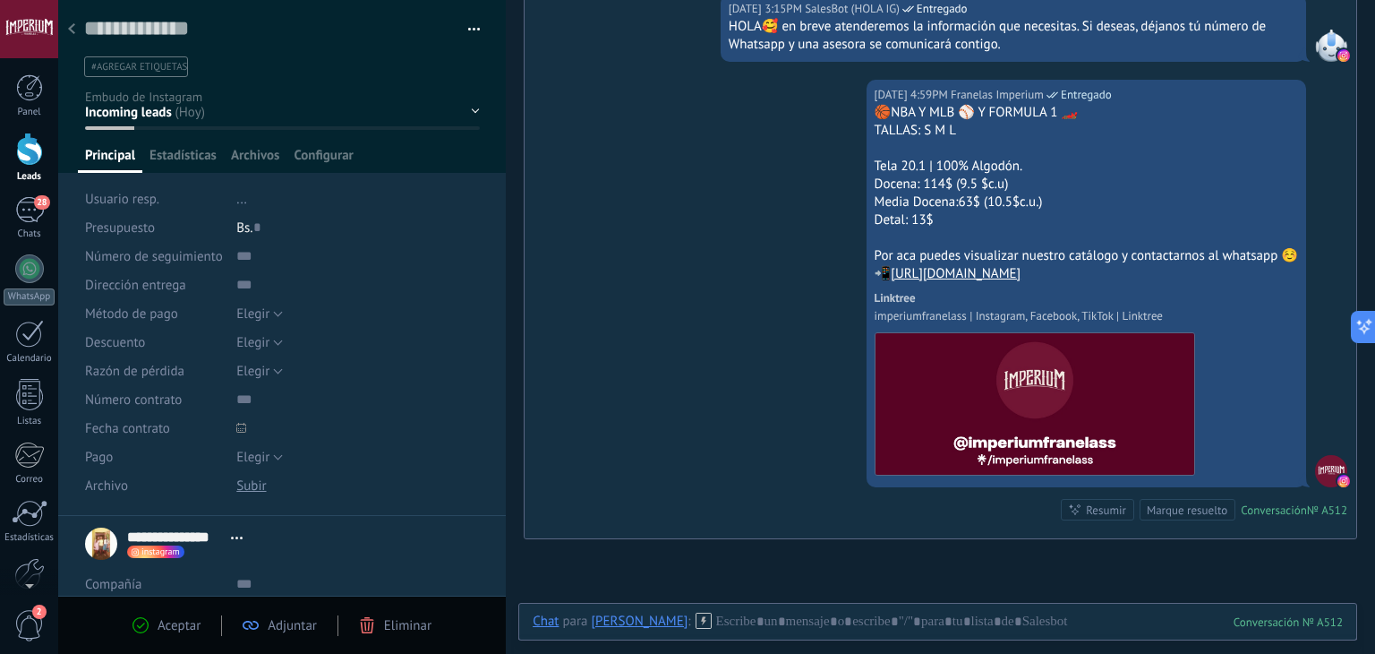
click at [79, 28] on div at bounding box center [71, 30] width 25 height 35
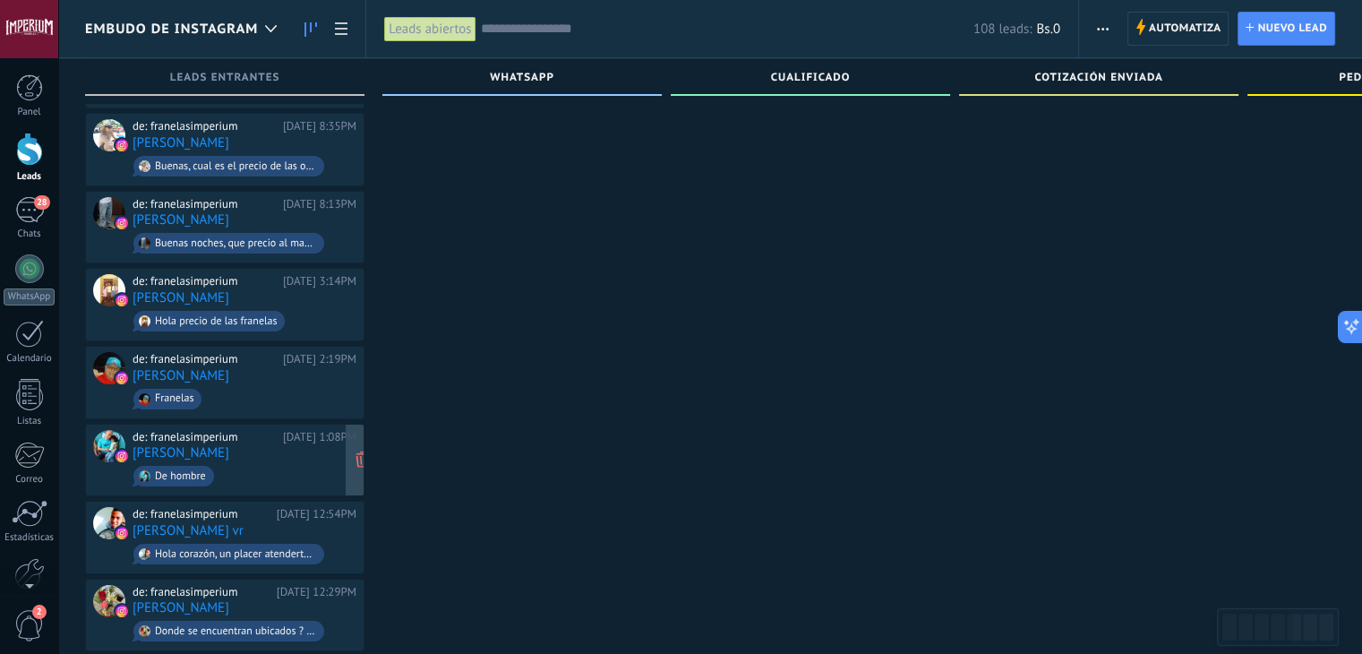
scroll to position [179, 0]
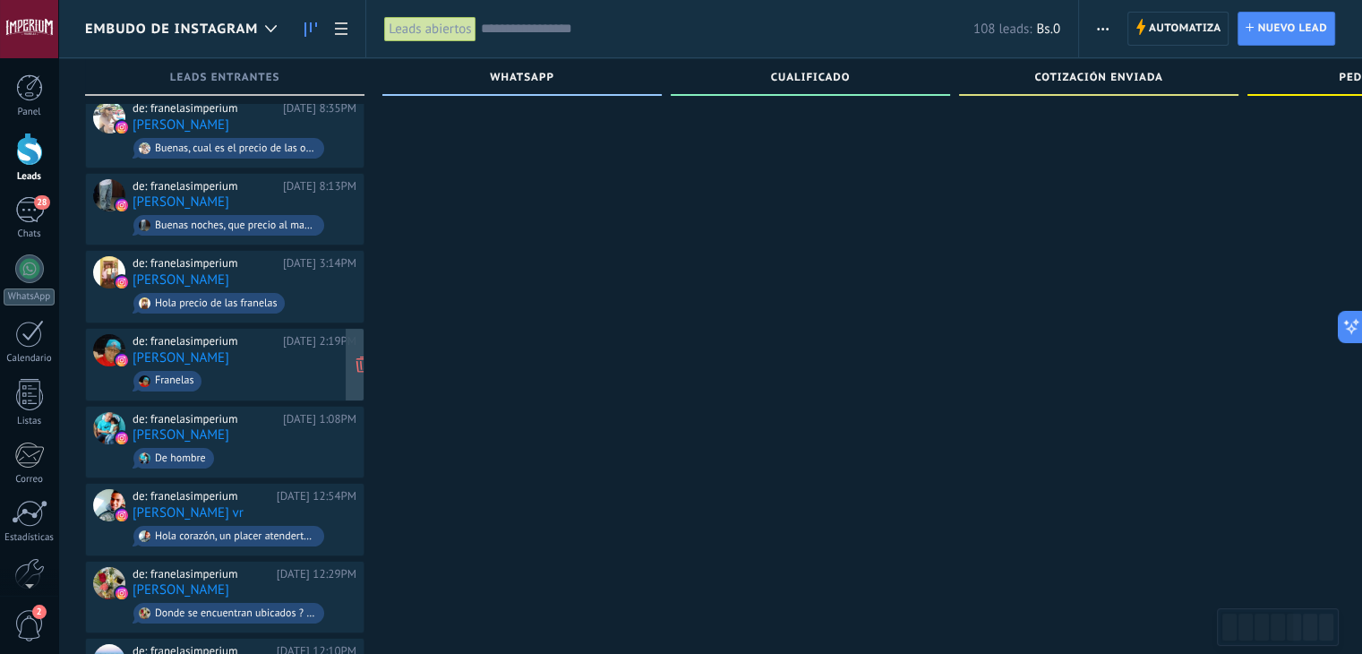
click at [259, 373] on span "Franelas" at bounding box center [245, 381] width 224 height 28
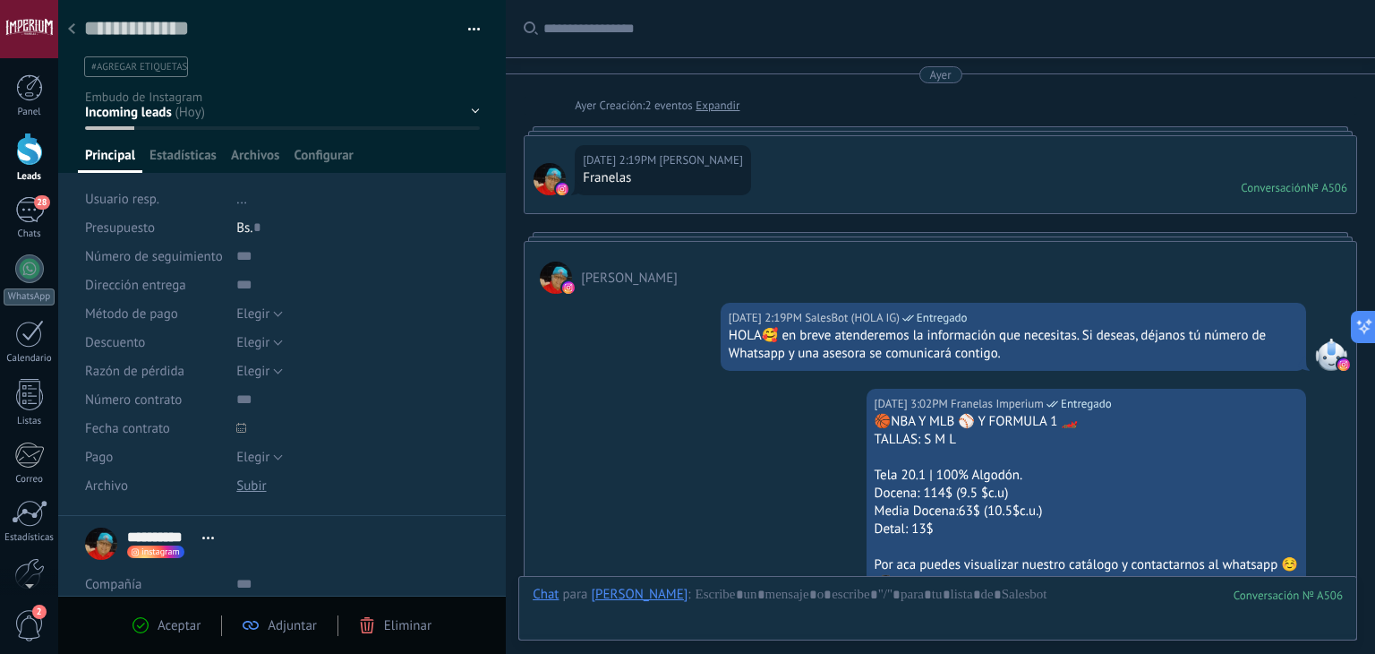
scroll to position [309, 0]
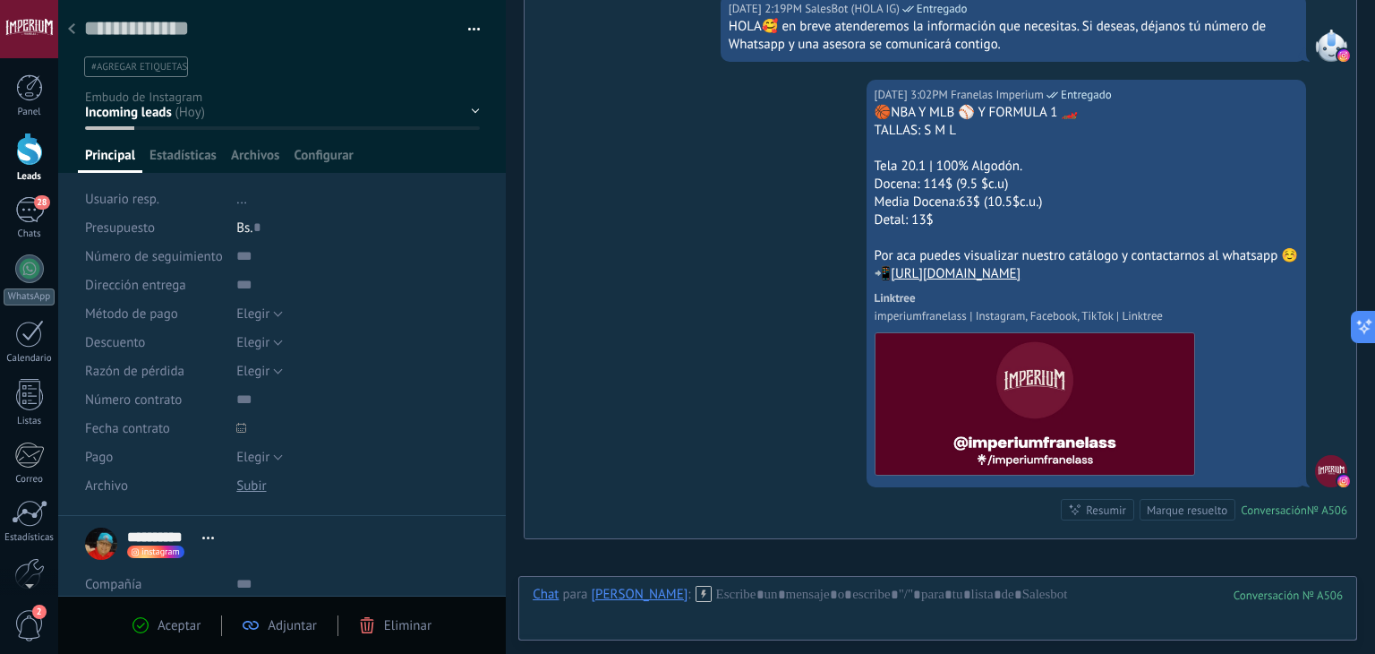
click at [71, 24] on icon at bounding box center [71, 28] width 7 height 11
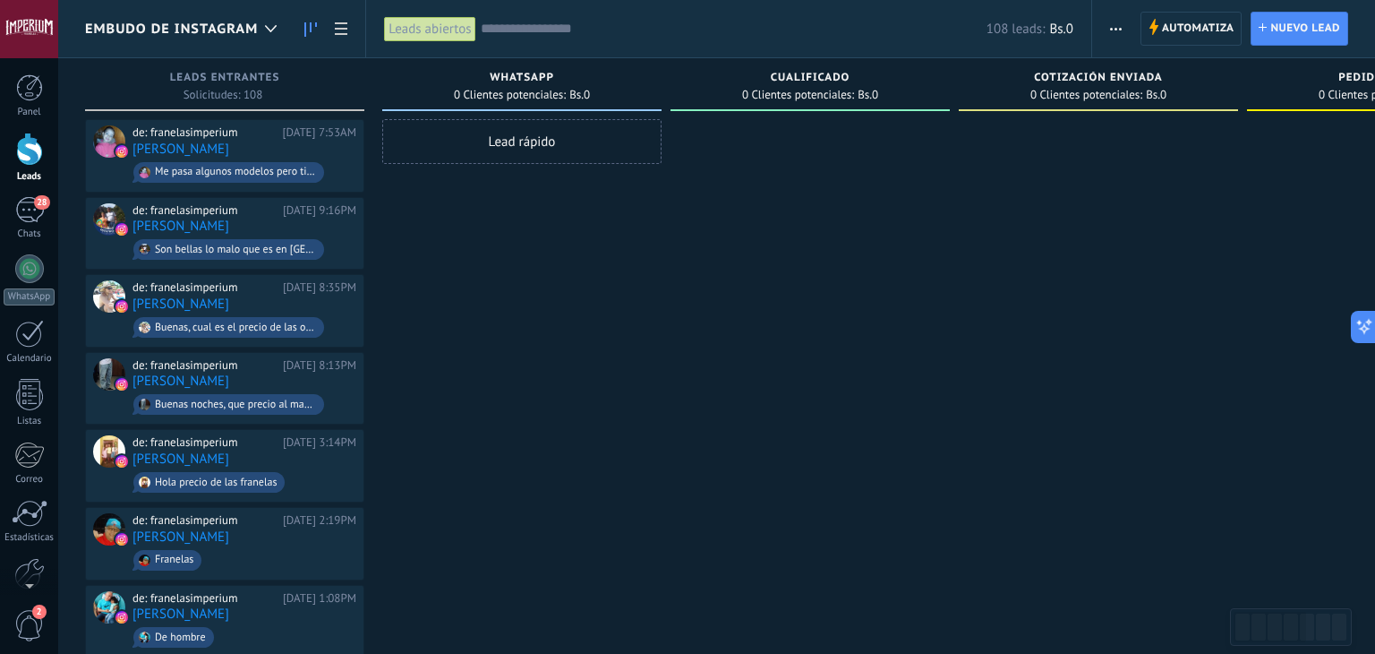
scroll to position [179, 0]
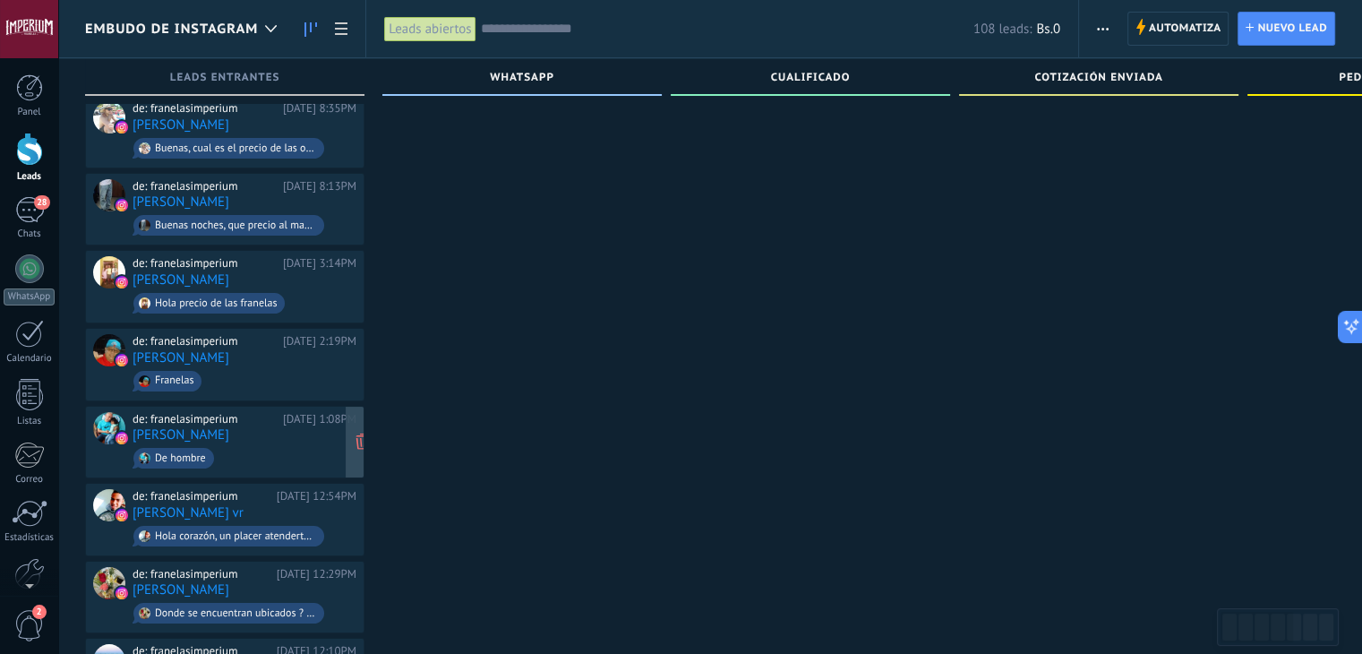
click at [296, 444] on span "De hombre" at bounding box center [245, 458] width 224 height 28
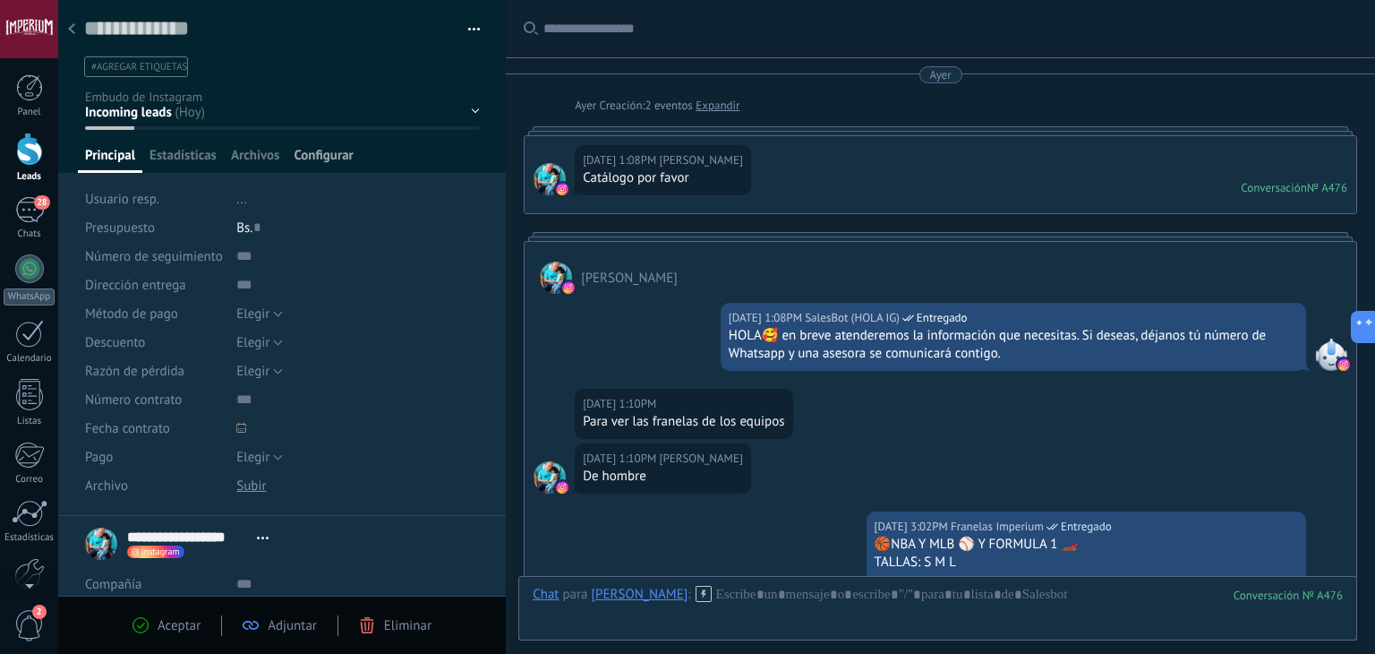
scroll to position [342, 0]
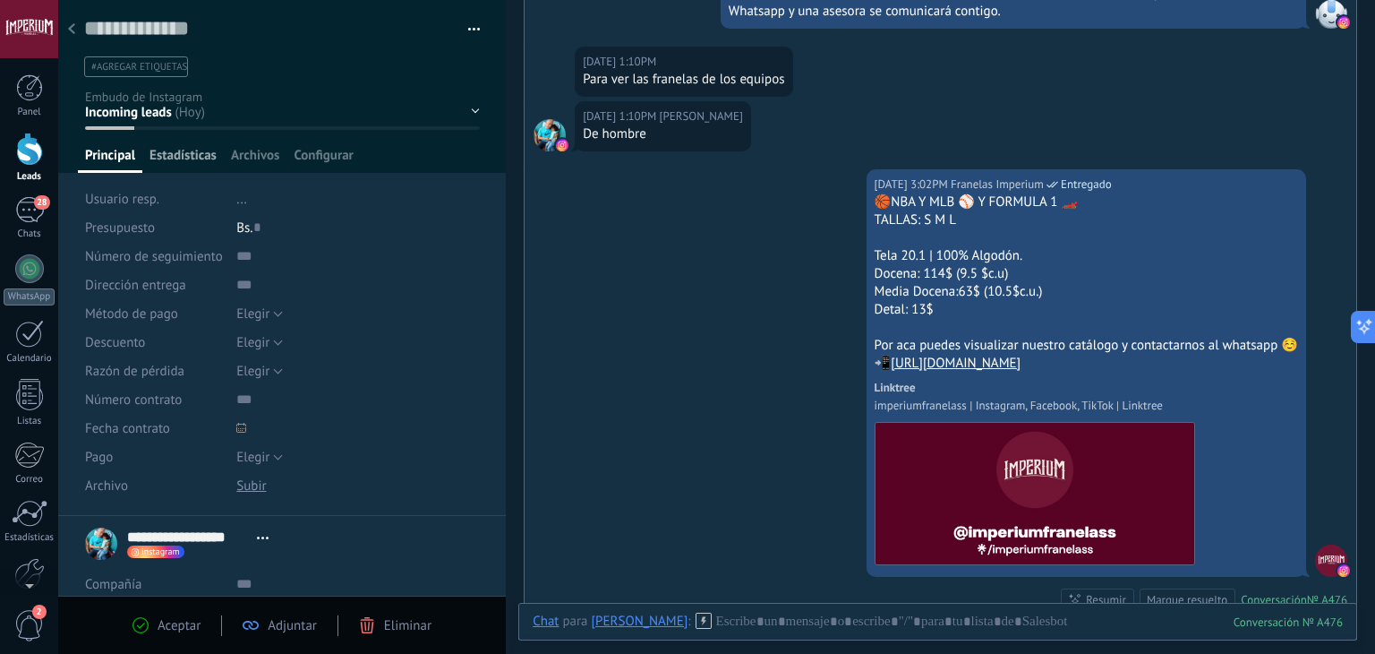
click at [69, 32] on icon at bounding box center [71, 28] width 7 height 11
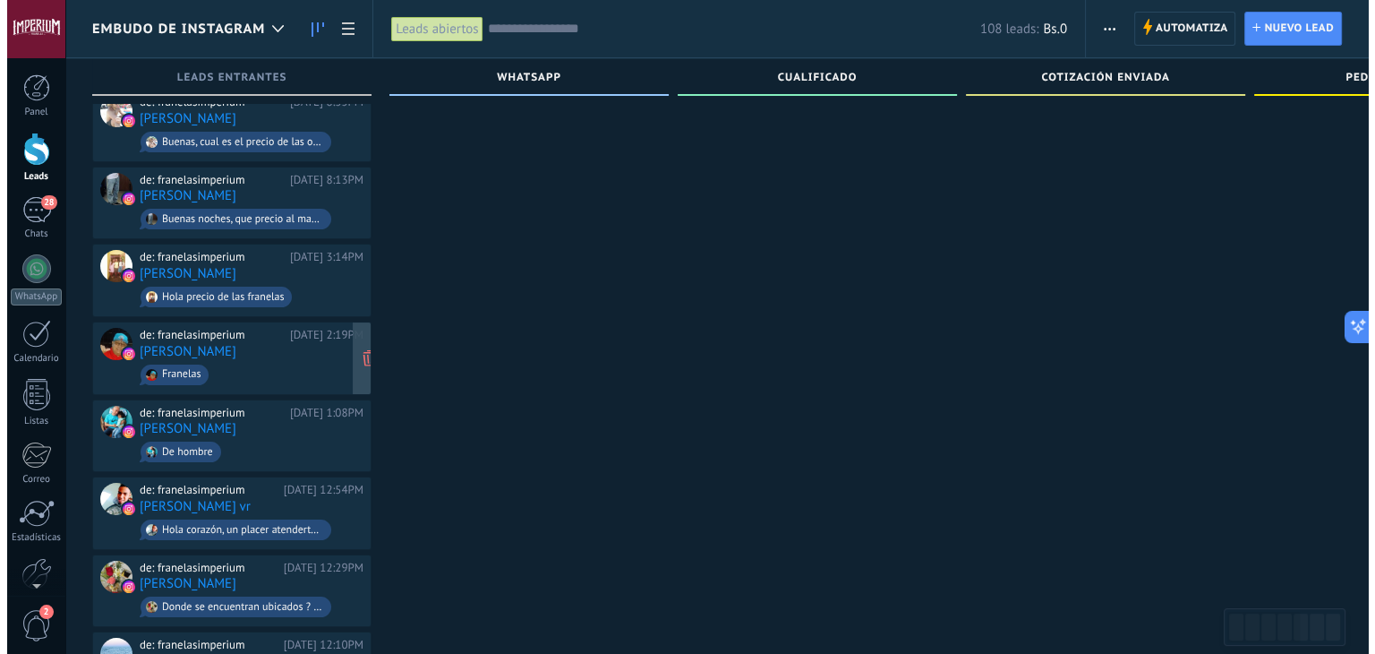
scroll to position [201, 0]
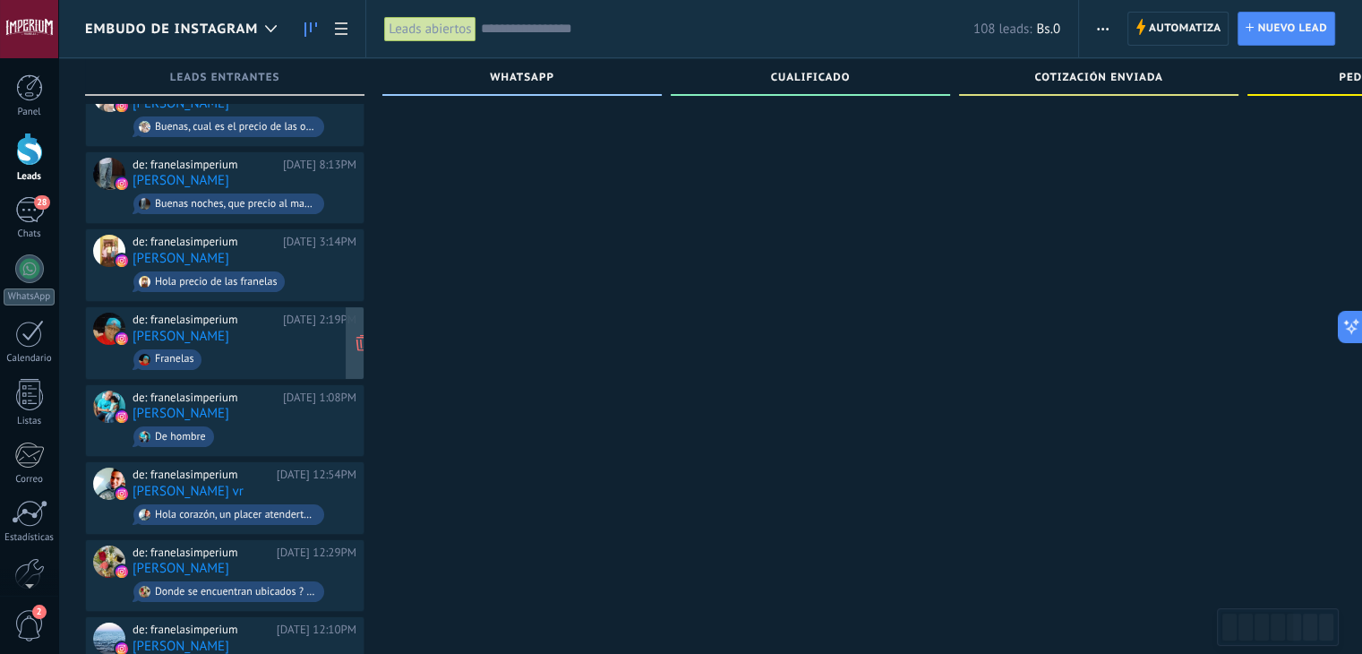
click at [283, 335] on div "de: franelasimperium Ayer 2:19PM Miguel oro Franelas" at bounding box center [245, 343] width 224 height 61
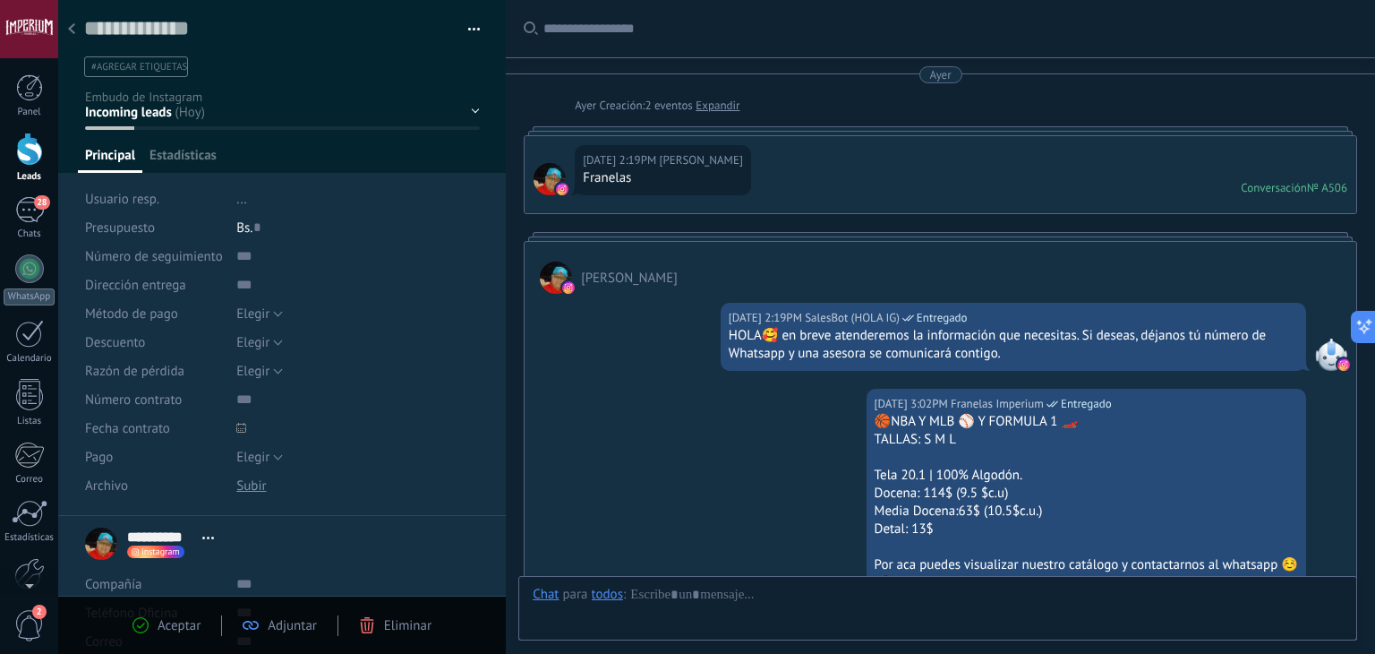
scroll to position [26, 0]
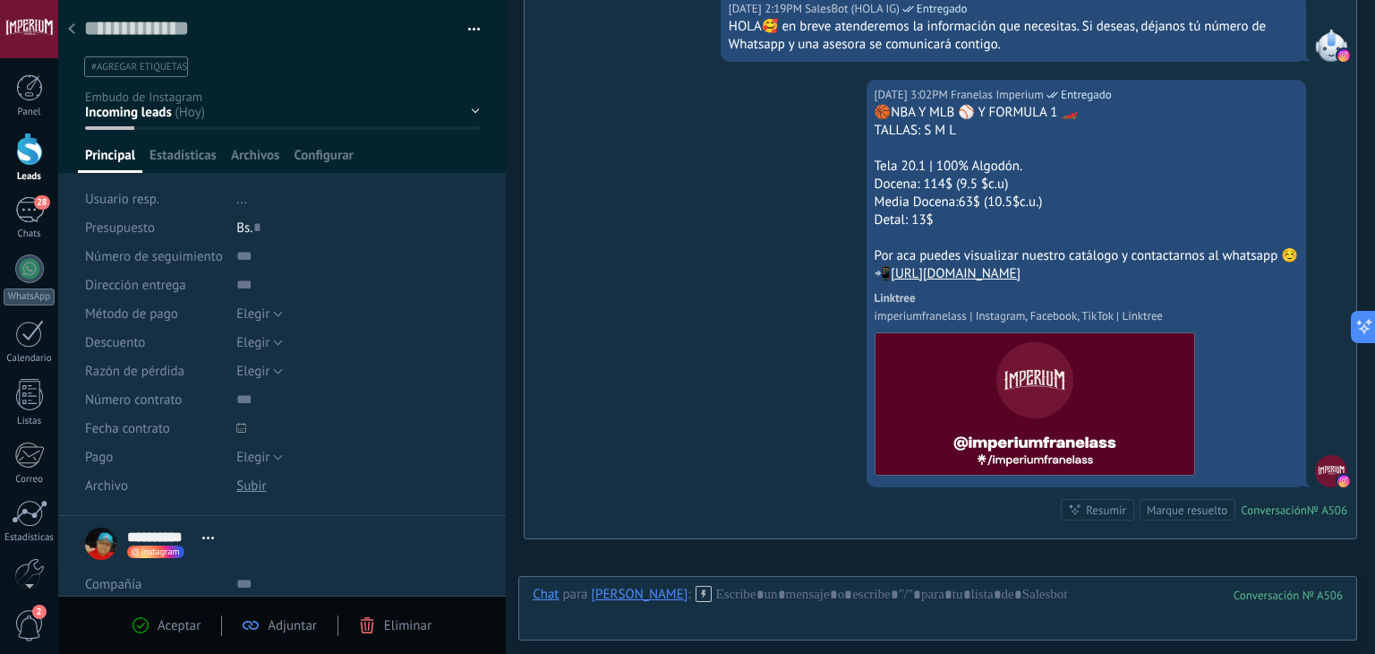
click at [72, 31] on icon at bounding box center [71, 28] width 7 height 11
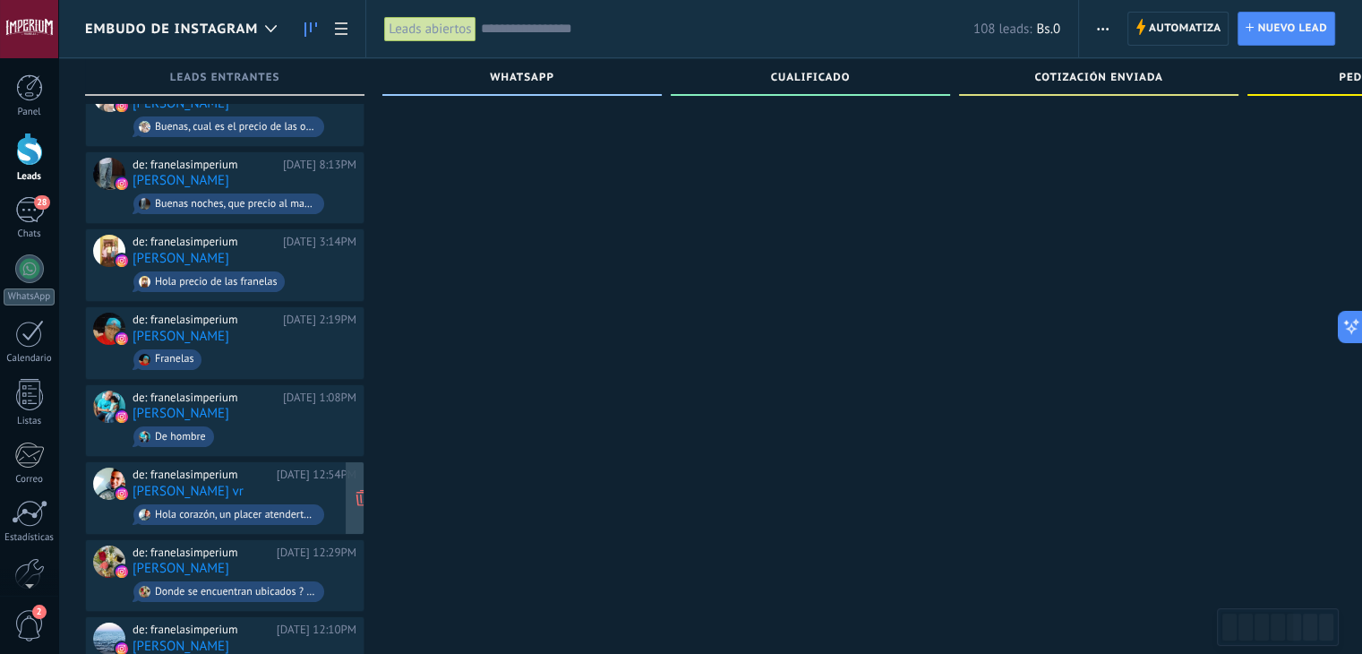
click at [284, 467] on div "de: franelasimperium Ayer 12:54PM" at bounding box center [245, 474] width 224 height 14
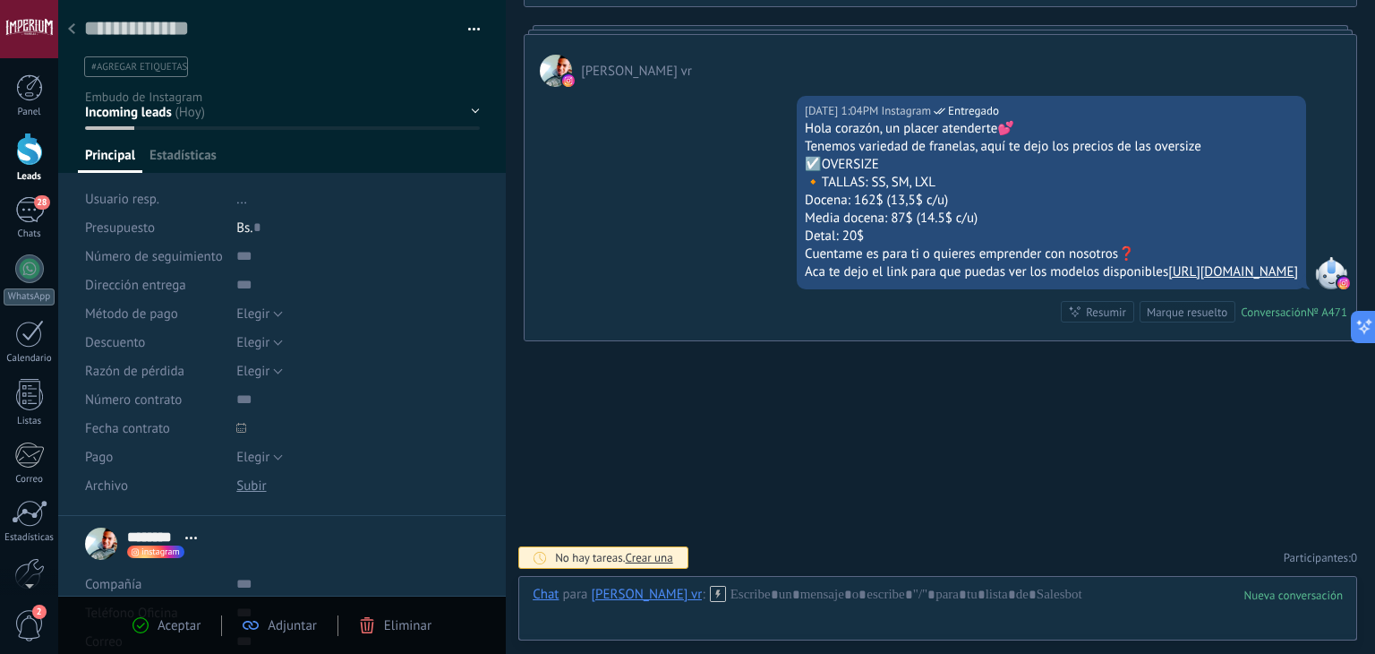
click at [74, 21] on div at bounding box center [71, 30] width 25 height 35
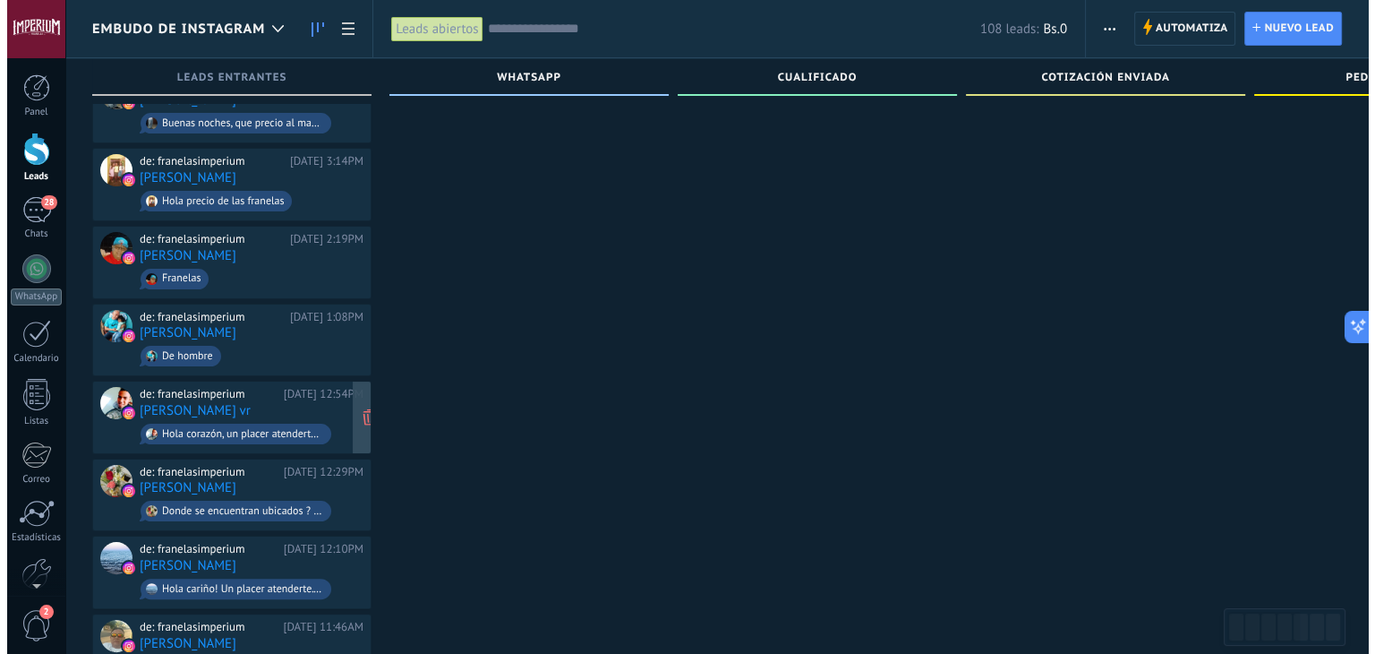
scroll to position [290, 0]
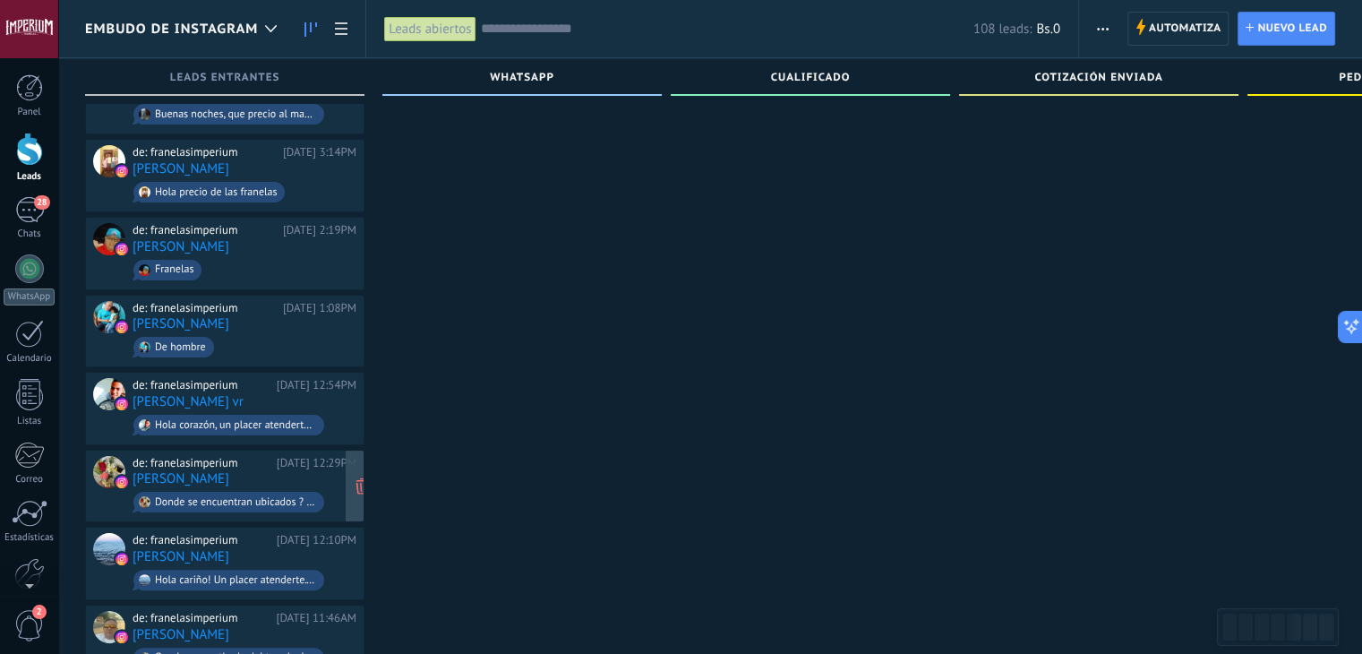
click at [277, 470] on div "de: franelasimperium Ayer 12:29PM Ariana Lusinche Donde se encuentran ubicados …" at bounding box center [245, 486] width 224 height 61
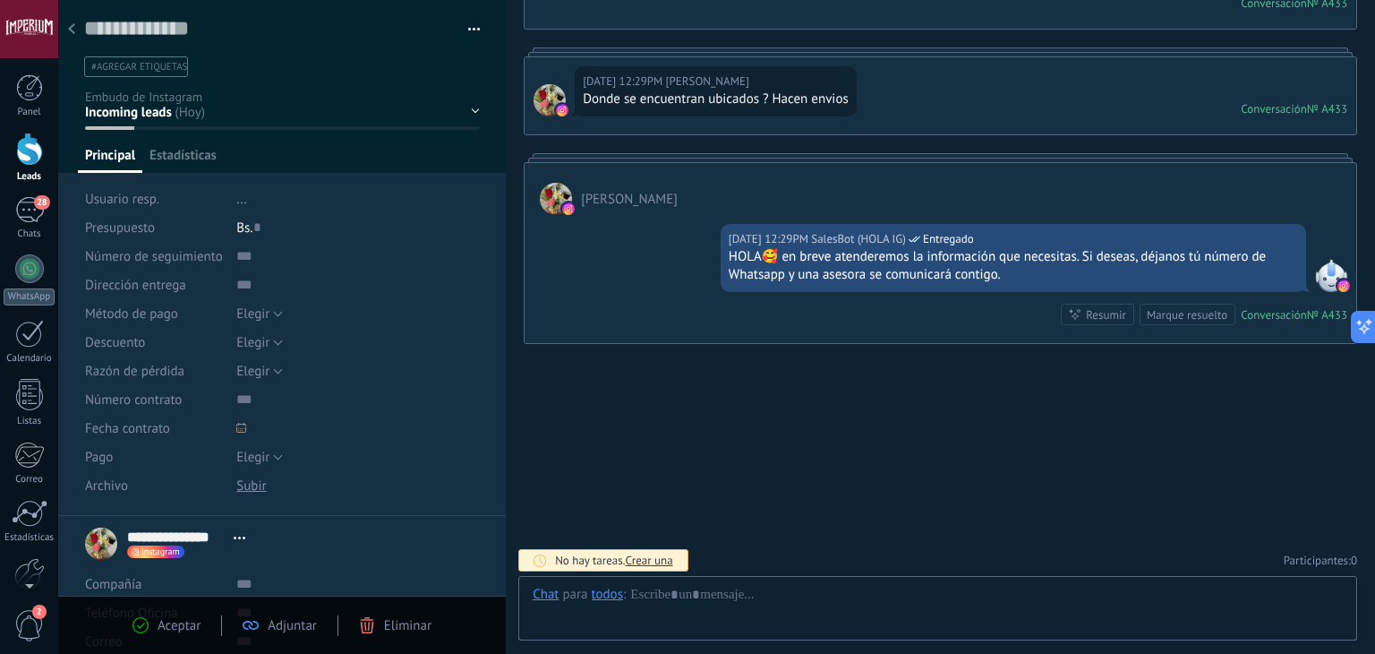
scroll to position [26, 0]
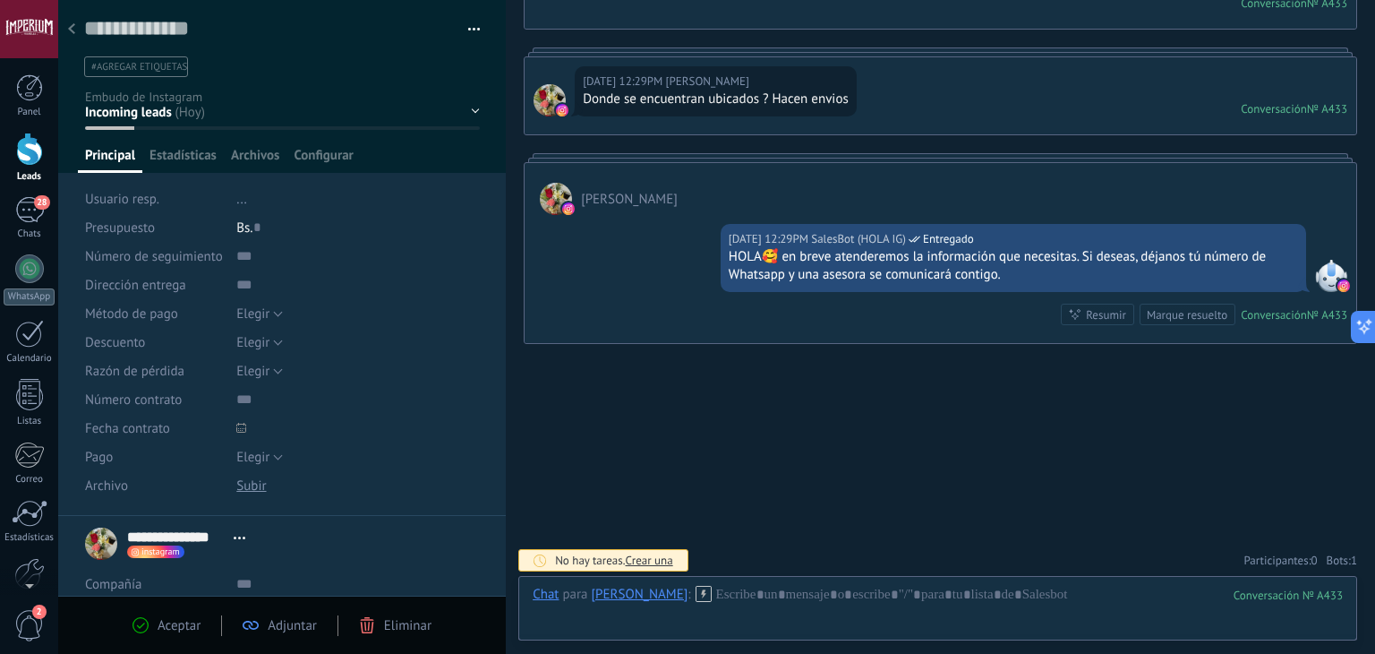
click at [67, 17] on div at bounding box center [71, 30] width 25 height 35
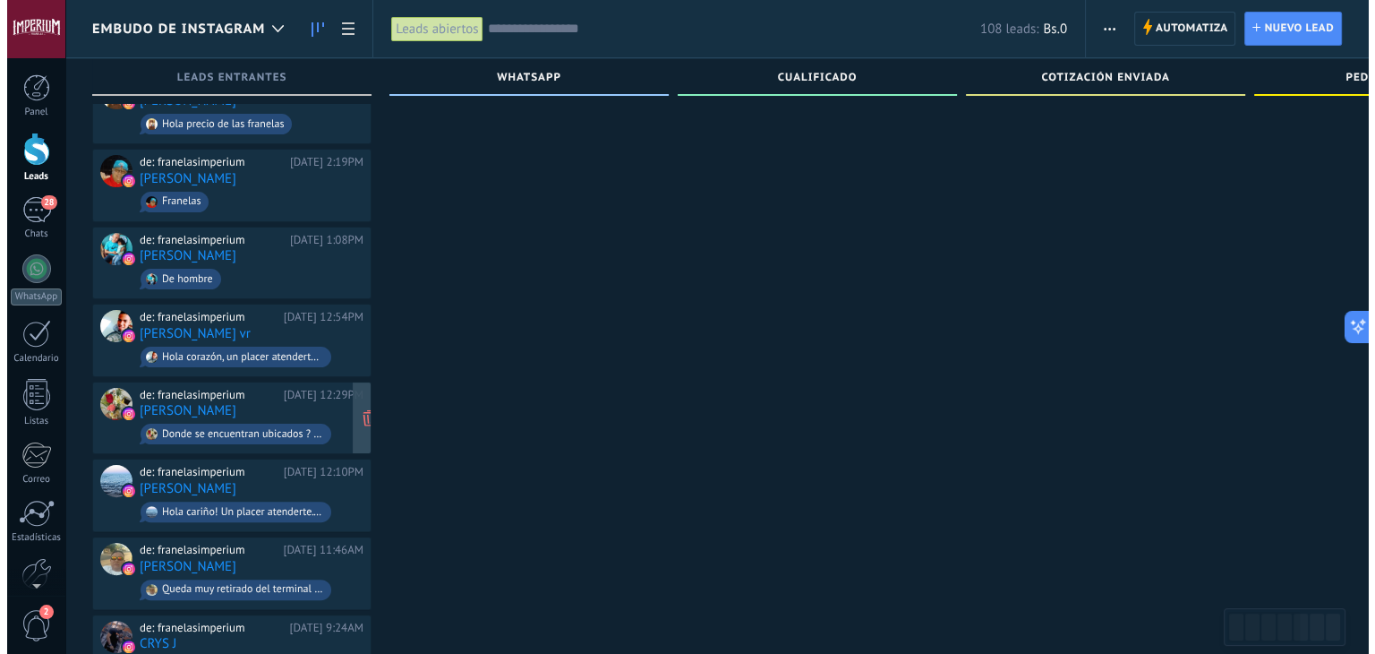
scroll to position [380, 0]
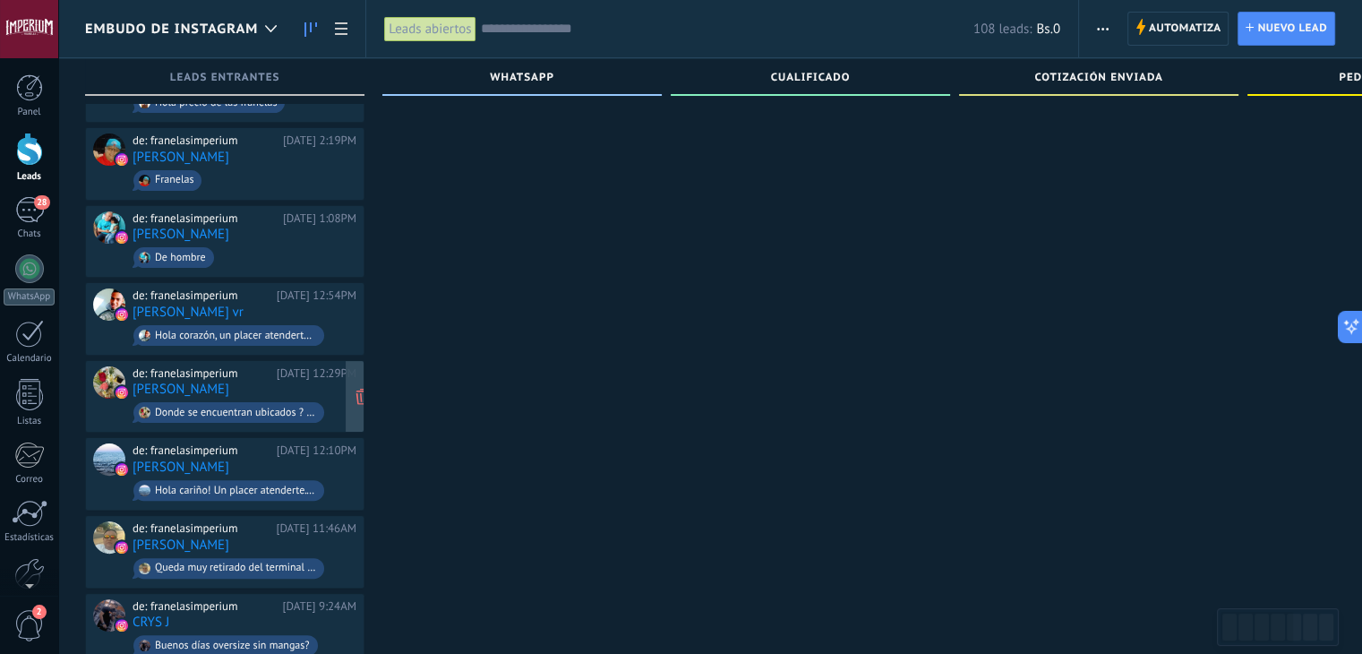
click at [264, 379] on div "de: franelasimperium Ayer 12:29PM Ariana Lusinche Donde se encuentran ubicados …" at bounding box center [245, 396] width 224 height 61
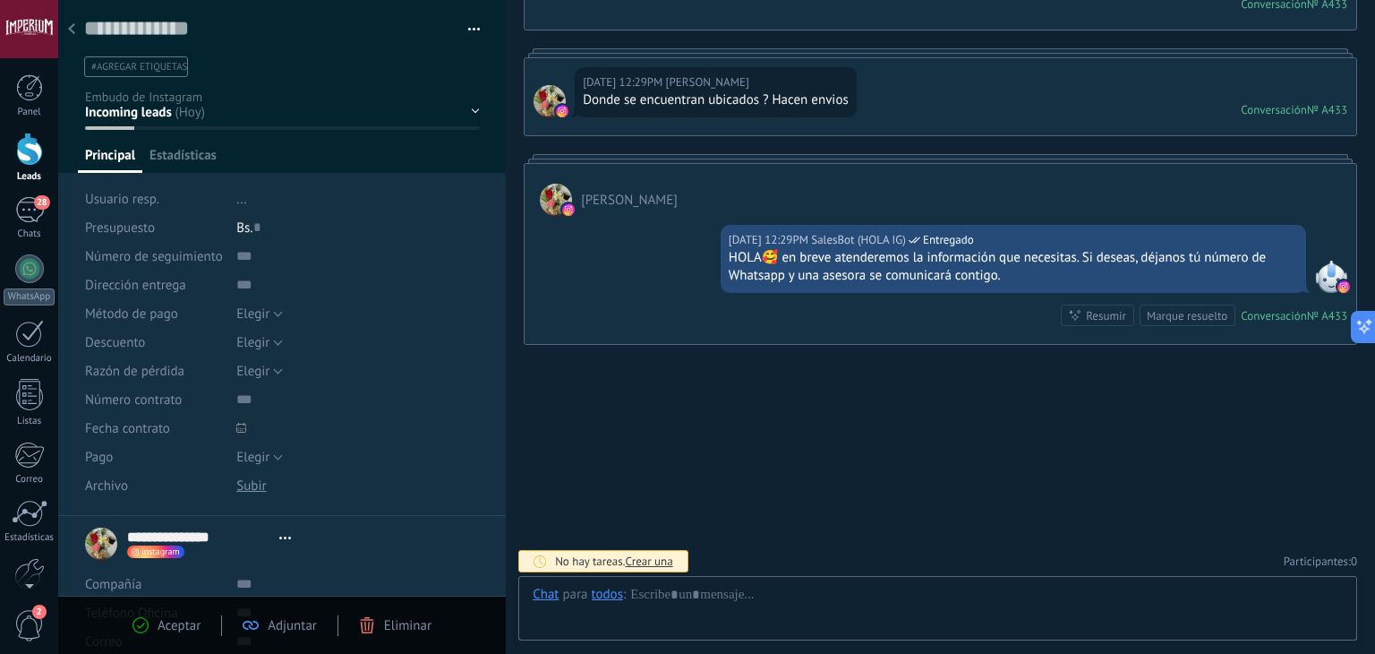
scroll to position [26, 0]
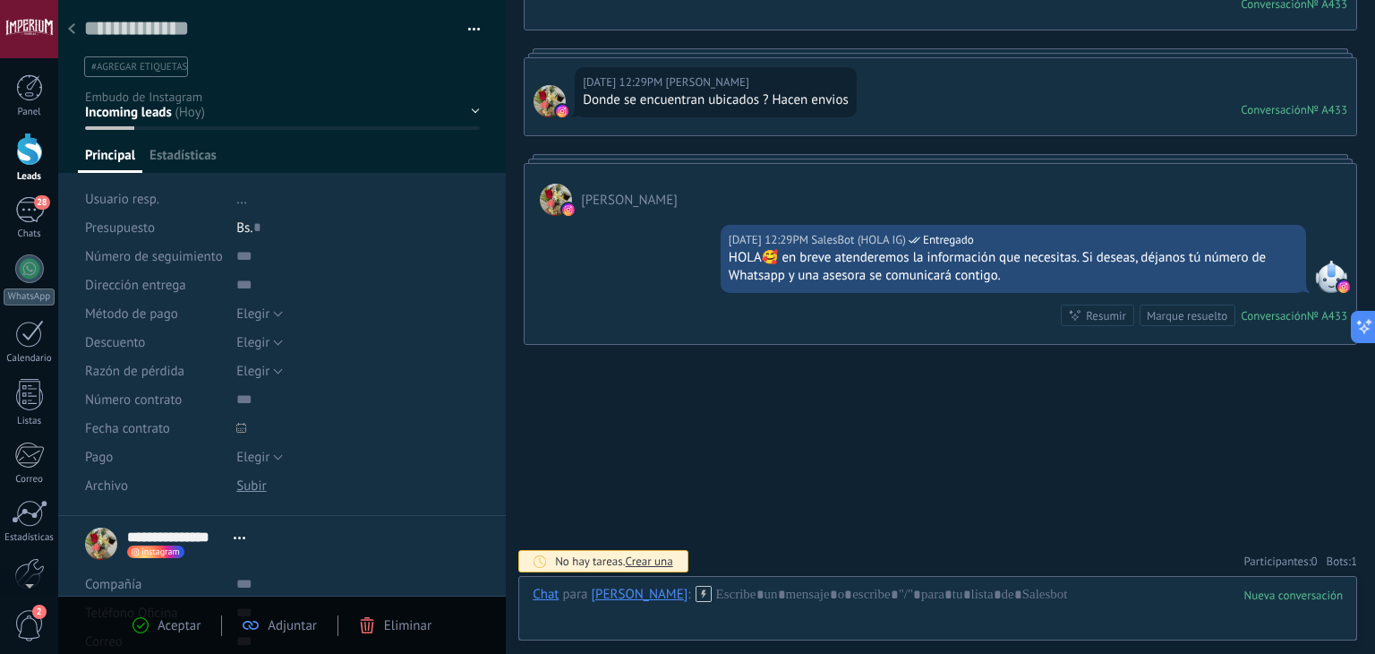
click at [77, 28] on div at bounding box center [71, 30] width 25 height 35
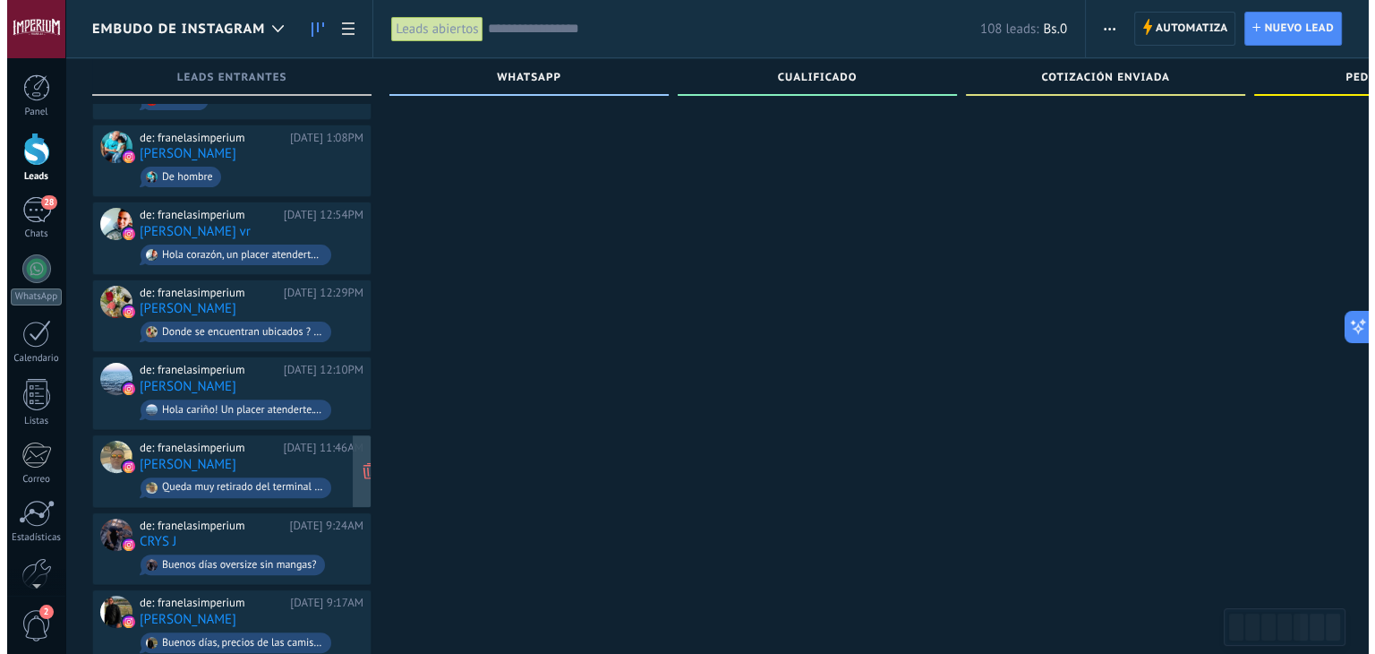
scroll to position [469, 0]
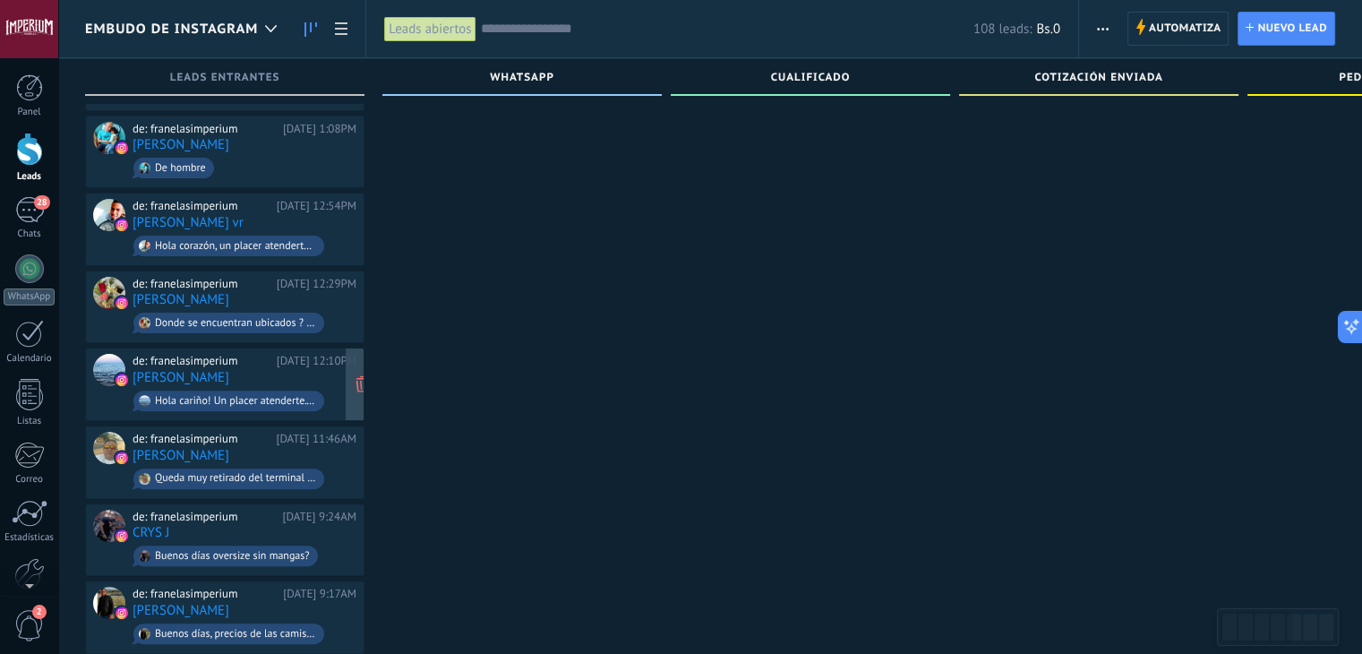
click at [289, 369] on div "de: franelasimperium Ayer 12:10PM luz morillo Hola cariño! Un placer atenderte.…" at bounding box center [245, 384] width 224 height 61
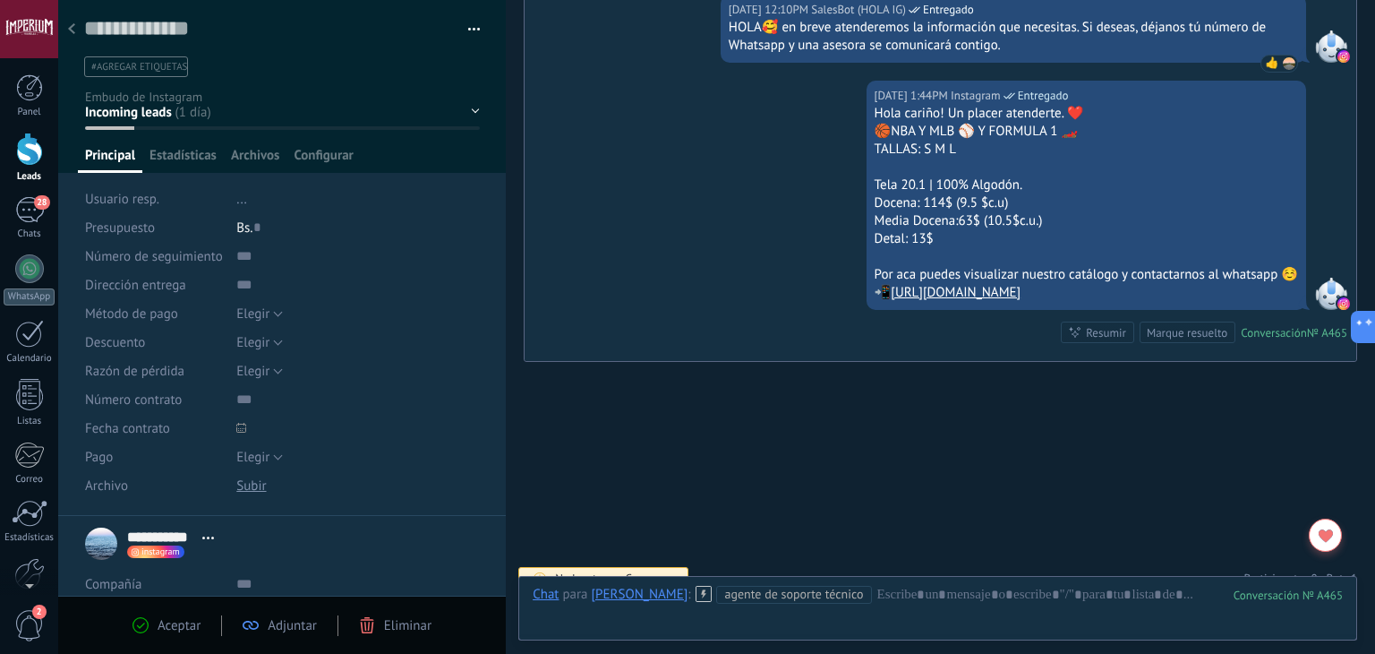
click at [68, 35] on div at bounding box center [71, 30] width 25 height 35
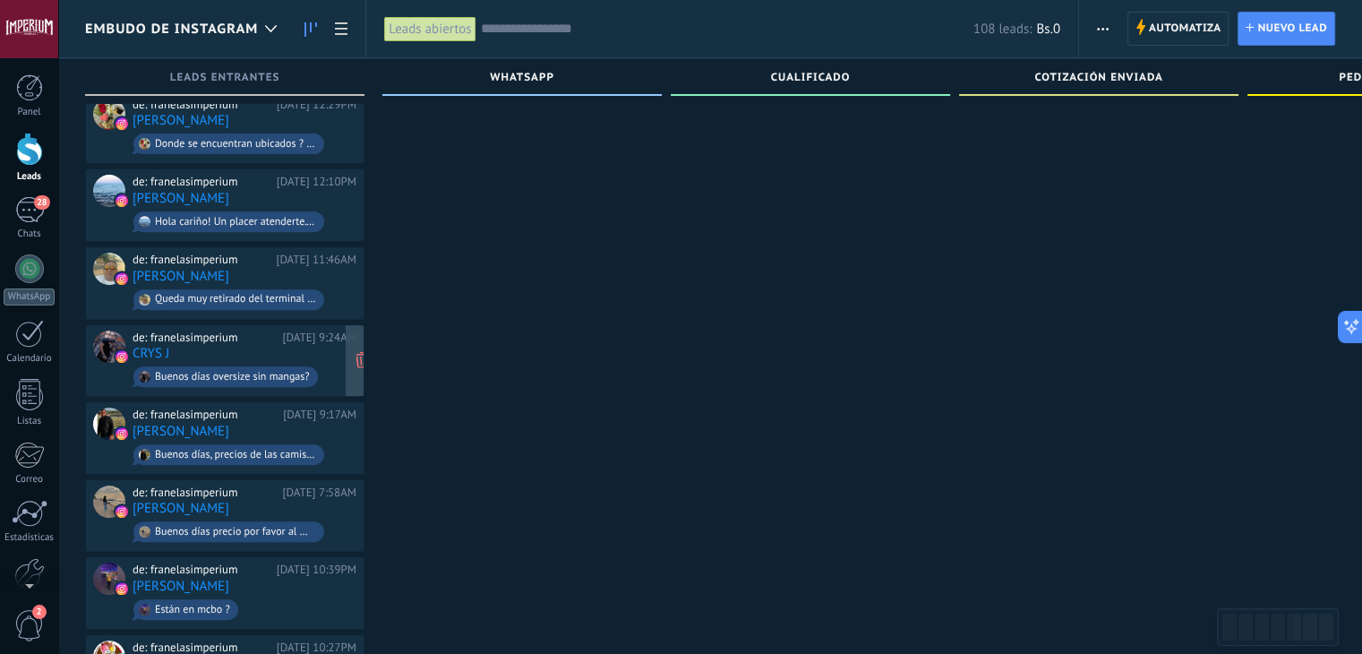
click at [257, 333] on div "de: franelasimperium Ayer 9:24AM CRYS J Buenos días oversize sin mangas?" at bounding box center [245, 360] width 224 height 61
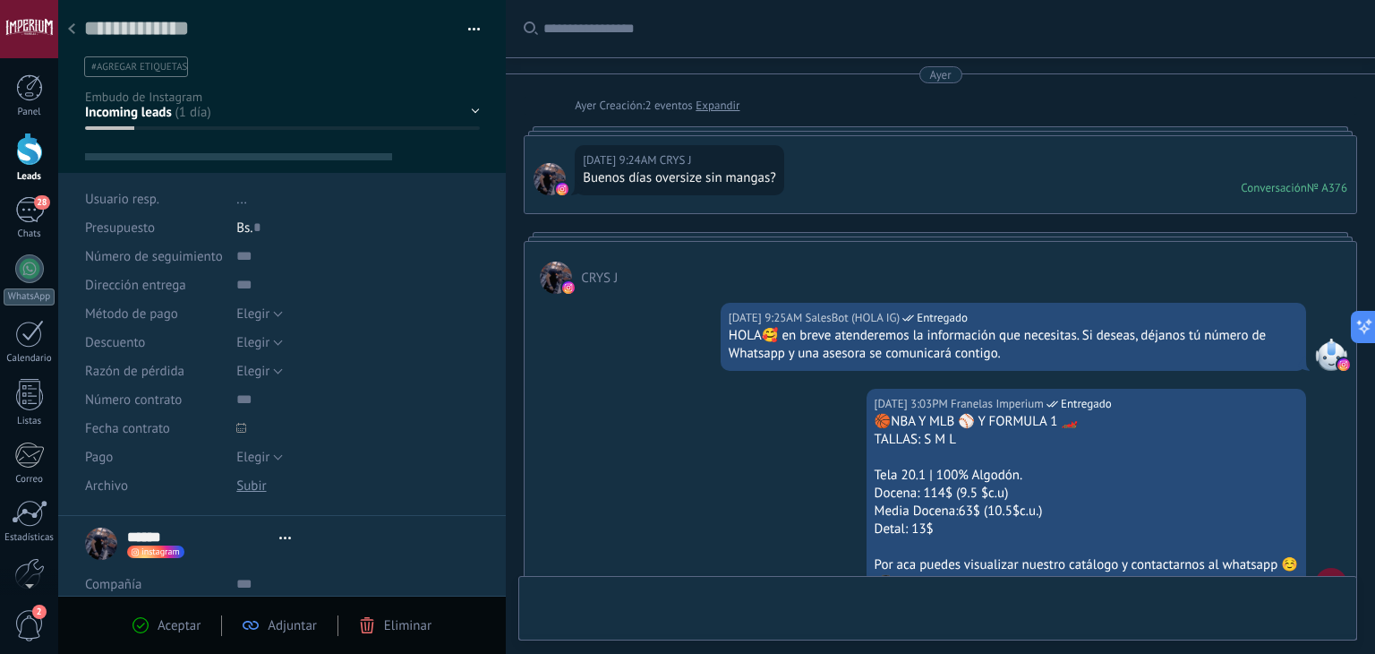
type textarea "**********"
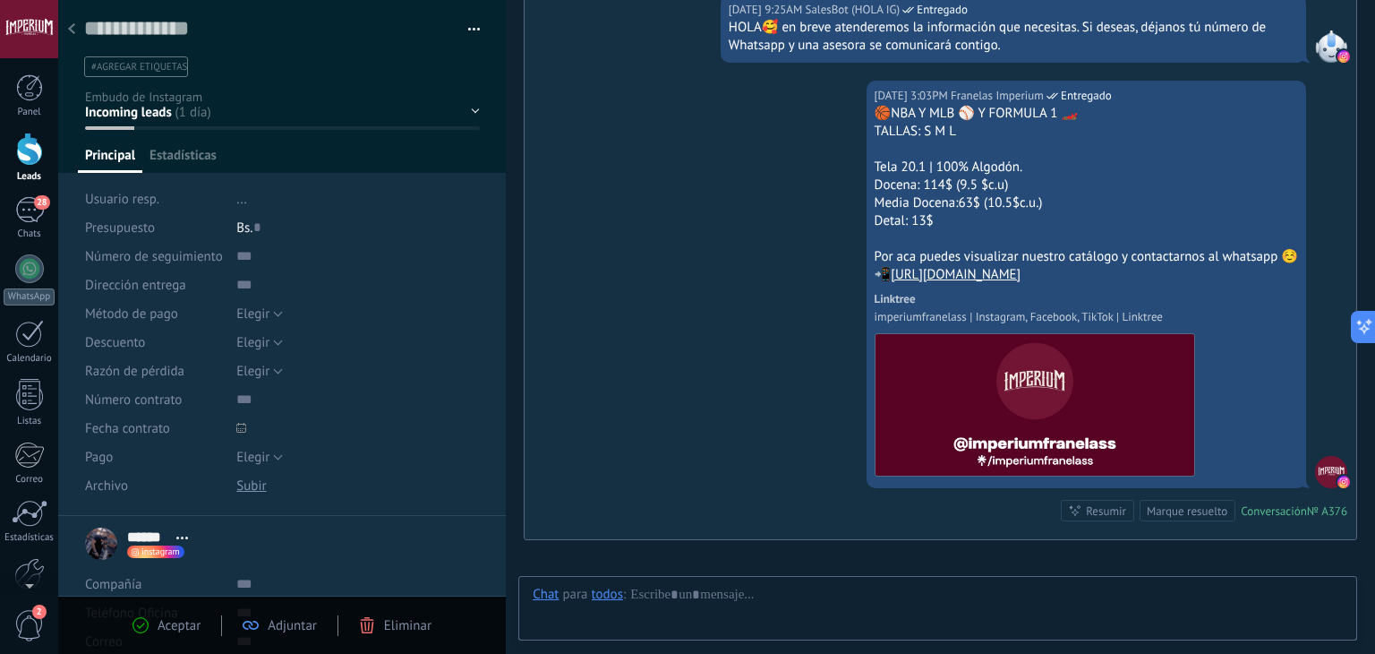
click at [69, 39] on div at bounding box center [71, 30] width 25 height 35
